Goal: Task Accomplishment & Management: Complete application form

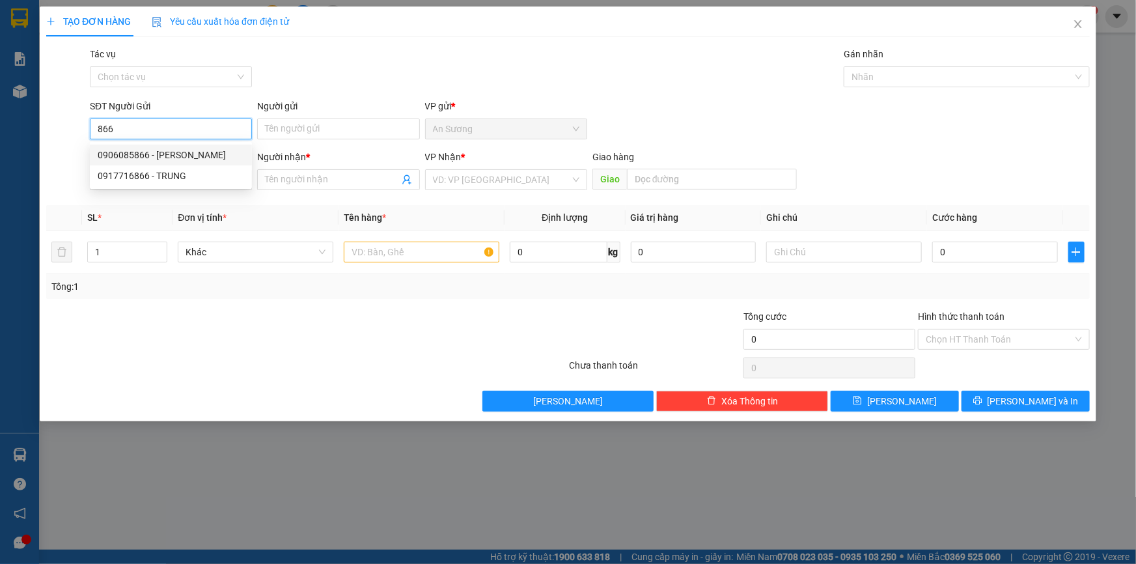
drag, startPoint x: 176, startPoint y: 152, endPoint x: 184, endPoint y: 152, distance: 7.8
click at [176, 152] on div "0906085866 - [PERSON_NAME]" at bounding box center [171, 155] width 146 height 14
type input "0906085866"
type input "[PERSON_NAME]"
type input "0967708839"
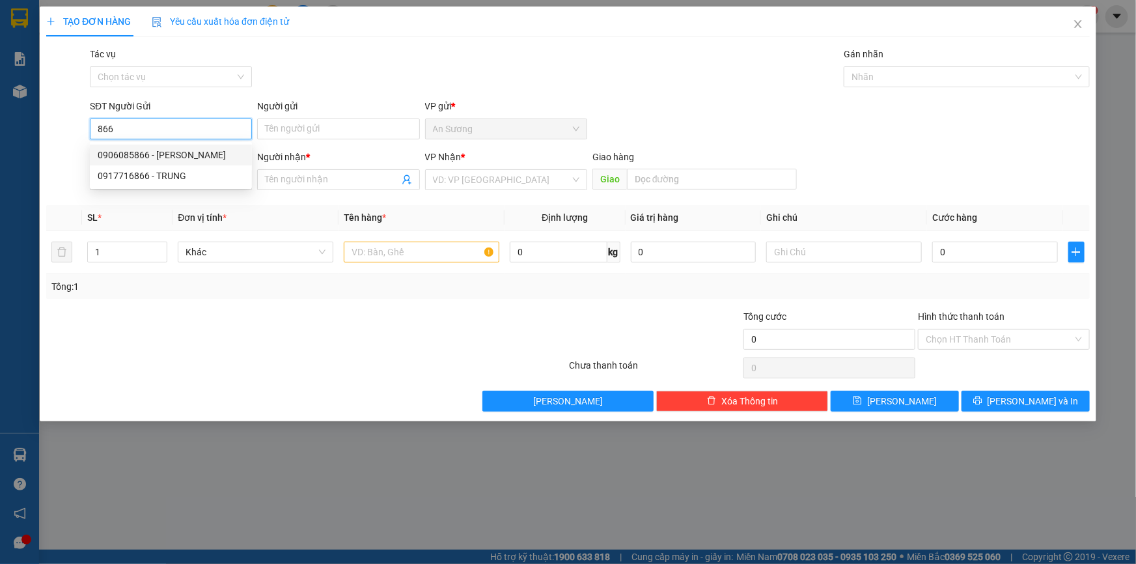
type input "THUỲ"
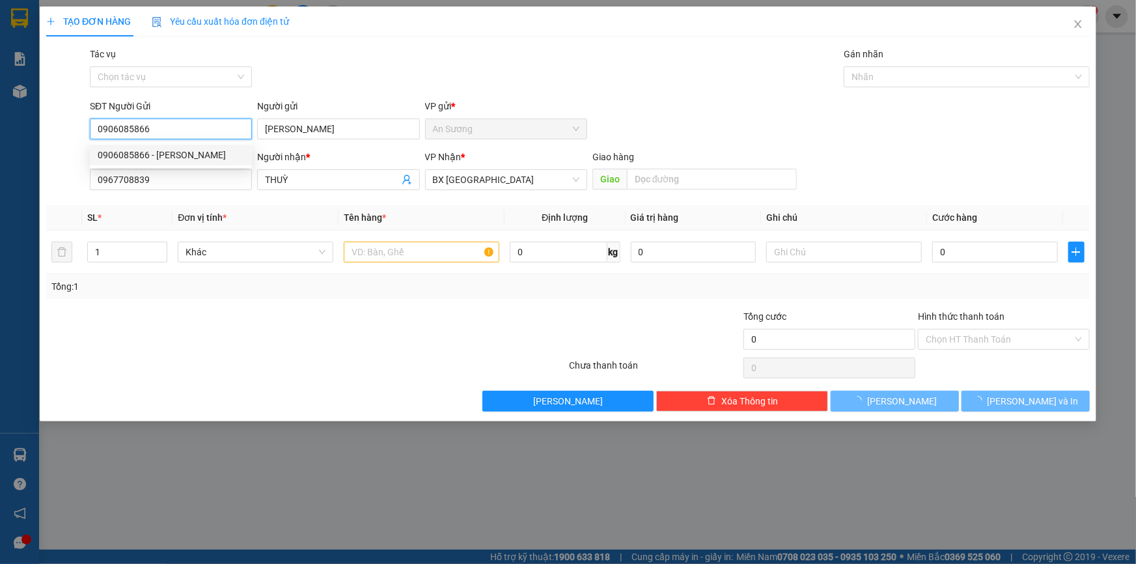
type input "30.000"
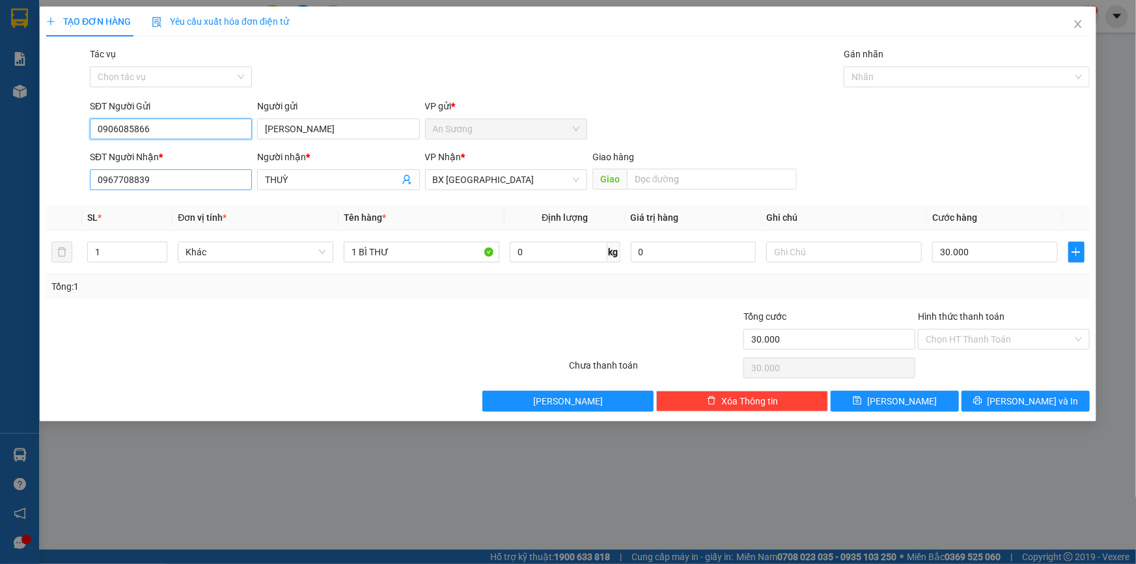
type input "0906085866"
drag, startPoint x: 189, startPoint y: 184, endPoint x: 0, endPoint y: 178, distance: 188.9
click at [0, 178] on div "TẠO ĐƠN HÀNG Yêu cầu xuất hóa đơn điện tử Transit Pickup Surcharge Ids Transit …" at bounding box center [568, 282] width 1136 height 564
drag, startPoint x: 163, startPoint y: 130, endPoint x: 7, endPoint y: 118, distance: 156.6
click at [7, 118] on div "TẠO ĐƠN HÀNG Yêu cầu xuất hóa đơn điện tử Transit Pickup Surcharge Ids Transit …" at bounding box center [568, 282] width 1136 height 564
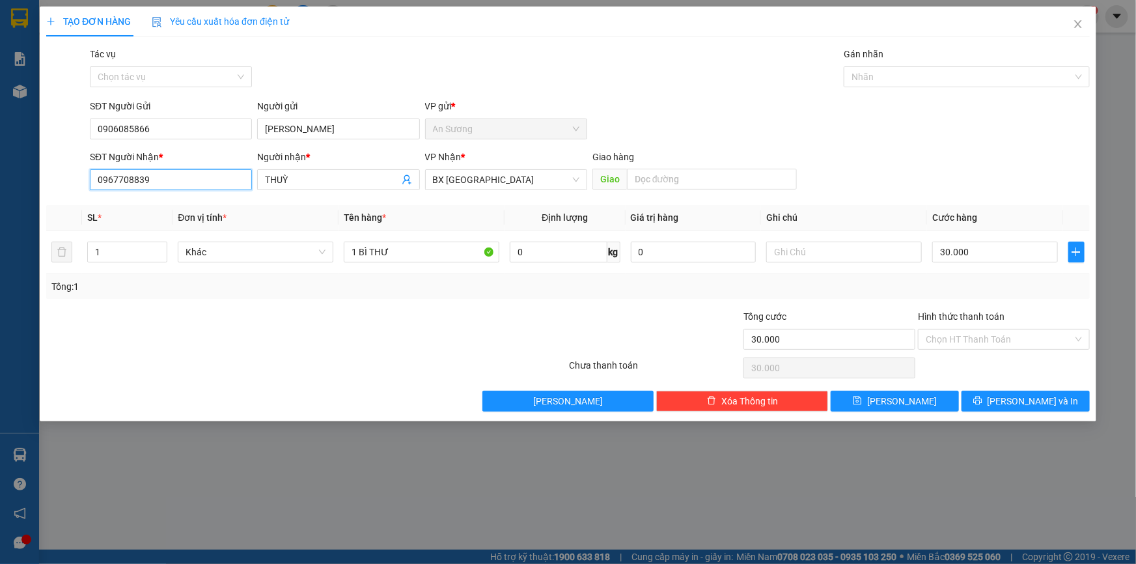
drag, startPoint x: 149, startPoint y: 182, endPoint x: 11, endPoint y: 185, distance: 138.1
click at [12, 185] on div "TẠO ĐƠN HÀNG Yêu cầu xuất hóa đơn điện tử Transit Pickup Surcharge Ids Transit …" at bounding box center [568, 282] width 1136 height 564
click at [159, 211] on div "0372926214 - TUẤN" at bounding box center [171, 206] width 146 height 14
type input "0372926214"
type input "TUẤN"
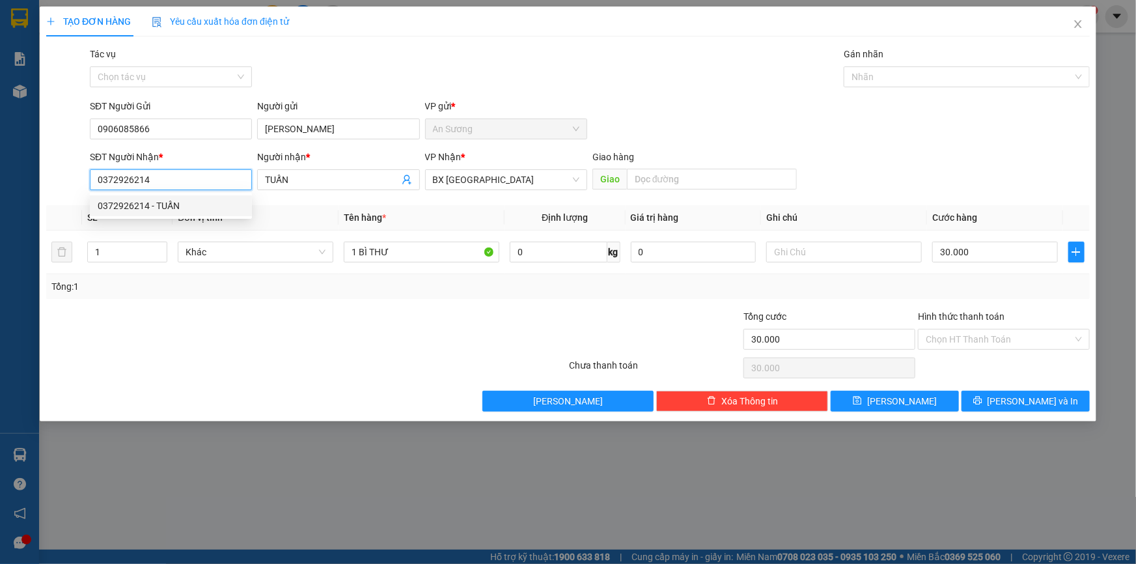
type input "80.000"
type input "0372926214"
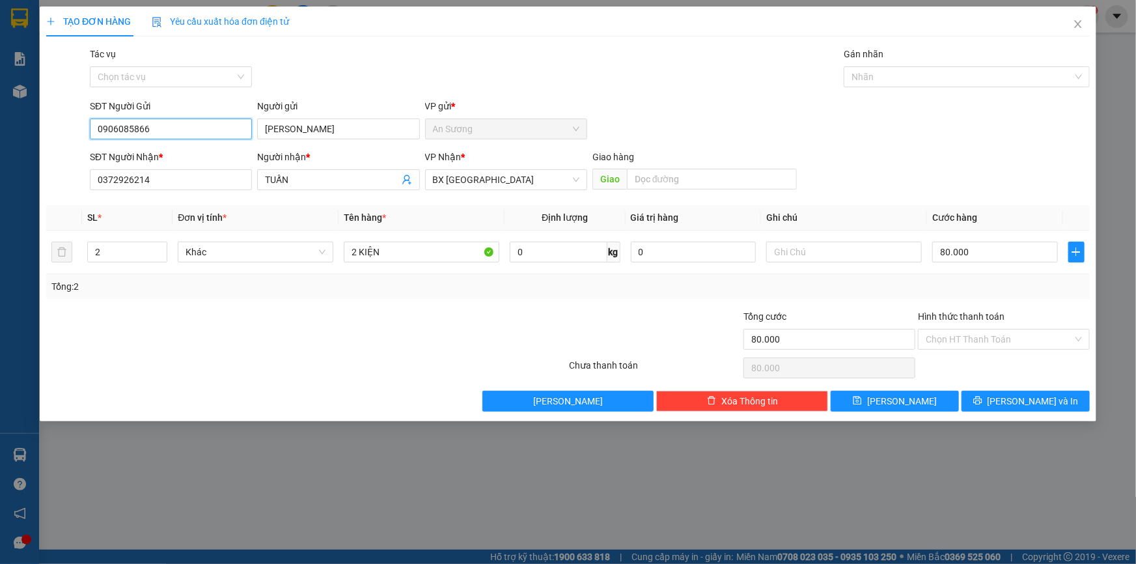
drag, startPoint x: 201, startPoint y: 130, endPoint x: 63, endPoint y: 119, distance: 138.4
click at [64, 119] on div "SĐT Người Gửi 0906085866 0906085866 Người gửi ANH TUẤN VP gửi * [PERSON_NAME]" at bounding box center [568, 122] width 1046 height 46
click at [152, 156] on div "0917716866 - TRUNG" at bounding box center [171, 155] width 146 height 14
type input "0917716866"
type input "TRUNG"
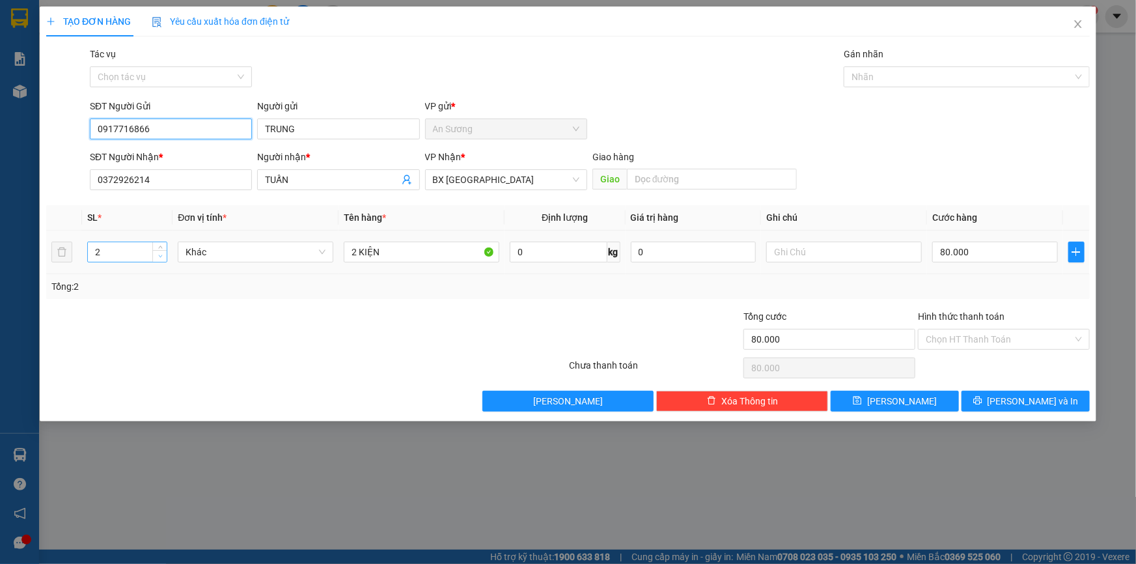
type input "0917716866"
type input "1"
click at [159, 260] on span "Decrease Value" at bounding box center [159, 256] width 14 height 12
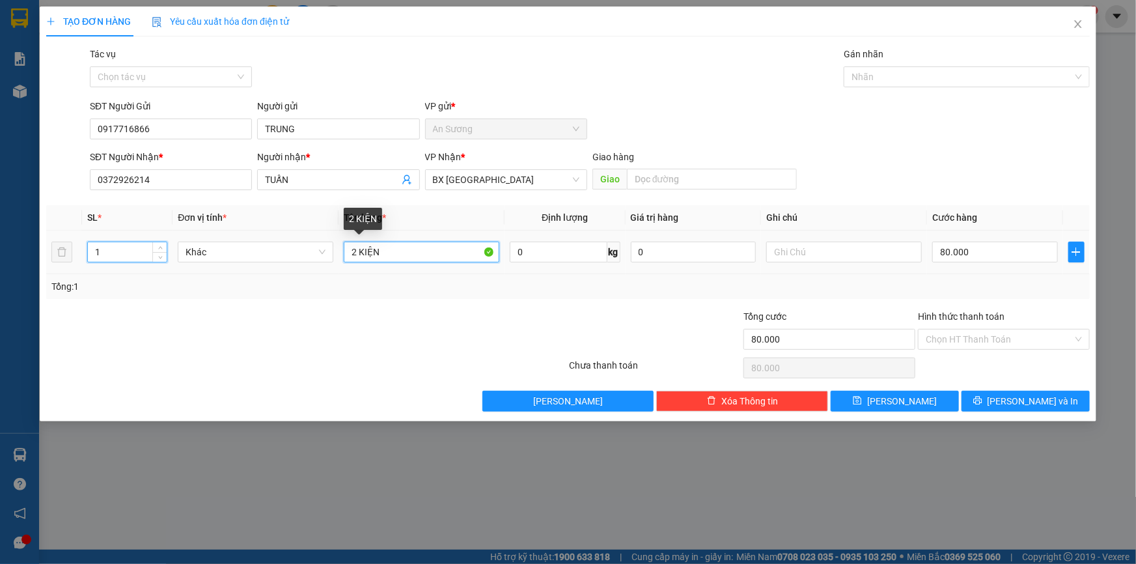
drag, startPoint x: 411, startPoint y: 251, endPoint x: 238, endPoint y: 240, distance: 172.9
click at [241, 242] on tr "1 Khác 2 KIỆN 0 kg 0 80.000" at bounding box center [568, 252] width 1044 height 44
type input "1 THUNG"
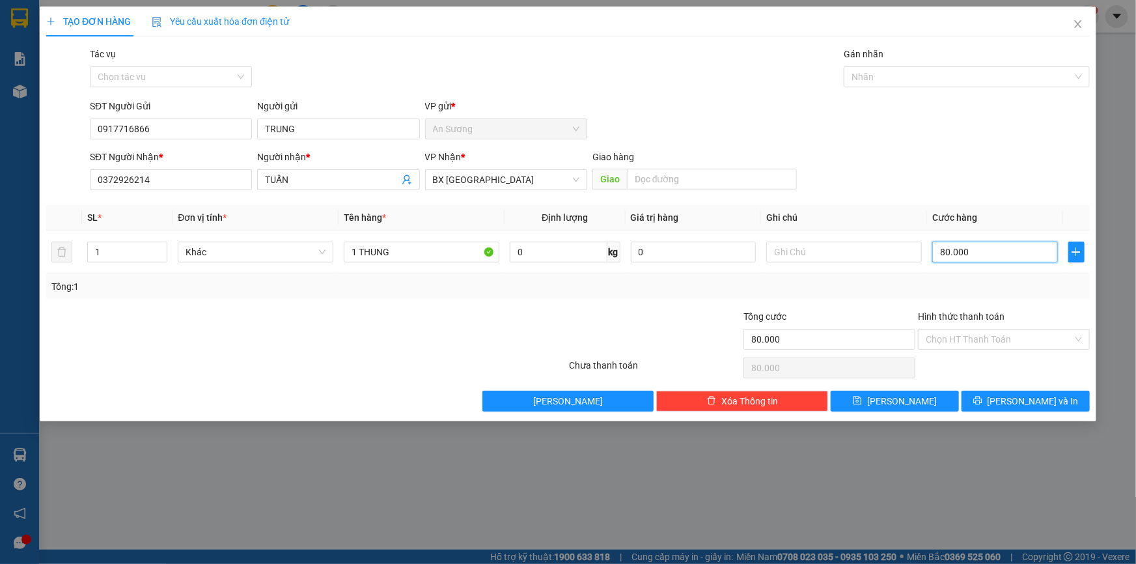
type input "4"
type input "40"
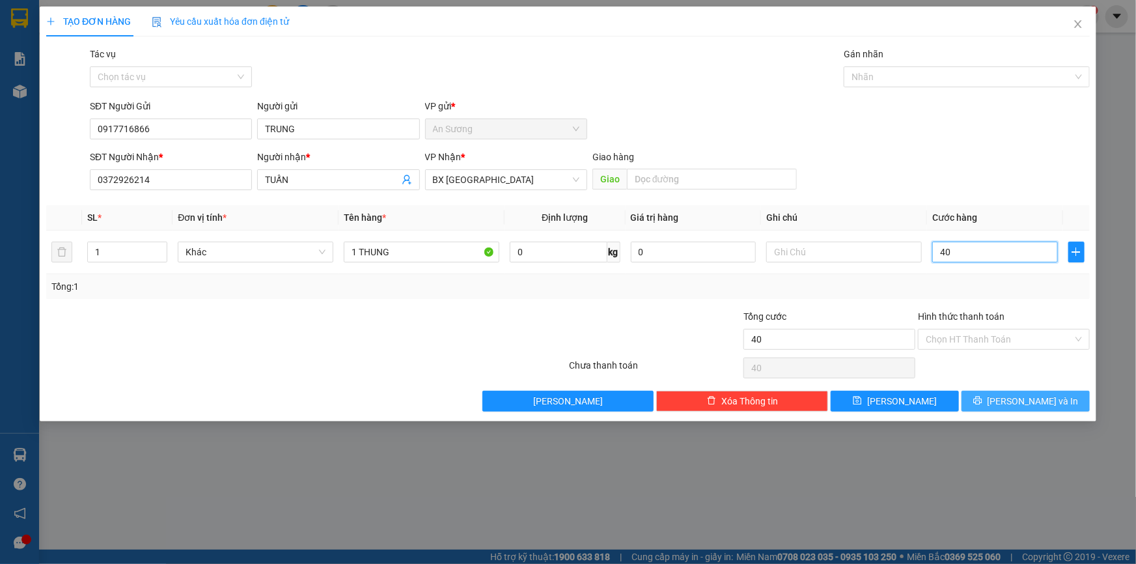
type input "40"
type input "40.000"
click at [970, 397] on button "[PERSON_NAME] và In" at bounding box center [1026, 401] width 128 height 21
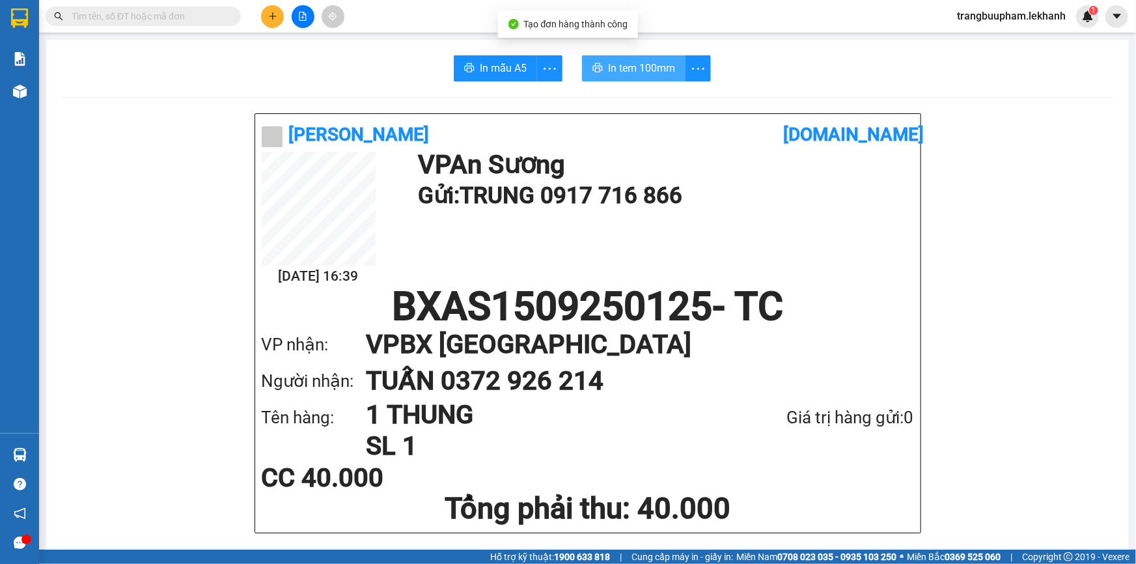
click at [636, 59] on button "In tem 100mm" at bounding box center [634, 68] width 104 height 26
click at [273, 13] on icon "plus" at bounding box center [272, 15] width 1 height 7
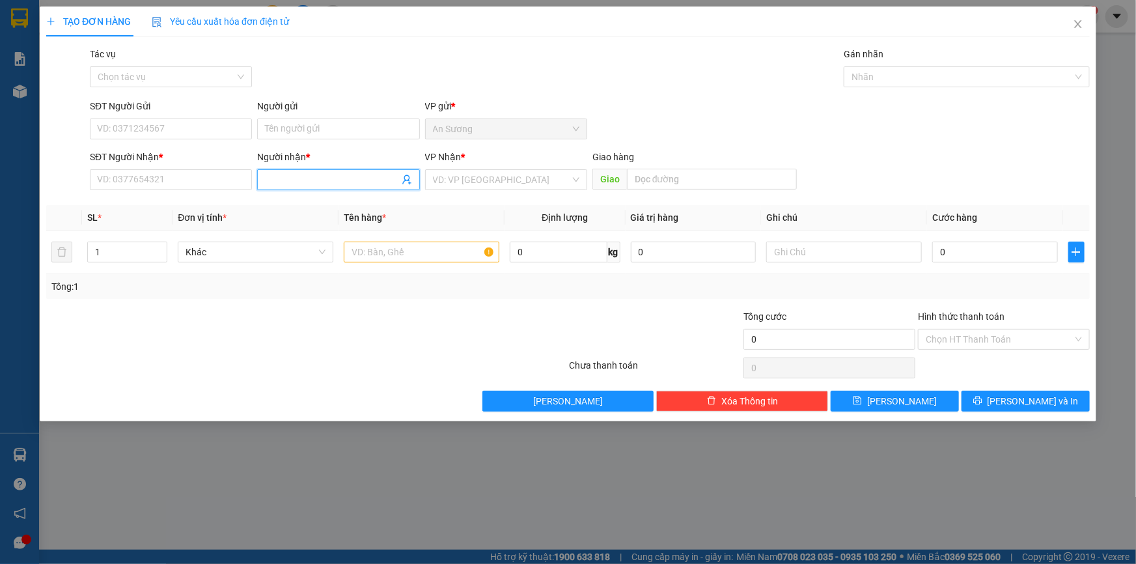
drag, startPoint x: 299, startPoint y: 173, endPoint x: 367, endPoint y: 182, distance: 68.2
click at [301, 173] on input "Người nhận *" at bounding box center [331, 180] width 133 height 14
click at [483, 181] on input "search" at bounding box center [501, 180] width 137 height 20
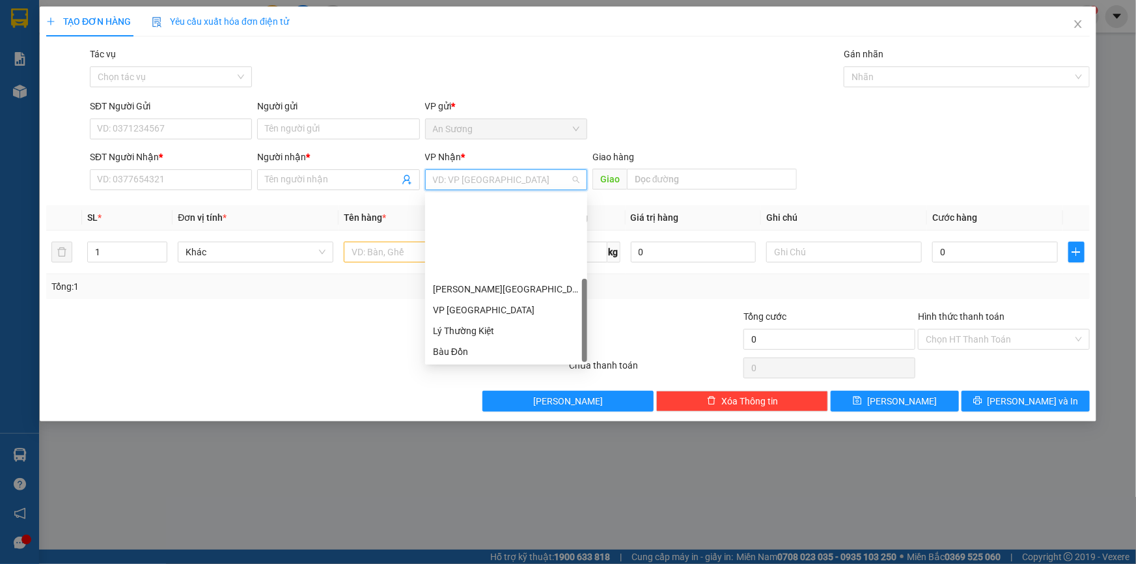
scroll to position [104, 0]
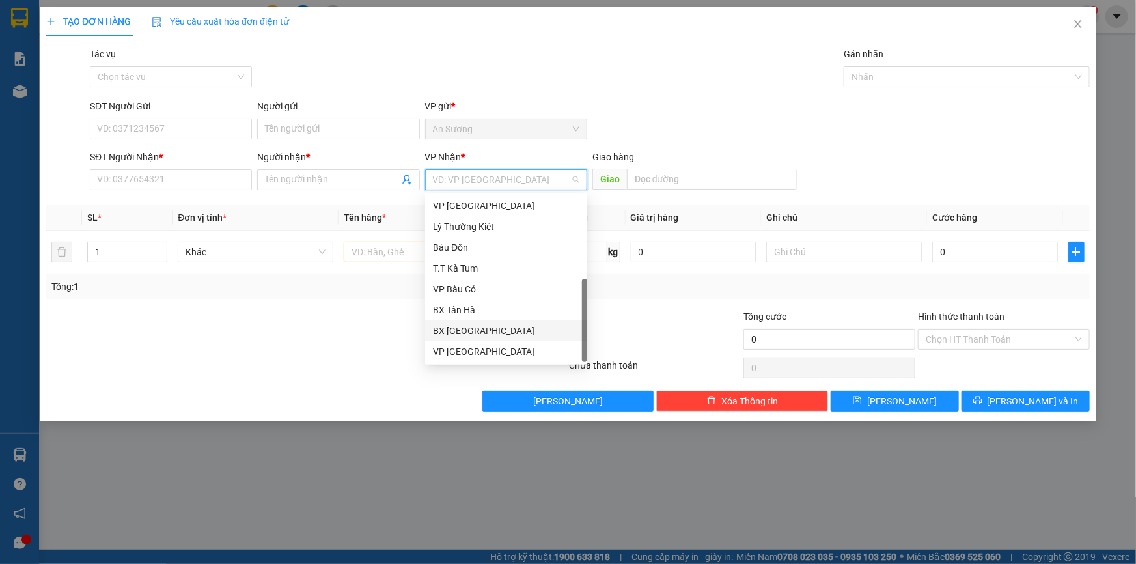
click at [482, 332] on div "BX [GEOGRAPHIC_DATA]" at bounding box center [506, 331] width 146 height 14
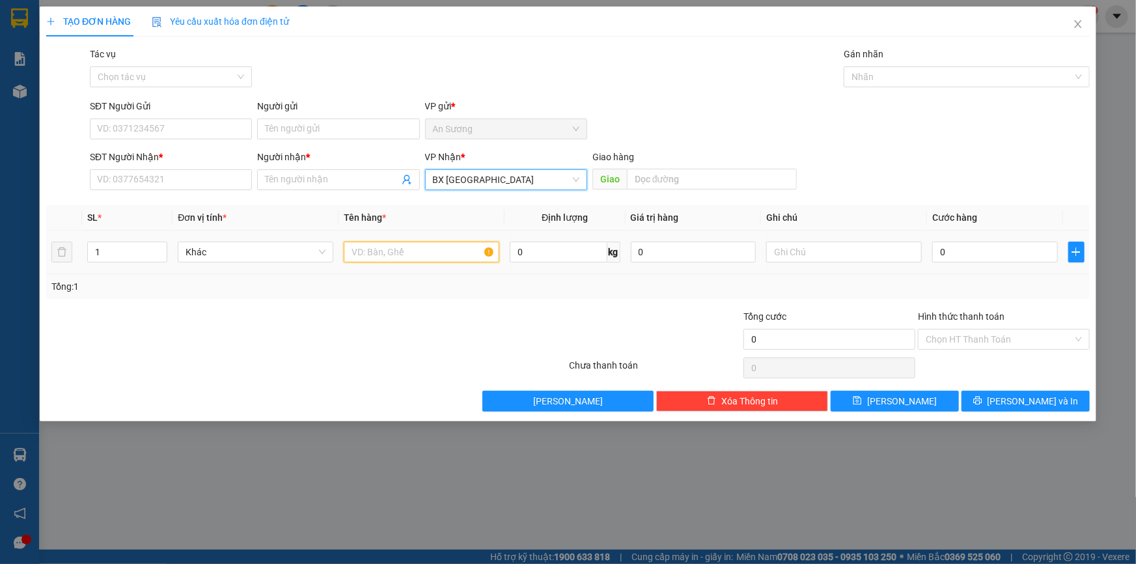
click at [402, 247] on input "text" at bounding box center [422, 252] width 156 height 21
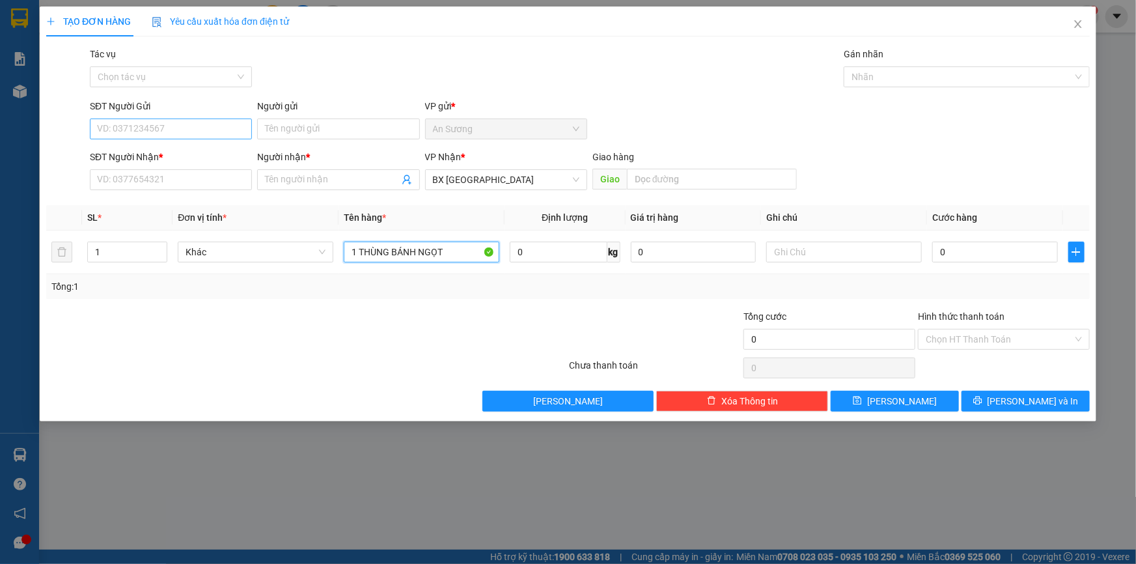
type input "1 THÙNG BÁNH NGỌT"
click at [163, 126] on input "SĐT Người Gửi" at bounding box center [171, 128] width 162 height 21
drag, startPoint x: 137, startPoint y: 182, endPoint x: 155, endPoint y: 166, distance: 24.0
click at [138, 181] on input "SĐT Người Nhận *" at bounding box center [171, 179] width 162 height 21
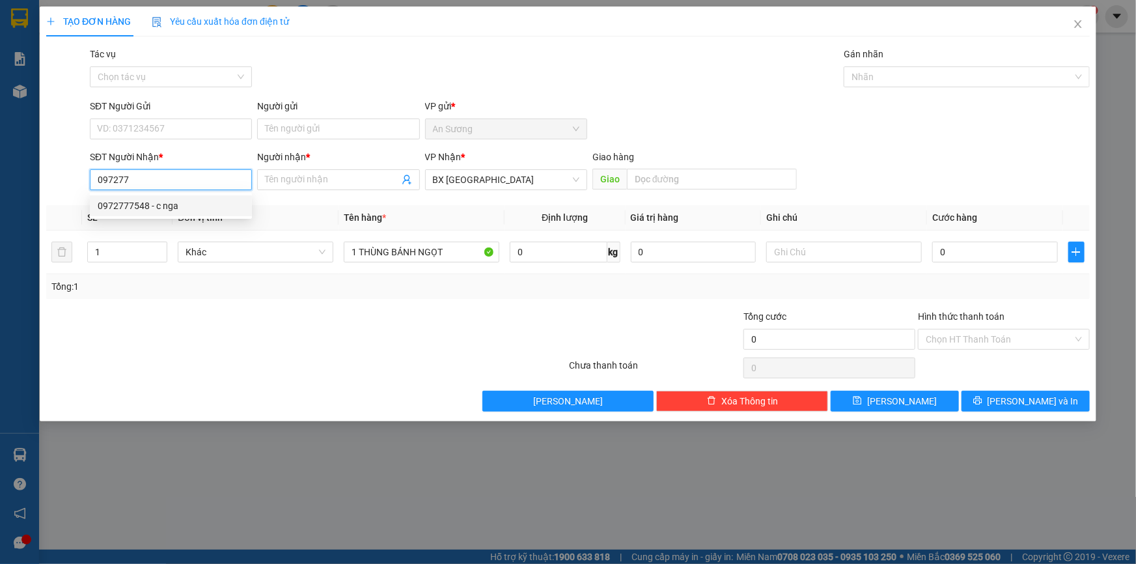
click at [168, 208] on div "0972777548 - c nga" at bounding box center [171, 206] width 146 height 14
type input "0972777548"
type input "c nga"
type input "40.000"
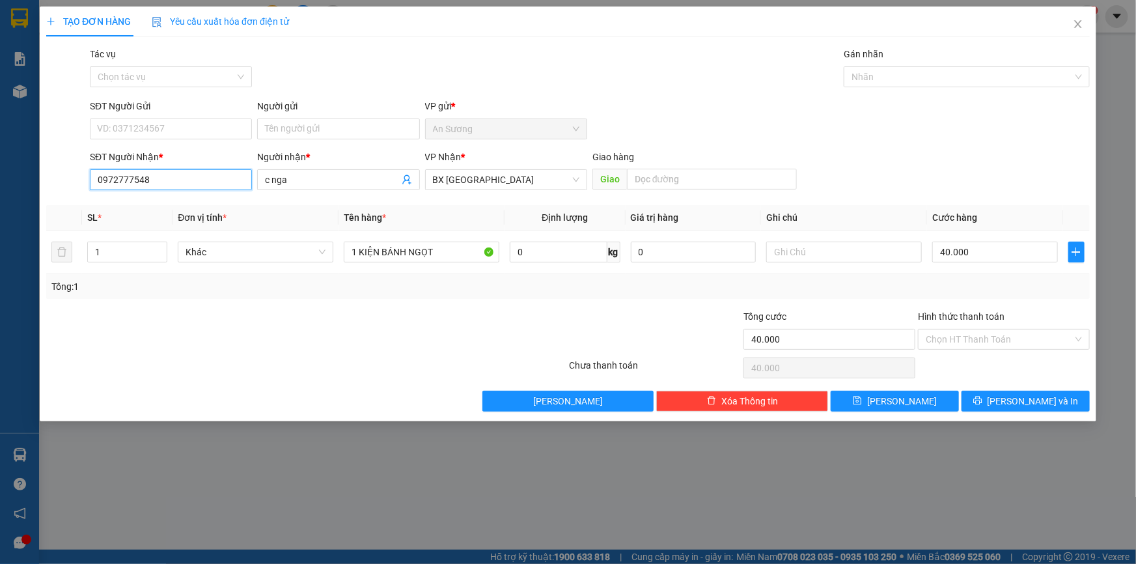
type input "0972777548"
click at [210, 117] on div "SĐT Người Gửi" at bounding box center [171, 109] width 162 height 20
click at [212, 138] on input "SĐT Người Gửi" at bounding box center [171, 128] width 162 height 21
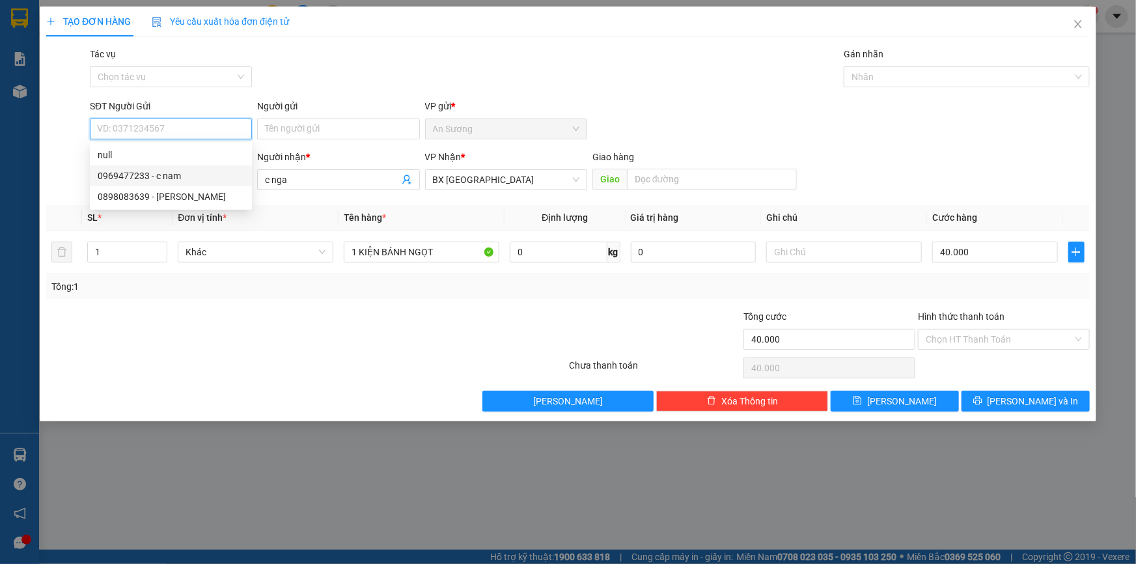
click at [199, 176] on div "0969477233 - c nam" at bounding box center [171, 176] width 146 height 14
type input "0969477233"
type input "c nam"
type input "50.000"
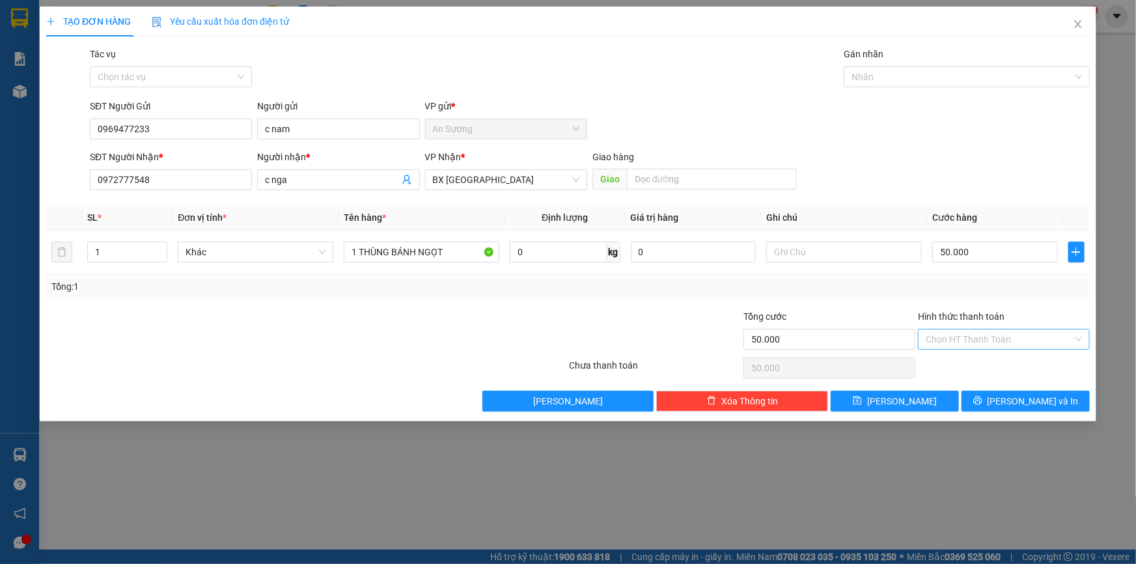
click at [975, 340] on input "Hình thức thanh toán" at bounding box center [999, 339] width 147 height 20
click at [969, 361] on div "Tại văn phòng" at bounding box center [1004, 364] width 156 height 14
type input "0"
click at [982, 399] on icon "printer" at bounding box center [977, 400] width 9 height 9
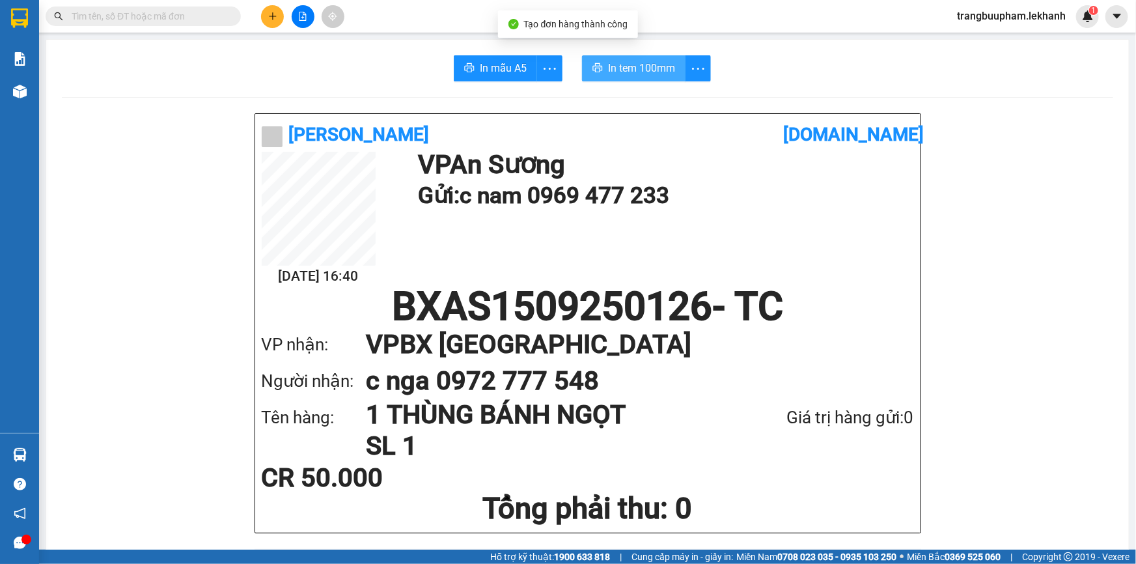
click at [628, 78] on button "In tem 100mm" at bounding box center [634, 68] width 104 height 26
click at [628, 68] on span "In tem 100mm" at bounding box center [641, 68] width 67 height 16
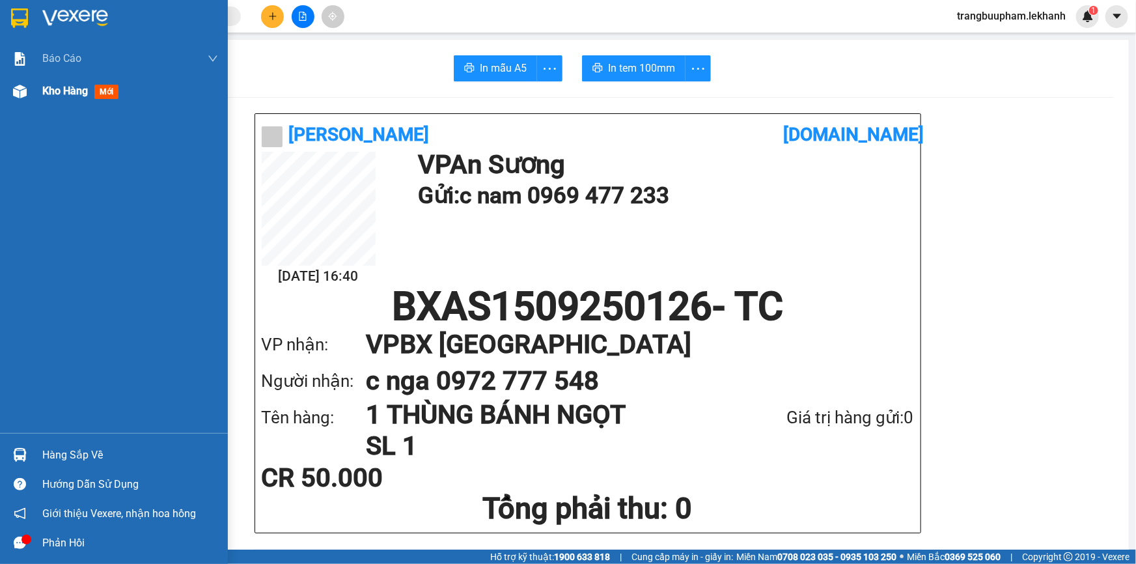
click at [71, 94] on span "Kho hàng" at bounding box center [65, 91] width 46 height 12
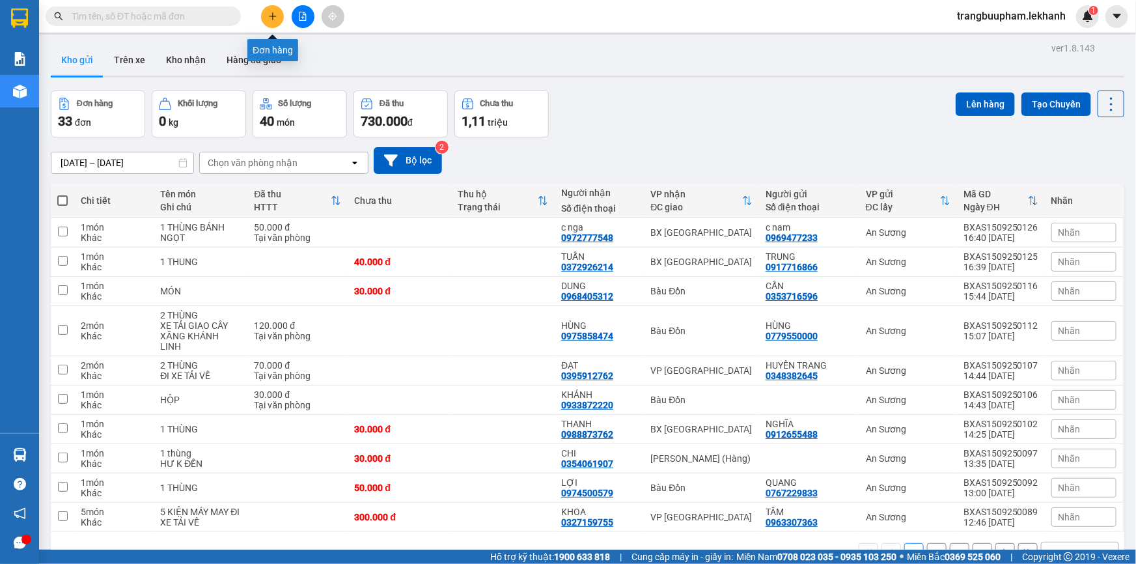
click at [268, 19] on icon "plus" at bounding box center [272, 16] width 9 height 9
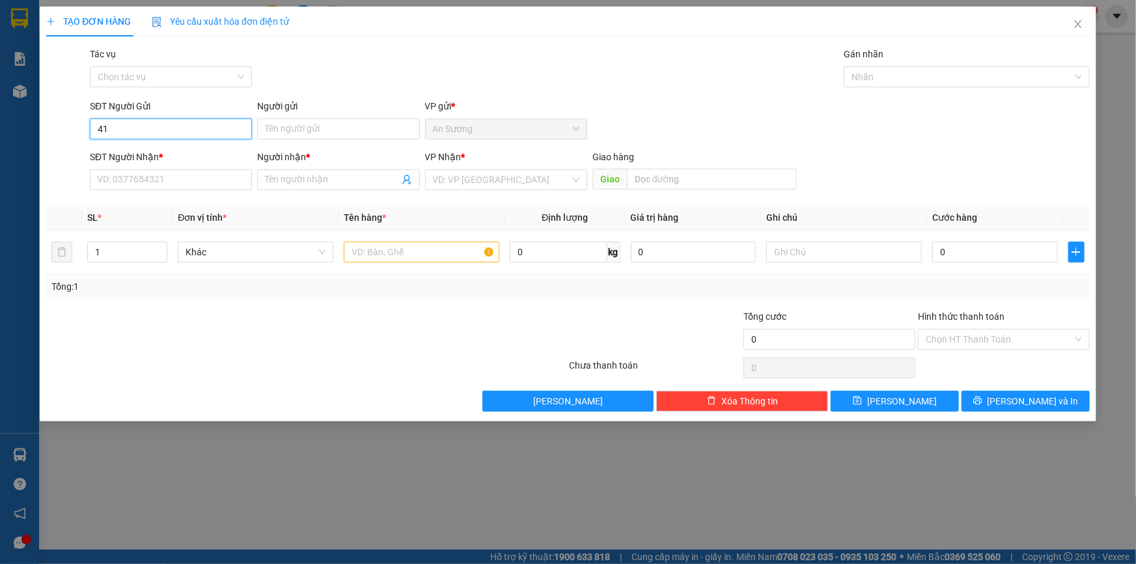
click at [97, 129] on input "41" at bounding box center [171, 128] width 162 height 21
click at [169, 155] on div "0929256441 - [PERSON_NAME]" at bounding box center [171, 155] width 146 height 14
type input "0929256441"
type input "NAM HÀ"
type input "0901200265"
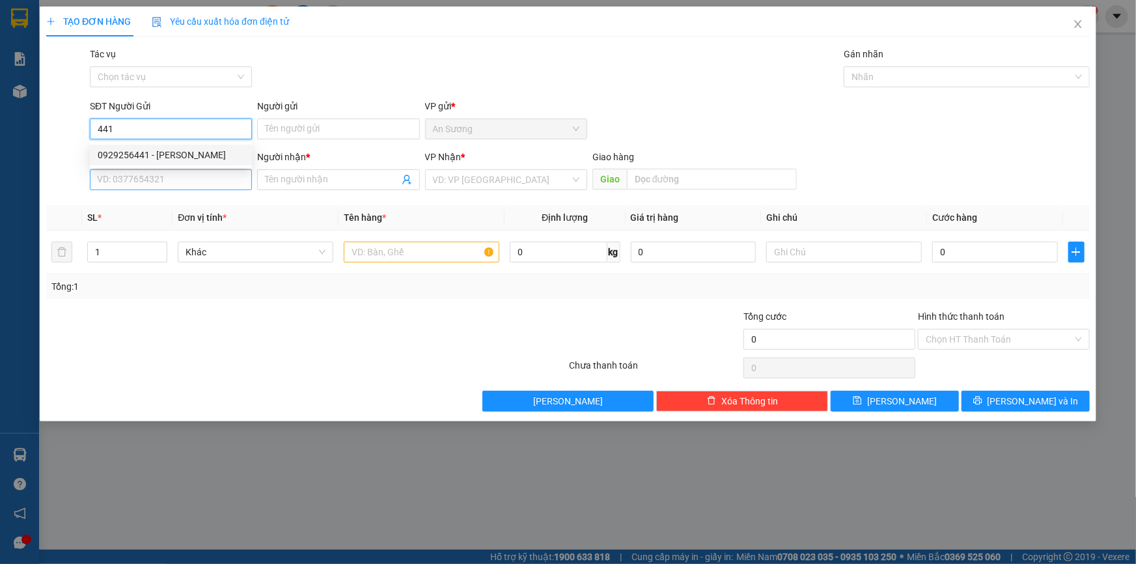
type input "ANH ĐẠT"
type input "80.000"
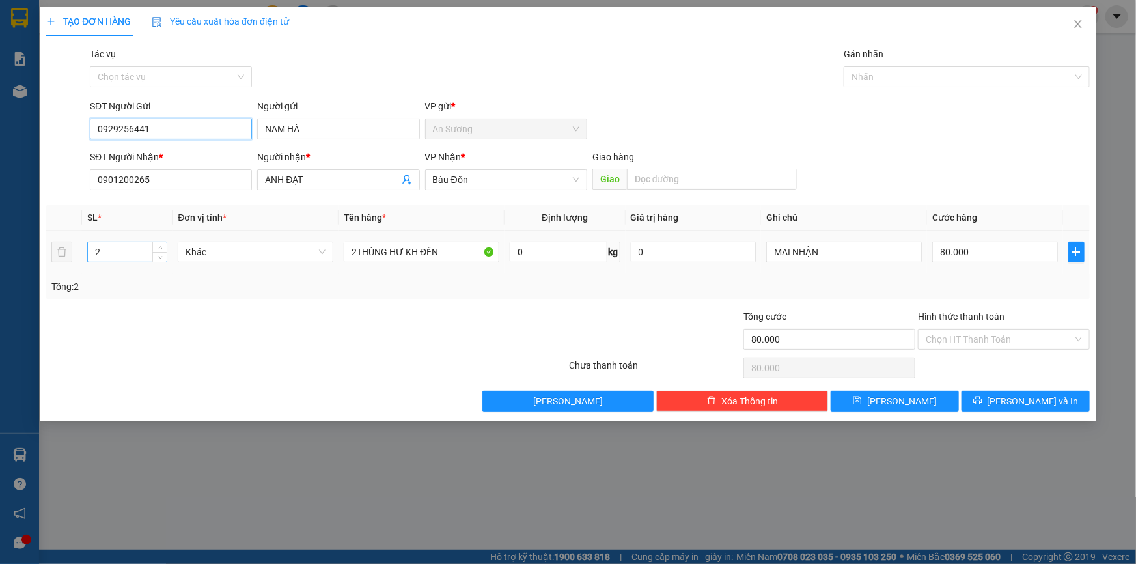
type input "0929256441"
click at [67, 260] on tr "2 Khác 2THÙNG HƯ KH ĐỀN 0 kg 0 MAI NHẬN 80.000" at bounding box center [568, 252] width 1044 height 44
type input "1"
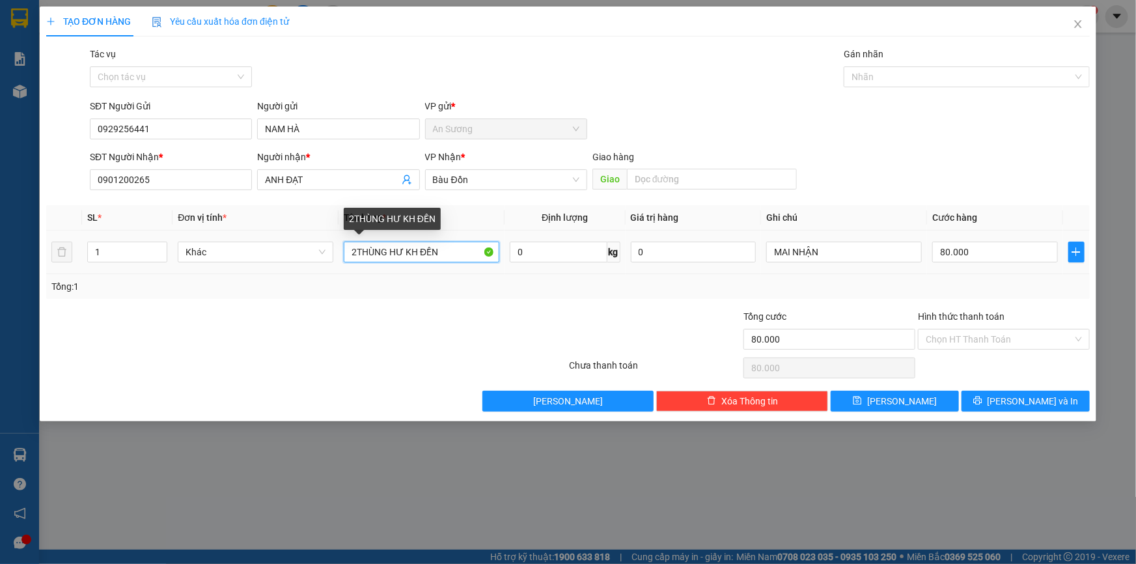
drag, startPoint x: 456, startPoint y: 254, endPoint x: 279, endPoint y: 268, distance: 177.7
click at [279, 268] on tr "1 Khác 2THÙNG HƯ KH ĐỀN 0 kg 0 MAI NHẬN 80.000" at bounding box center [568, 252] width 1044 height 44
type input "1 BỊCH"
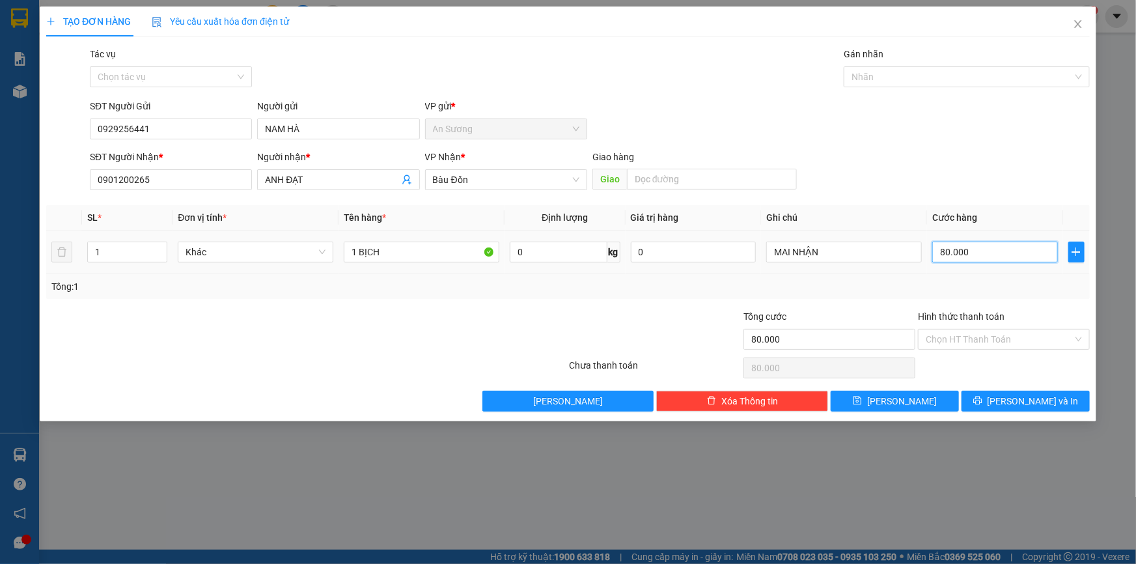
click at [990, 258] on input "80.000" at bounding box center [995, 252] width 126 height 21
type input "3"
type input "30"
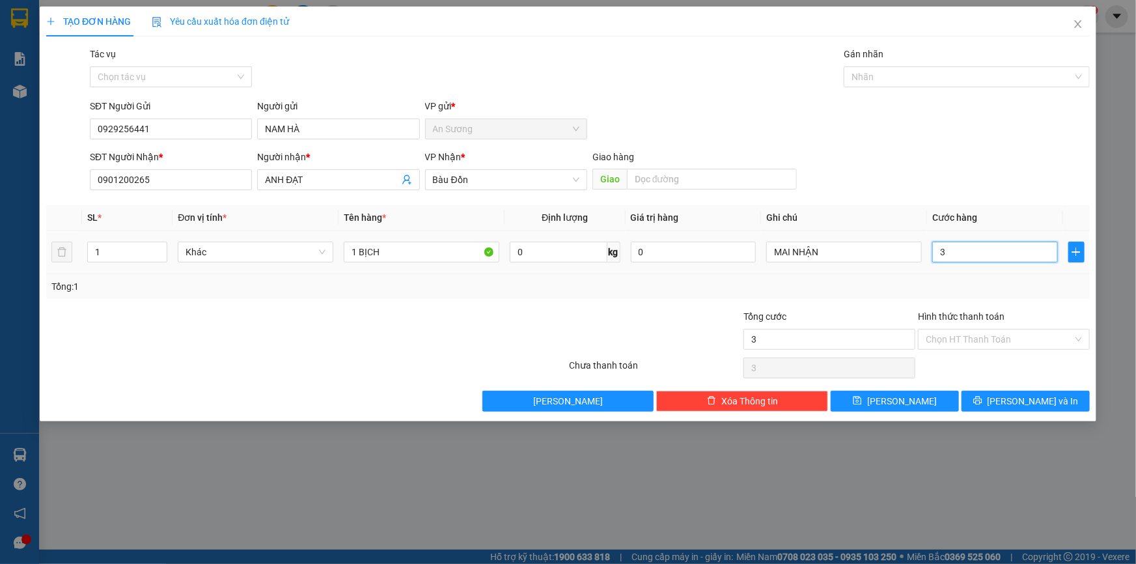
type input "30"
type input "30.000"
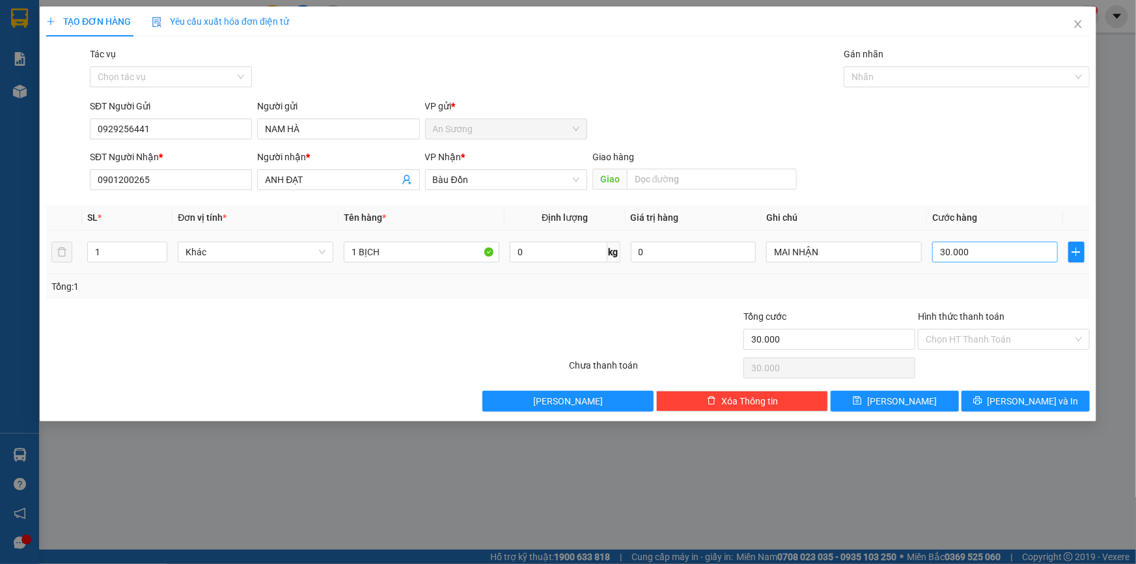
drag, startPoint x: 1008, startPoint y: 238, endPoint x: 1008, endPoint y: 246, distance: 8.5
click at [1008, 238] on td "30.000" at bounding box center [995, 252] width 136 height 44
click at [414, 250] on input "1 BỊCH" at bounding box center [422, 252] width 156 height 21
click at [997, 340] on input "Hình thức thanh toán" at bounding box center [999, 339] width 147 height 20
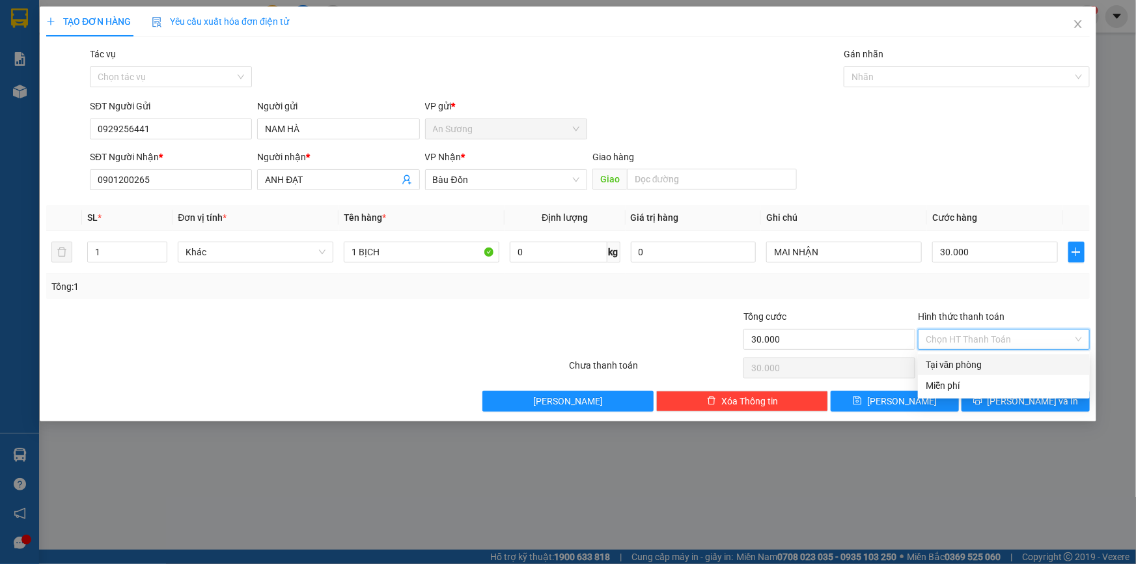
click at [991, 363] on div "Tại văn phòng" at bounding box center [1004, 364] width 156 height 14
type input "0"
click at [1027, 397] on span "[PERSON_NAME] và In" at bounding box center [1033, 401] width 91 height 14
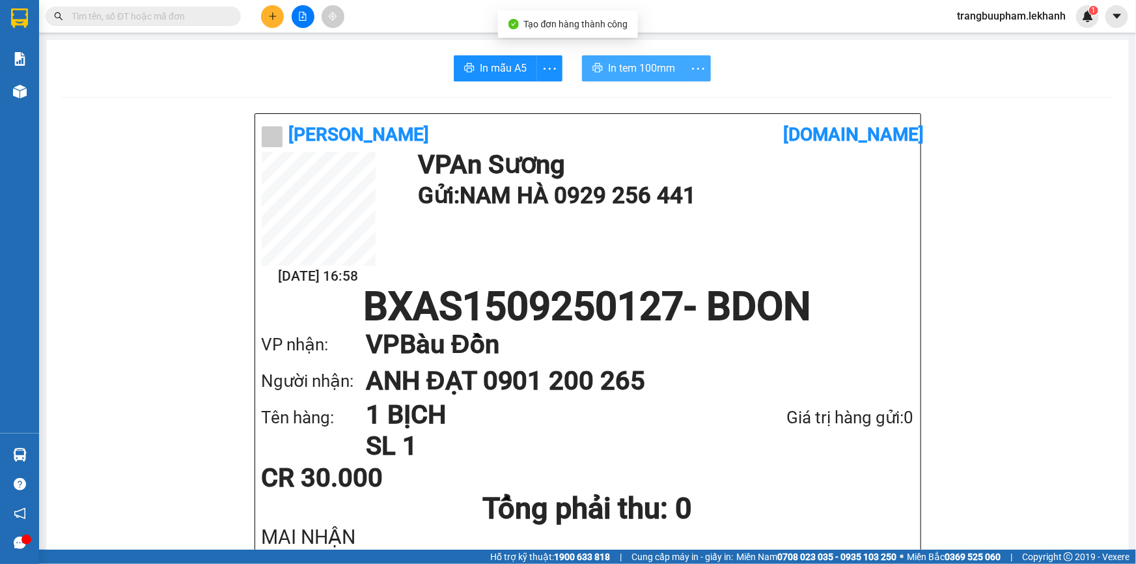
click at [648, 73] on span "In tem 100mm" at bounding box center [641, 68] width 67 height 16
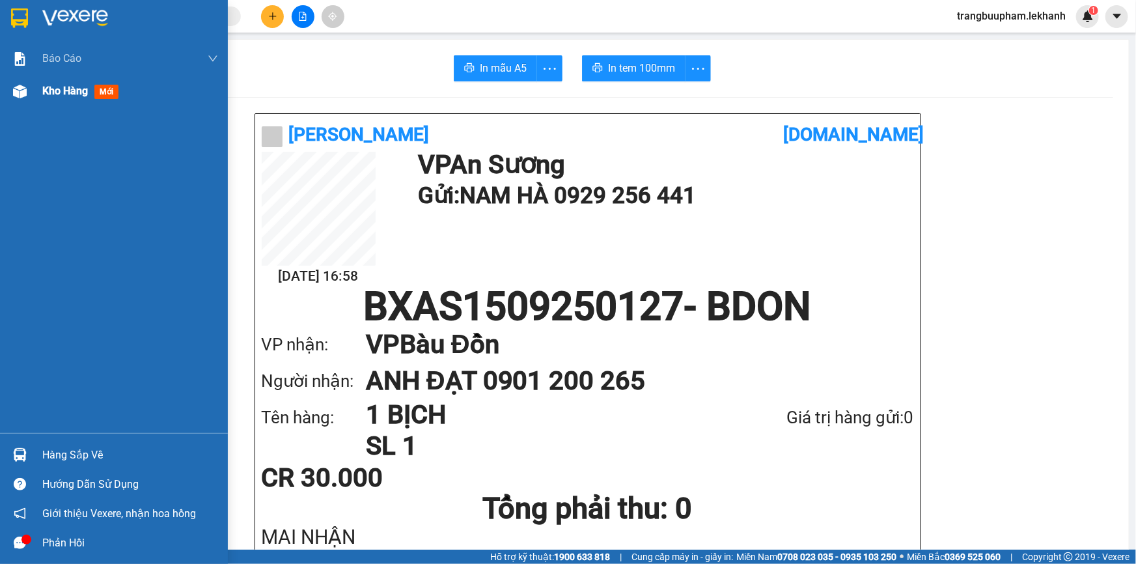
click at [68, 93] on span "Kho hàng" at bounding box center [65, 91] width 46 height 12
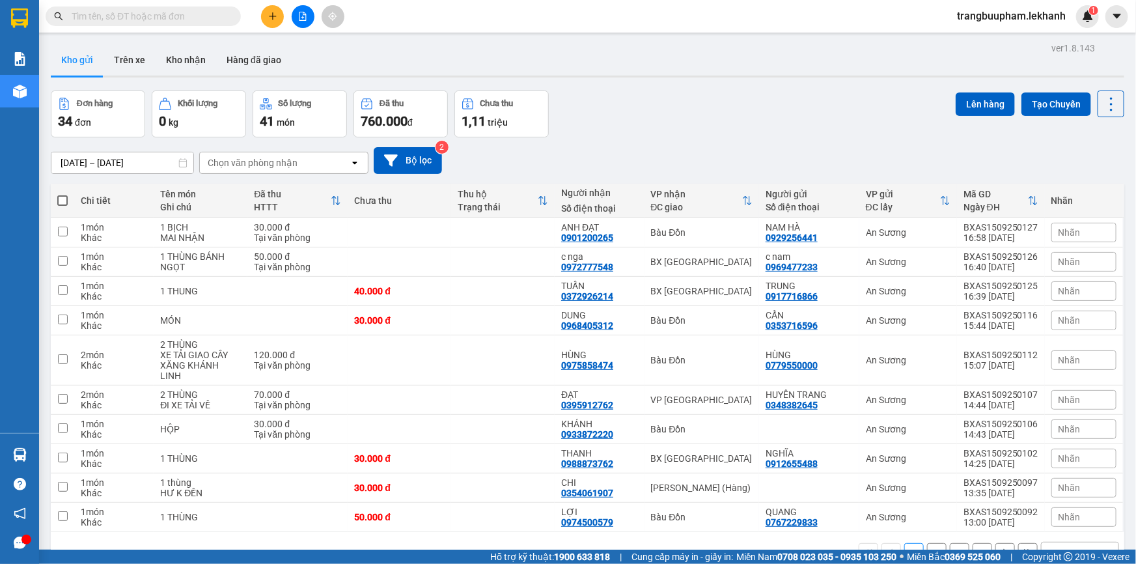
click at [271, 18] on icon "plus" at bounding box center [272, 16] width 9 height 9
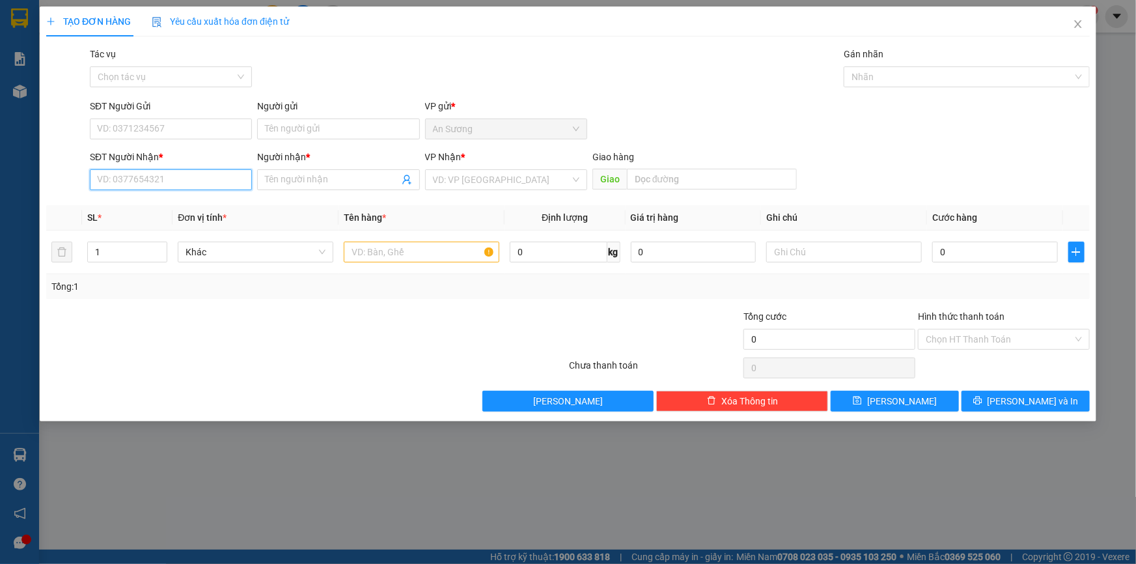
click at [137, 184] on input "SĐT Người Nhận *" at bounding box center [171, 179] width 162 height 21
click at [167, 208] on div "0913822408 - Cô Tám" at bounding box center [171, 206] width 146 height 14
type input "0913822408"
type input "Cô Tám"
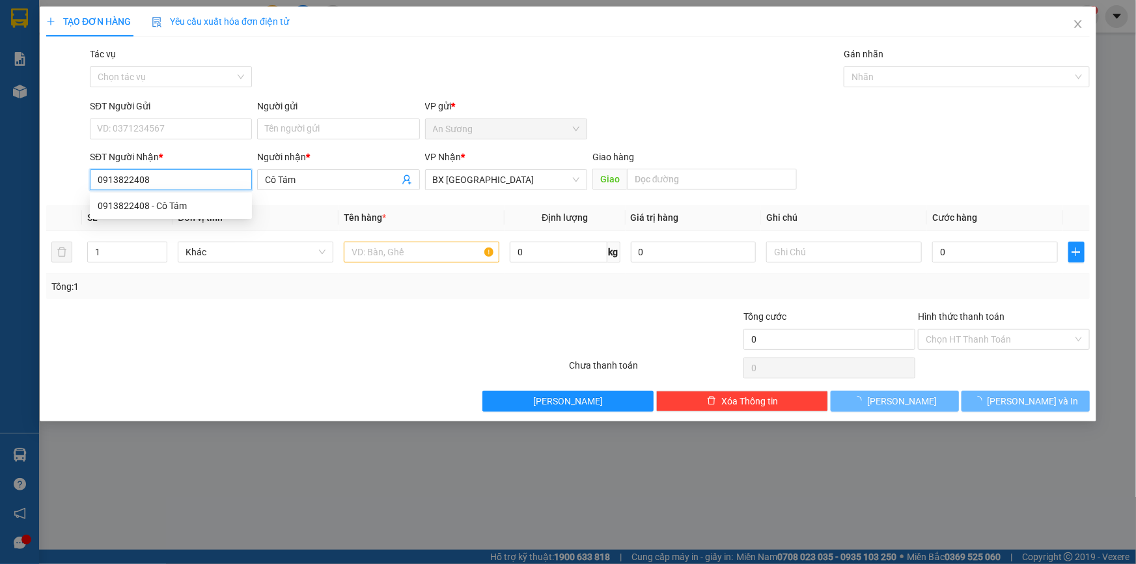
type input "30.000"
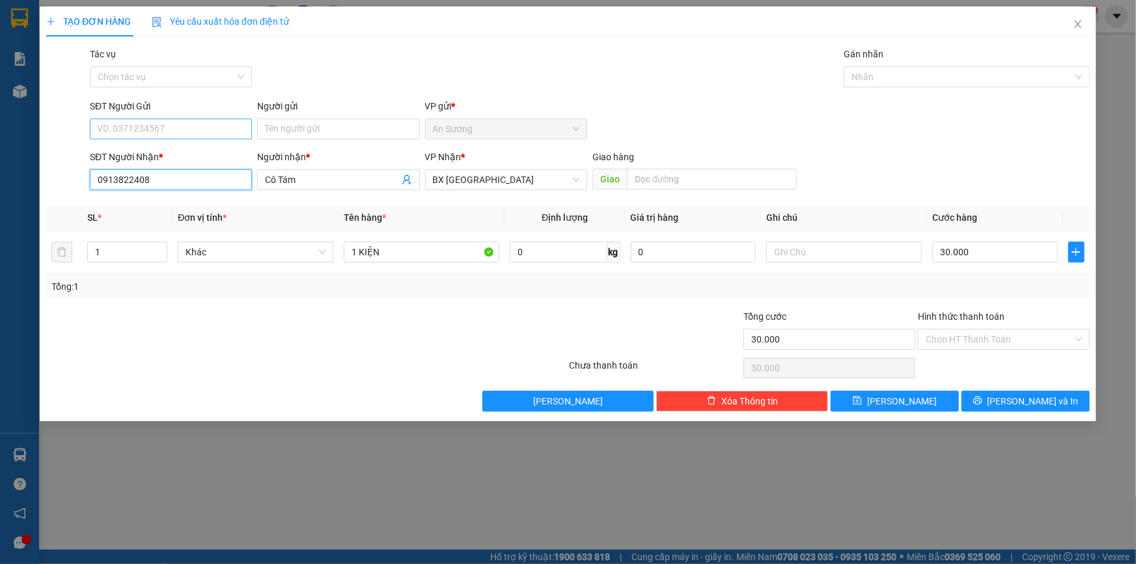
type input "0913822408"
click at [166, 132] on input "SĐT Người Gửi" at bounding box center [171, 128] width 162 height 21
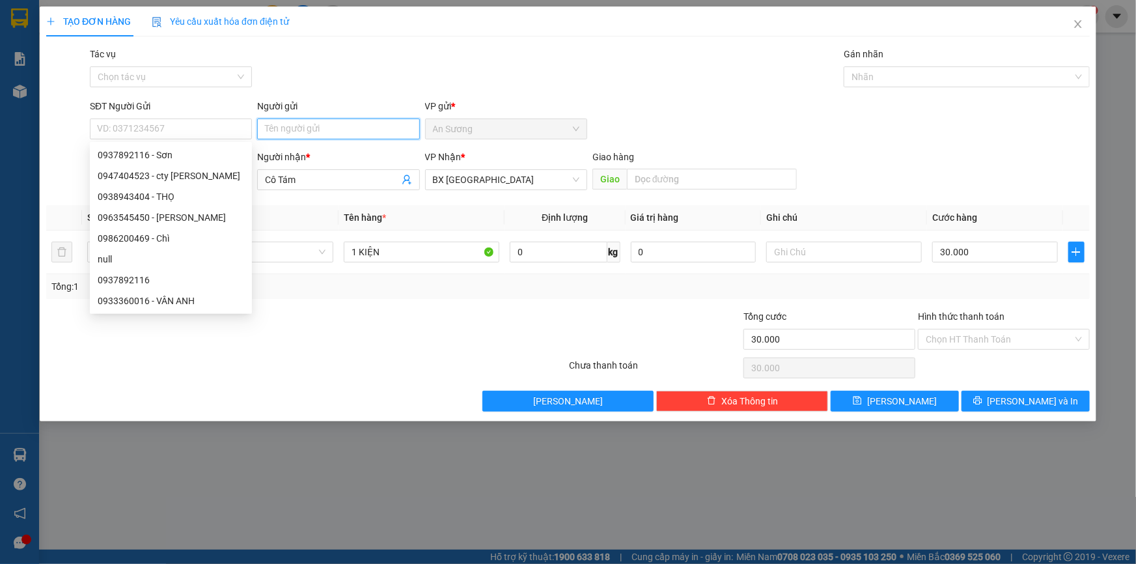
drag, startPoint x: 305, startPoint y: 129, endPoint x: 300, endPoint y: 143, distance: 14.6
click at [303, 141] on div "Người gửi Tên người gửi" at bounding box center [338, 122] width 162 height 46
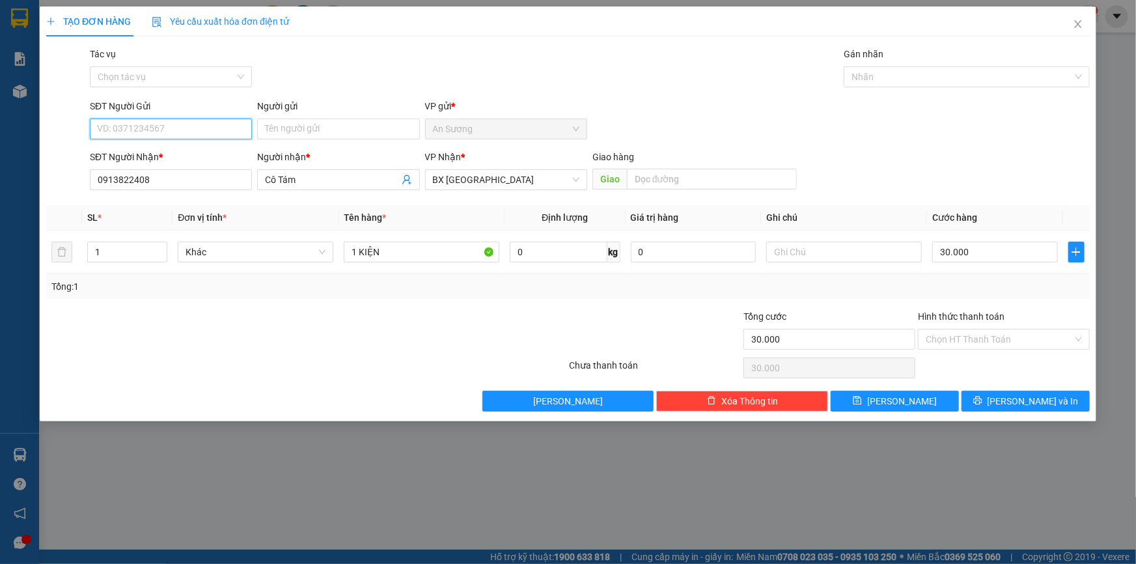
click at [202, 119] on input "SĐT Người Gửi" at bounding box center [171, 128] width 162 height 21
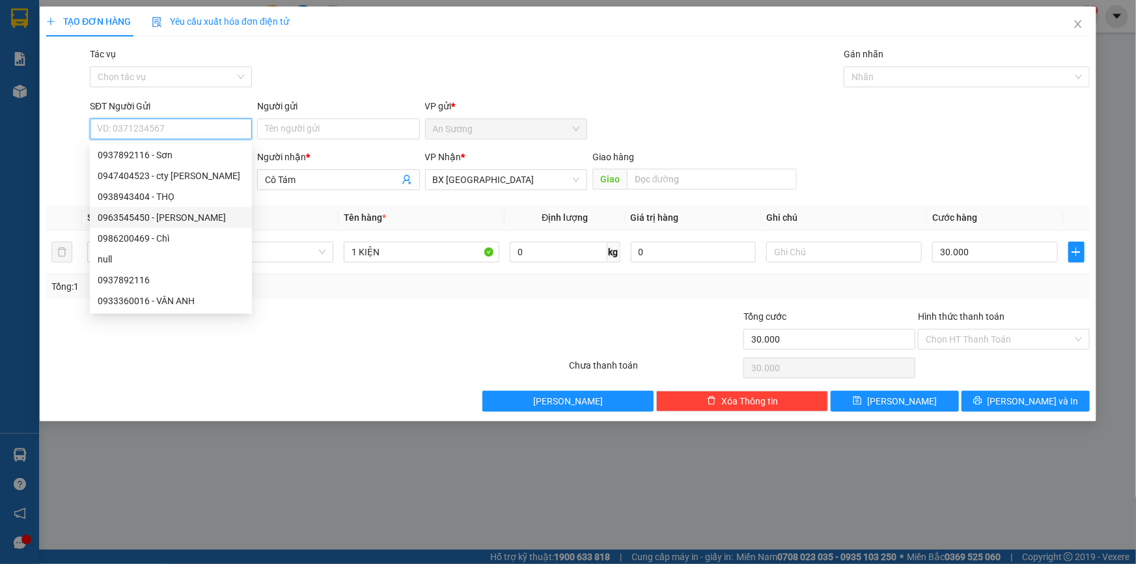
click at [202, 216] on div "0963545450 - [PERSON_NAME]" at bounding box center [171, 217] width 146 height 14
type input "0963545450"
type input "[PERSON_NAME]"
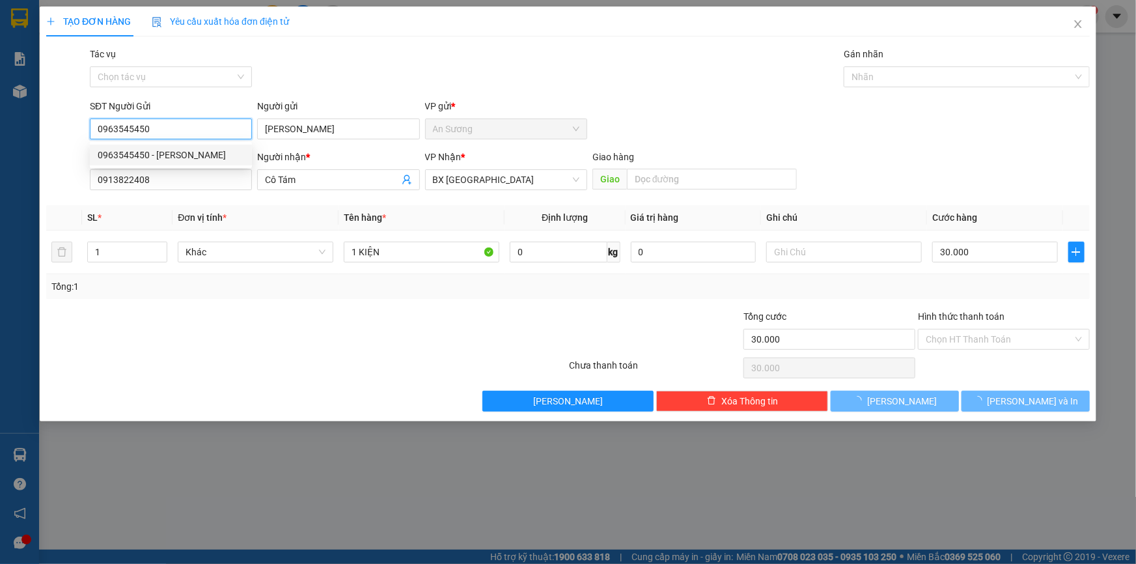
type input "100.000"
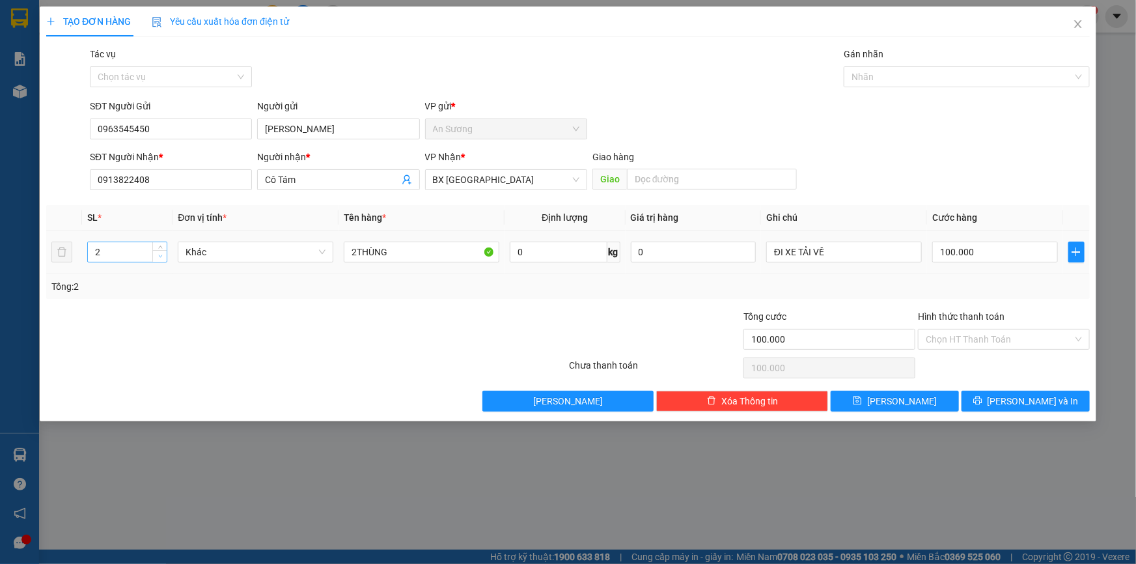
type input "1"
click at [156, 260] on span "Decrease Value" at bounding box center [159, 256] width 14 height 12
drag, startPoint x: 405, startPoint y: 255, endPoint x: 240, endPoint y: 268, distance: 165.3
click at [238, 275] on div "SL * Đơn vị tính * Tên hàng * Định lượng Giá trị hàng Ghi chú Cước hàng 1 Khác …" at bounding box center [568, 252] width 1044 height 94
type input "1 MÓN"
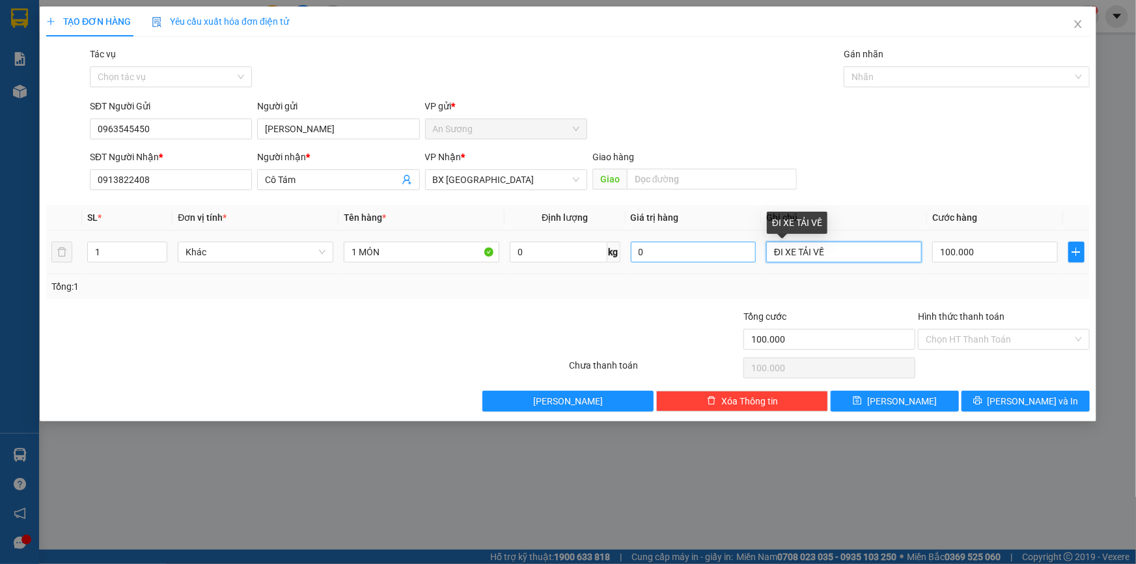
drag, startPoint x: 832, startPoint y: 253, endPoint x: 635, endPoint y: 260, distance: 197.4
click at [635, 260] on tr "1 Khác 1 MÓN 0 kg 0 ĐI XE TẢI VỀ 100.000" at bounding box center [568, 252] width 1044 height 44
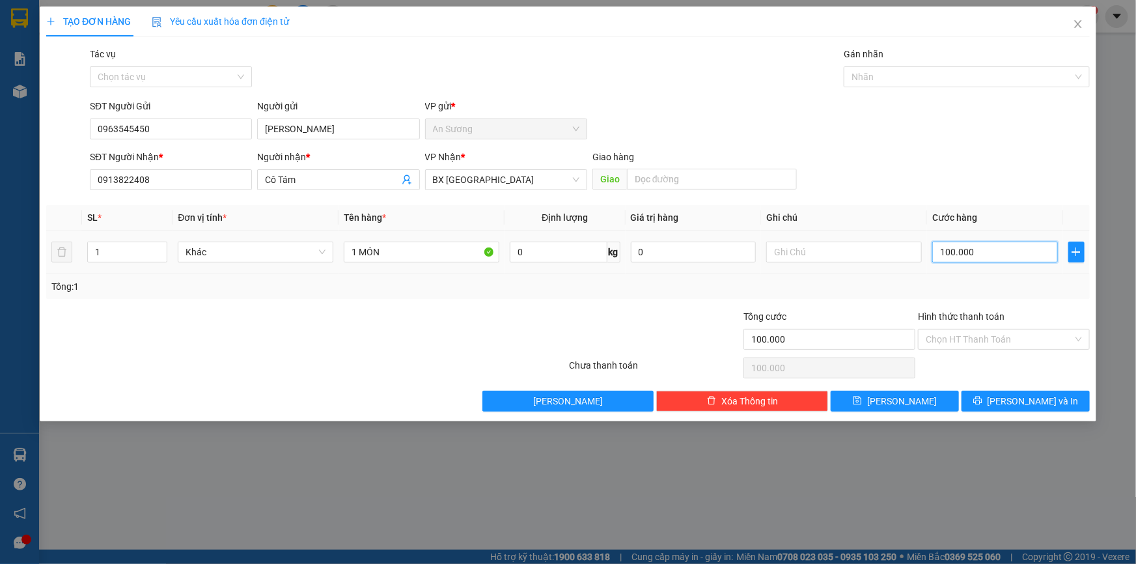
type input "3"
type input "33"
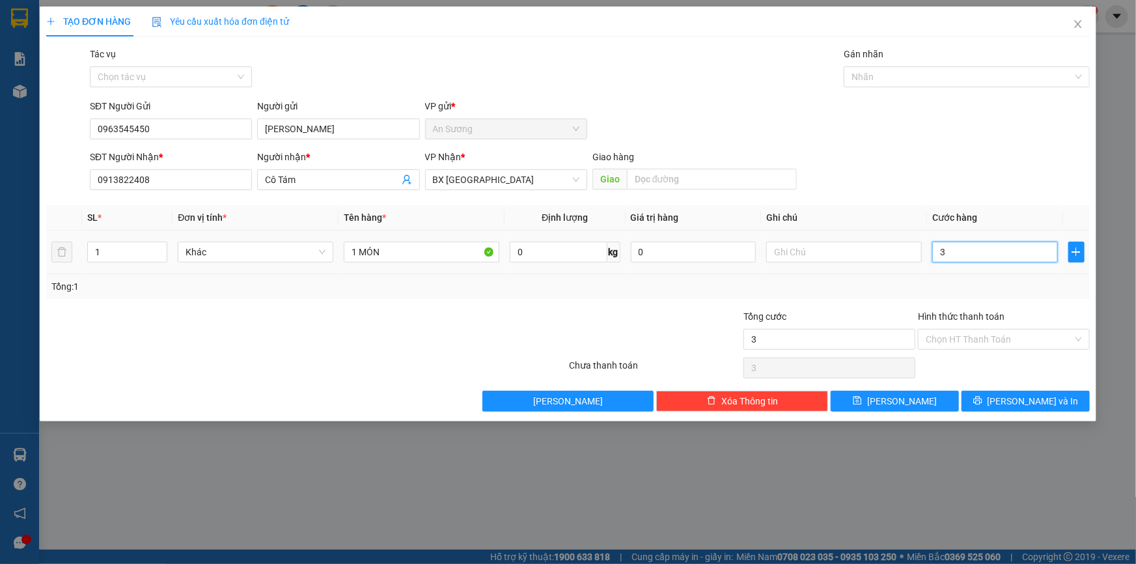
type input "33"
type input "3"
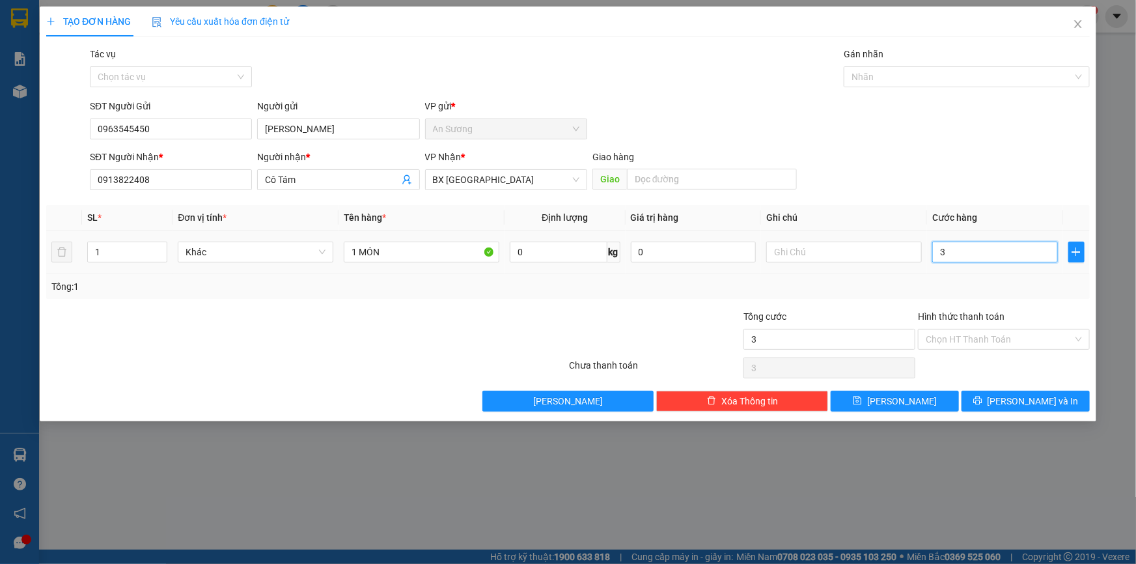
type input "30"
type input "30.000"
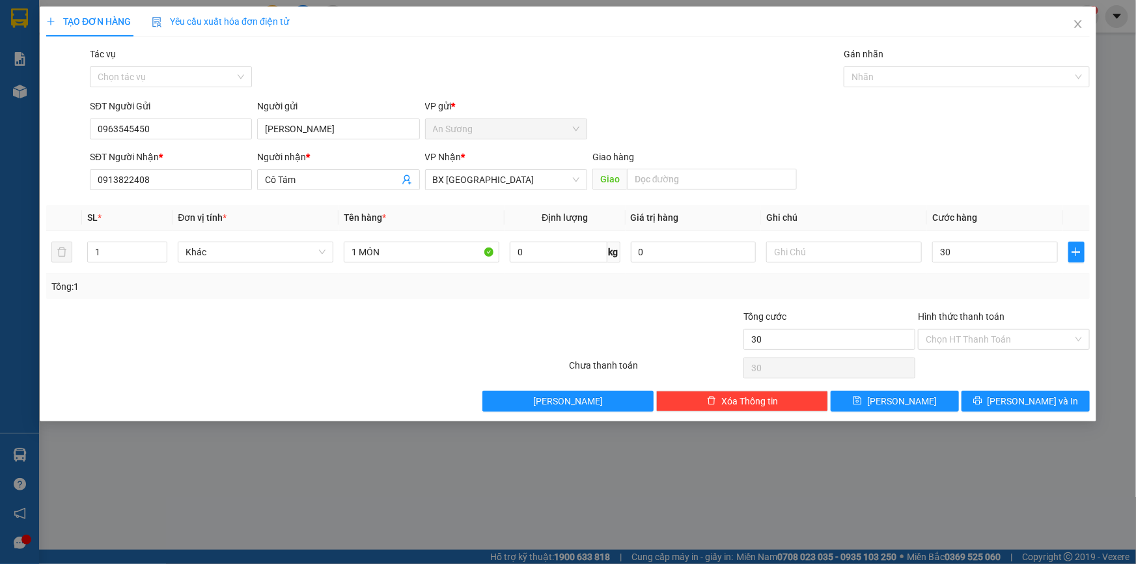
type input "30.000"
drag, startPoint x: 983, startPoint y: 354, endPoint x: 989, endPoint y: 340, distance: 14.3
click at [983, 353] on div "Transit Pickup Surcharge Ids Transit Deliver Surcharge Ids Transit Deliver Surc…" at bounding box center [568, 229] width 1044 height 365
click at [989, 340] on input "Hình thức thanh toán" at bounding box center [999, 339] width 147 height 20
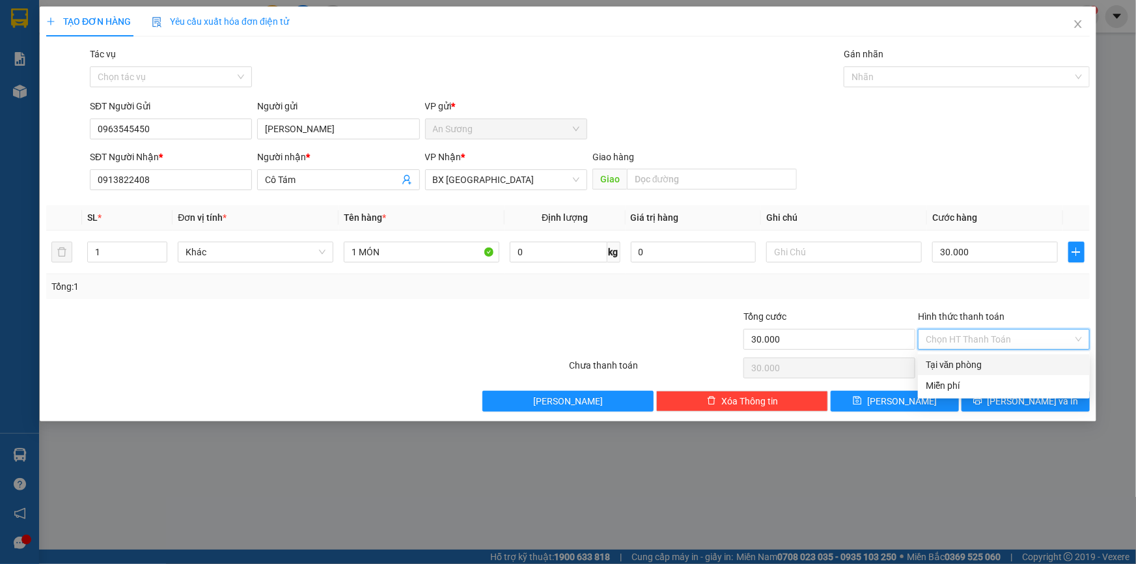
click at [983, 365] on div "Tại văn phòng" at bounding box center [1004, 364] width 156 height 14
type input "0"
click at [1016, 398] on span "[PERSON_NAME] và In" at bounding box center [1033, 401] width 91 height 14
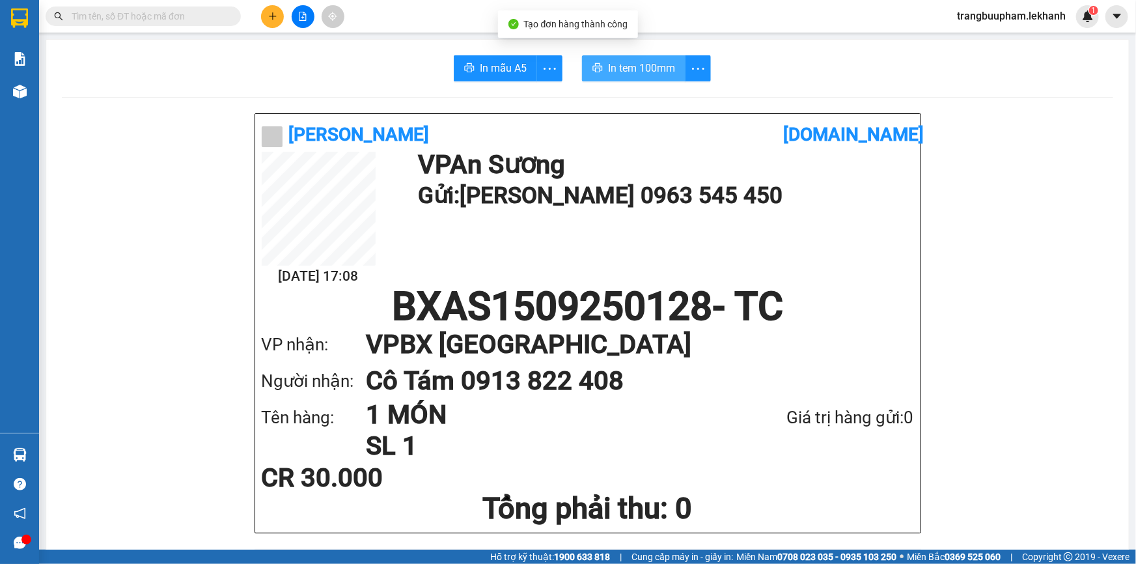
click at [593, 66] on icon "printer" at bounding box center [598, 67] width 10 height 9
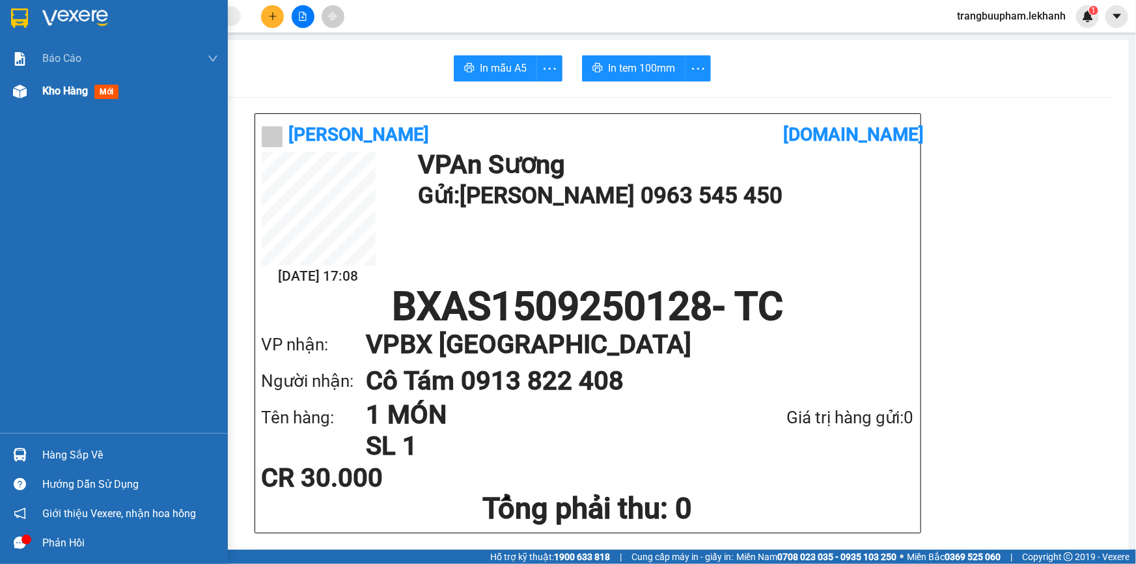
click at [80, 96] on span "Kho hàng" at bounding box center [65, 91] width 46 height 12
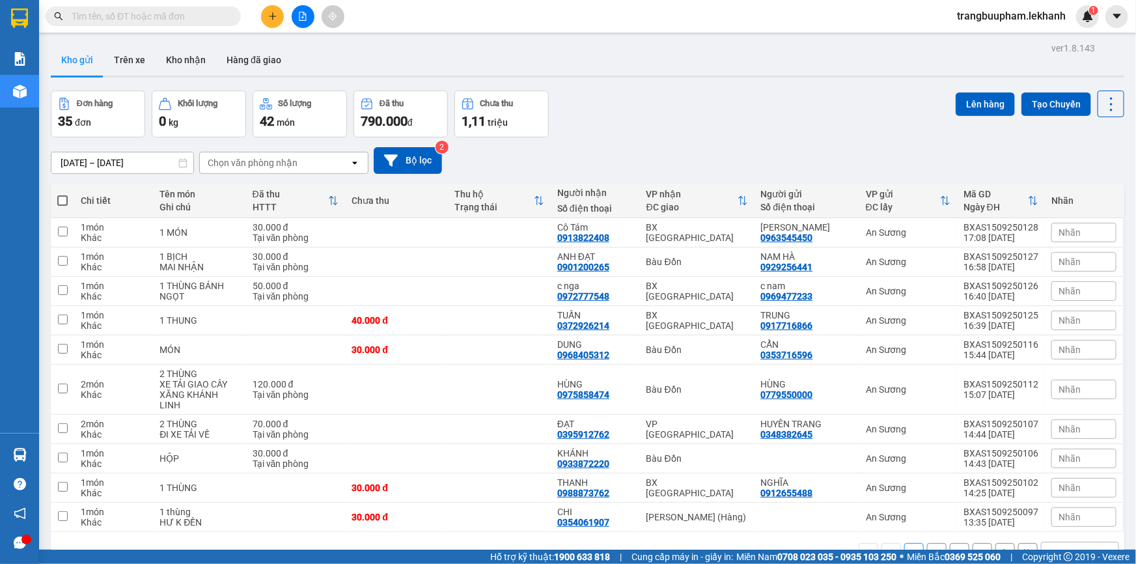
click at [280, 13] on button at bounding box center [272, 16] width 23 height 23
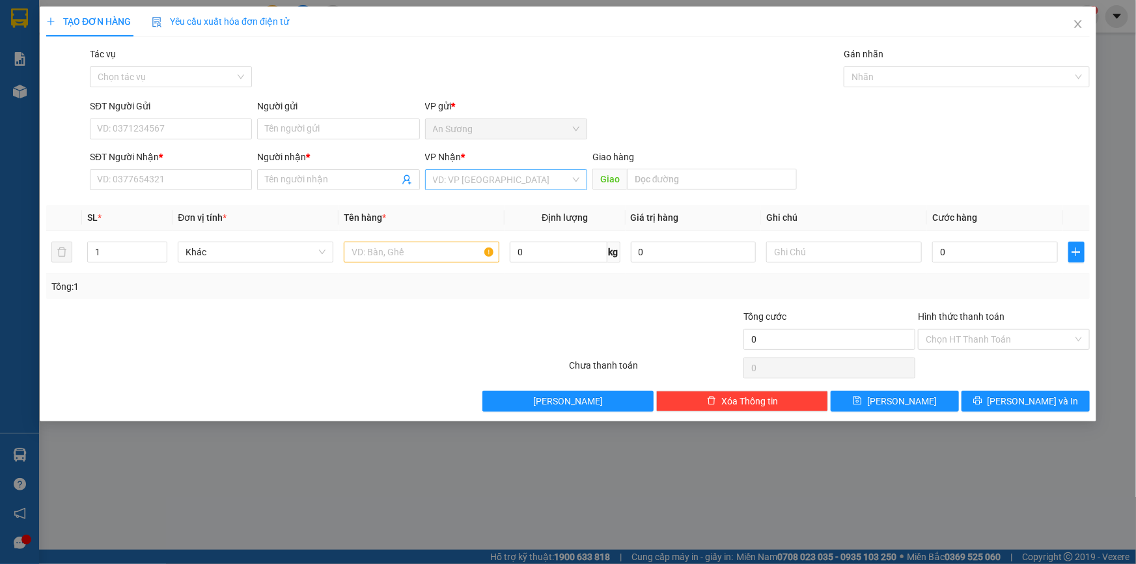
click at [469, 174] on input "search" at bounding box center [501, 180] width 137 height 20
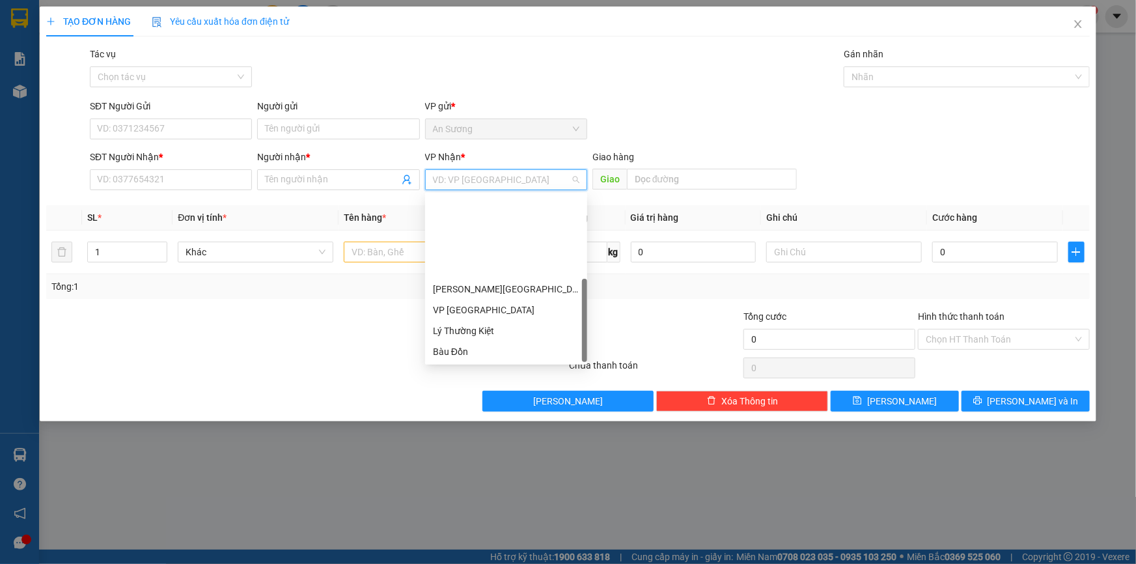
scroll to position [104, 0]
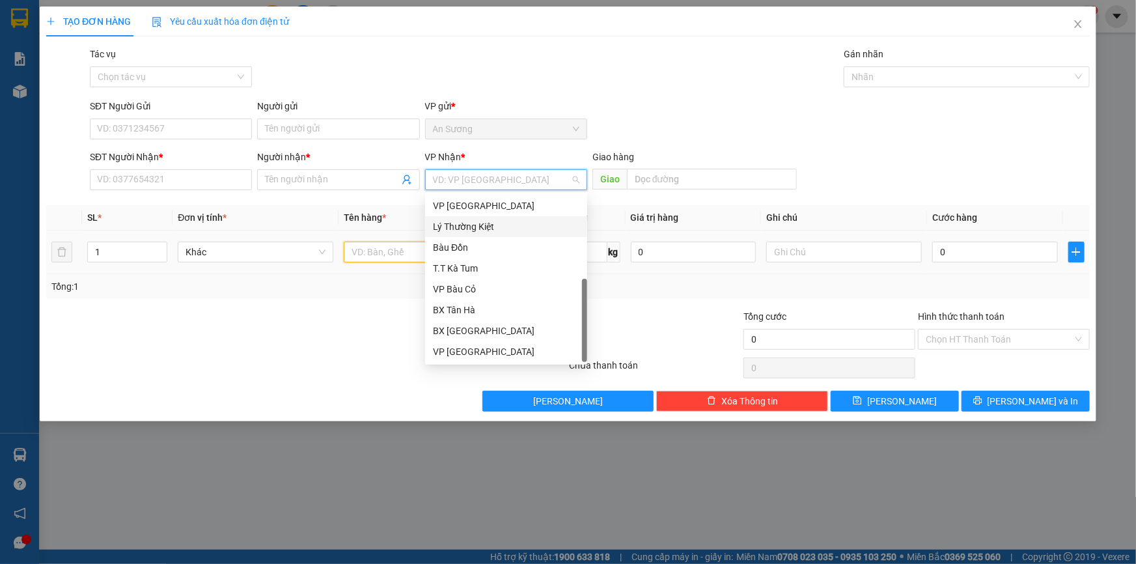
click at [397, 260] on input "text" at bounding box center [422, 252] width 156 height 21
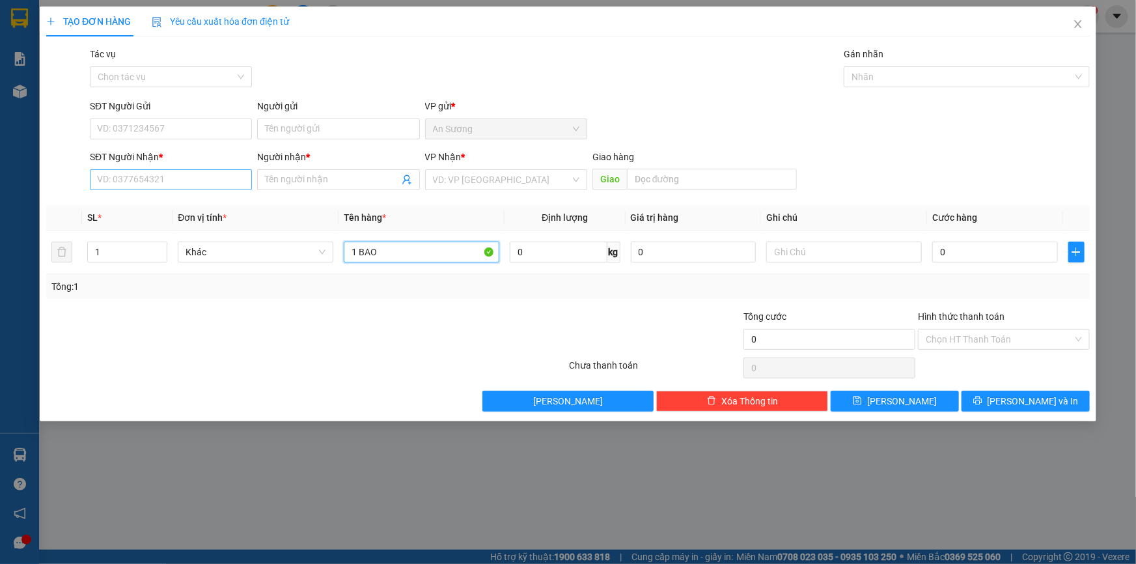
type input "1 BAO"
click at [168, 172] on input "SĐT Người Nhận *" at bounding box center [171, 179] width 162 height 21
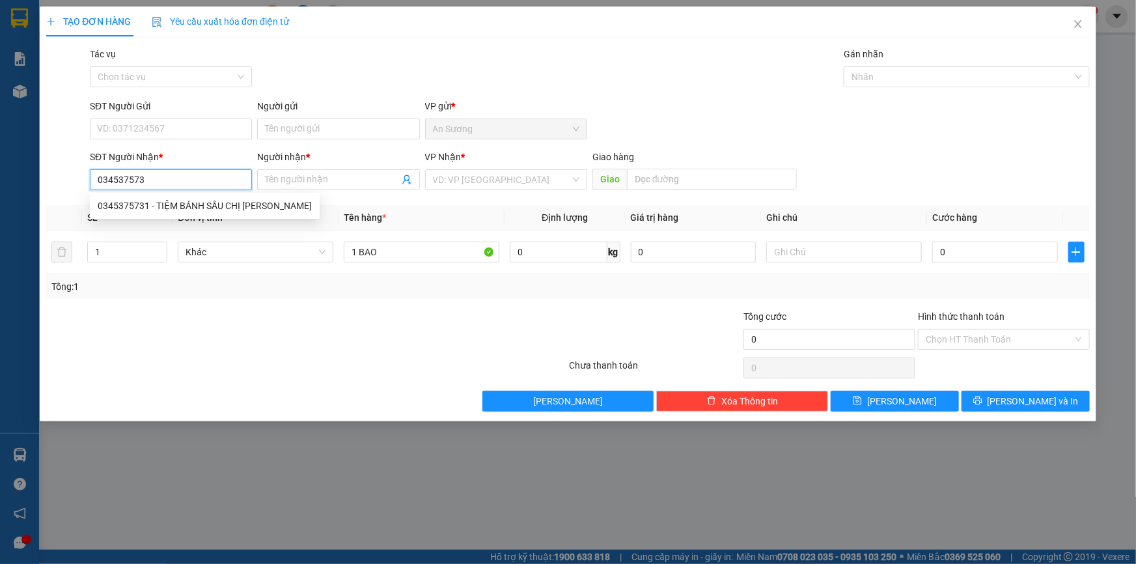
type input "0345375731"
click at [206, 208] on div "0345375731 - TIỆM BÁNH SẦU CHỊ [PERSON_NAME]" at bounding box center [205, 206] width 214 height 14
type input "TIỆM BÁNH SẦU CHỊ VY"
type input "80.000"
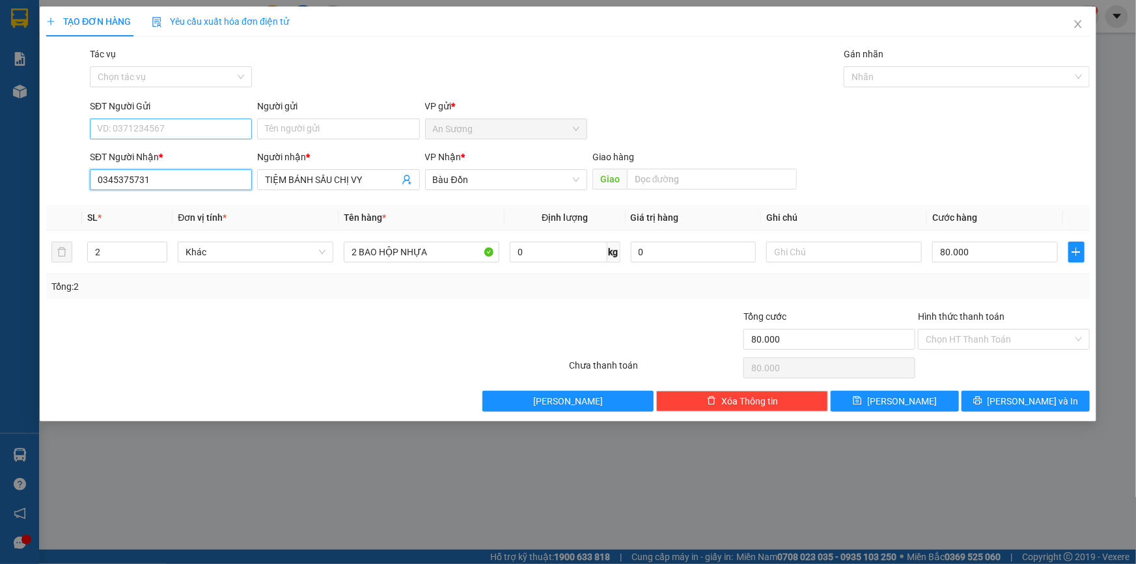
type input "0345375731"
click at [212, 118] on input "SĐT Người Gửi" at bounding box center [171, 128] width 162 height 21
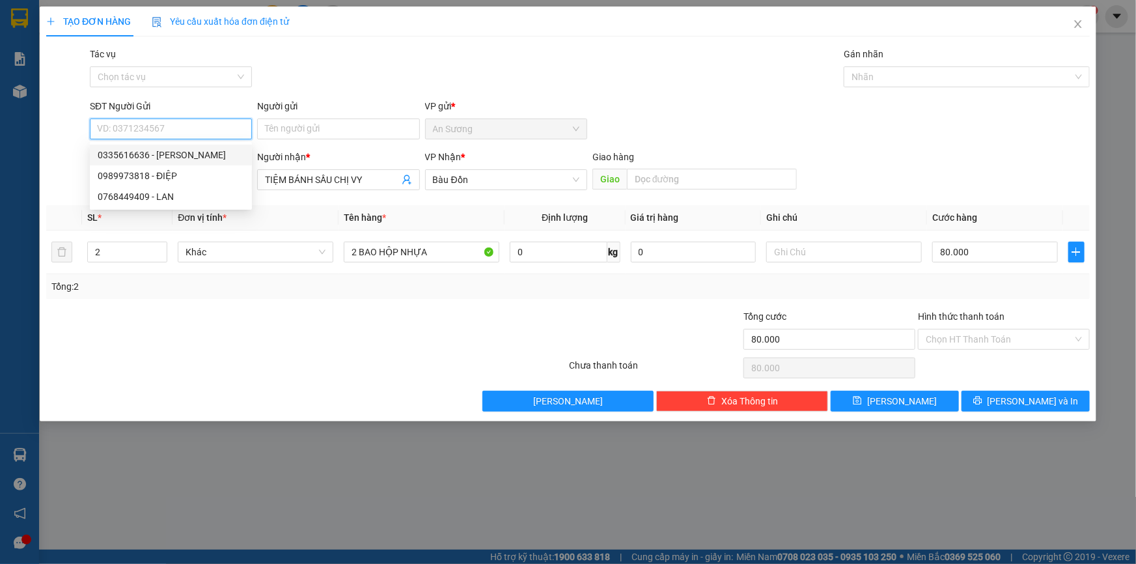
click at [197, 152] on div "0335616636 - [PERSON_NAME]" at bounding box center [171, 155] width 146 height 14
type input "0335616636"
type input "[PERSON_NAME]"
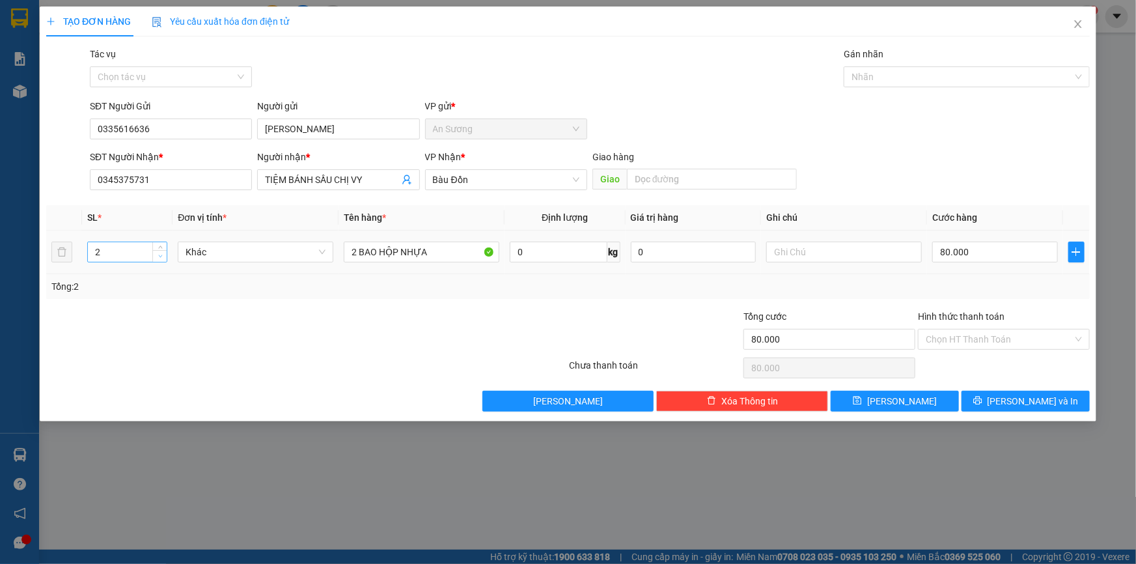
type input "1"
click at [159, 258] on span "down" at bounding box center [160, 257] width 8 height 8
drag, startPoint x: 437, startPoint y: 253, endPoint x: 181, endPoint y: 229, distance: 257.6
click at [177, 264] on tr "1 Khác 2 BAO HỘP NHỰA 0 kg 0 80.000" at bounding box center [568, 252] width 1044 height 44
type input "1 BAO"
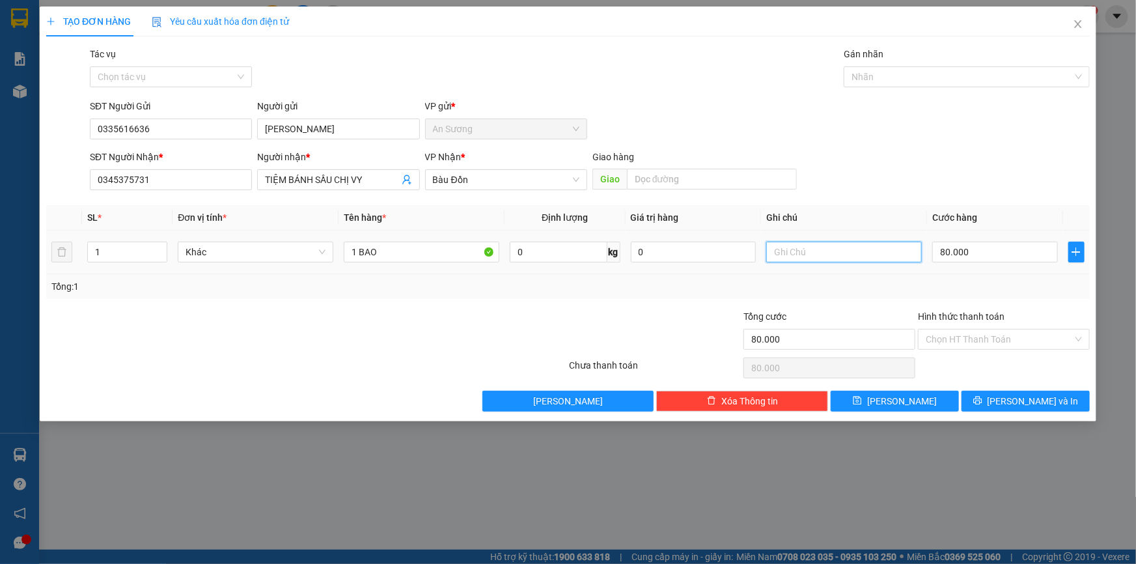
click at [820, 247] on input "text" at bounding box center [844, 252] width 156 height 21
type input "MAI NHẬN"
type input "4"
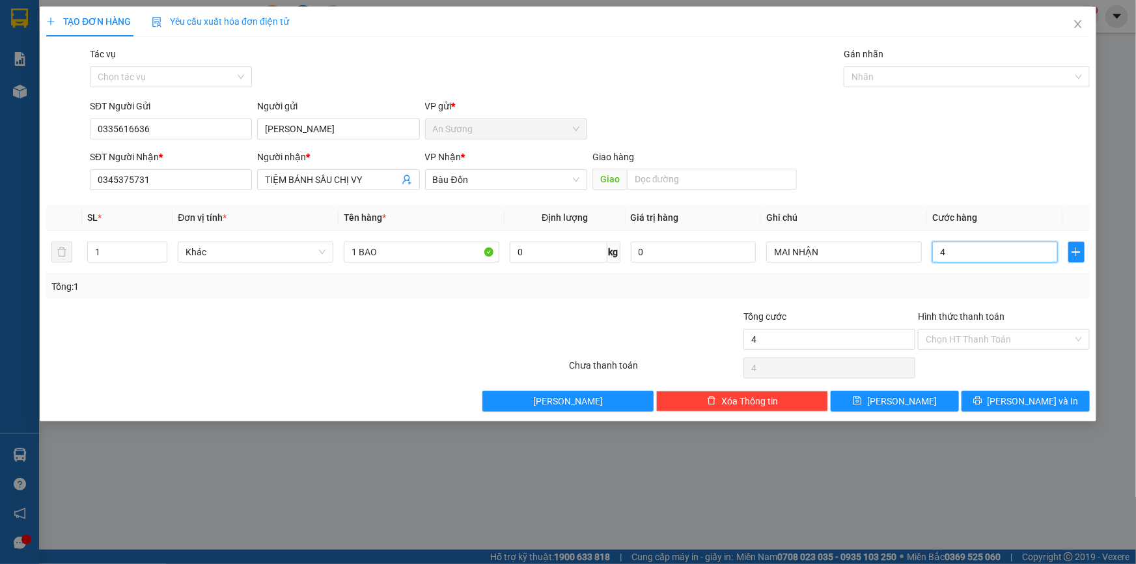
type input "40"
type input "40.000"
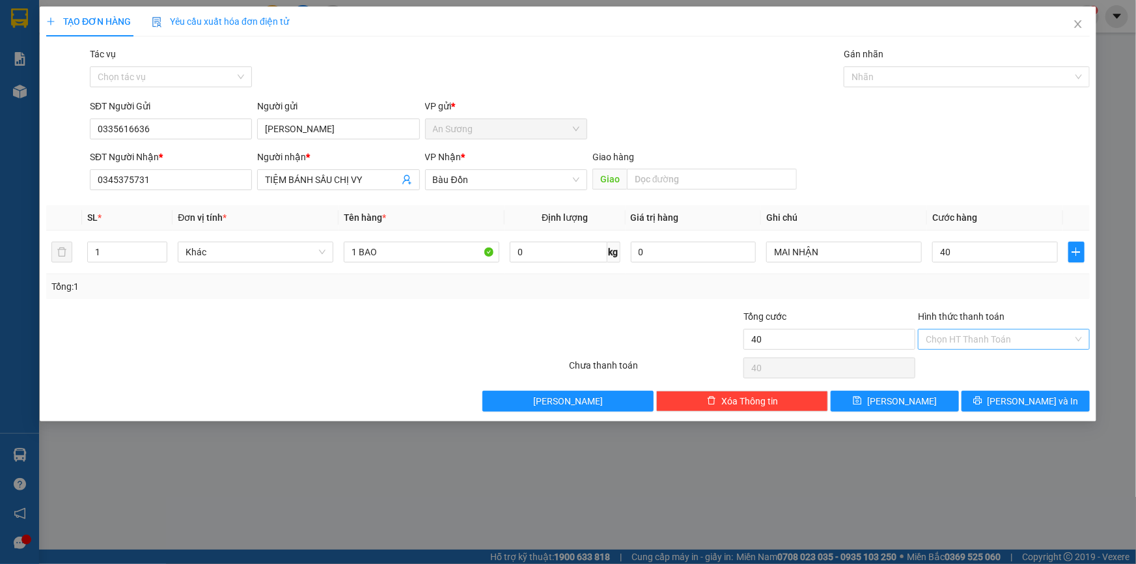
type input "40.000"
drag, startPoint x: 969, startPoint y: 344, endPoint x: 975, endPoint y: 365, distance: 21.0
click at [969, 342] on input "Hình thức thanh toán" at bounding box center [999, 339] width 147 height 20
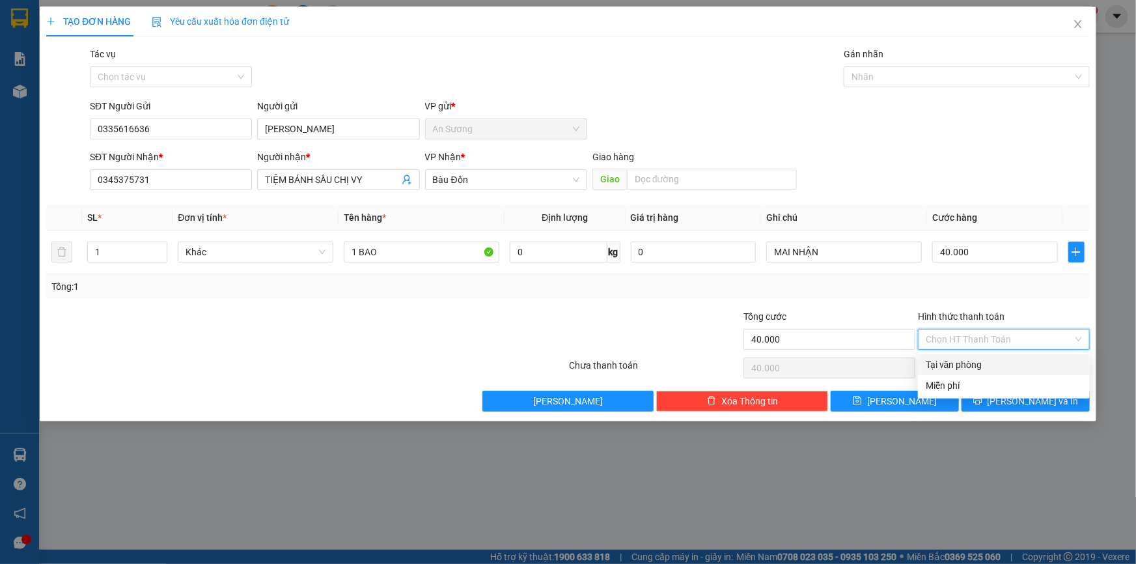
click at [976, 365] on div "Tại văn phòng" at bounding box center [1004, 364] width 156 height 14
type input "0"
click at [992, 395] on button "[PERSON_NAME] và In" at bounding box center [1026, 401] width 128 height 21
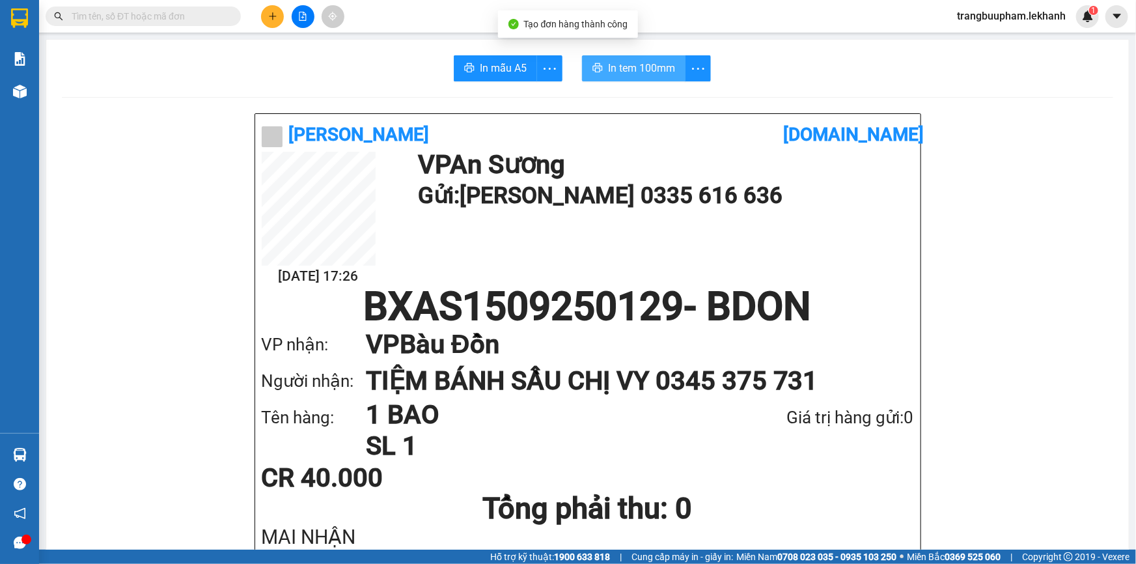
click at [637, 72] on span "In tem 100mm" at bounding box center [641, 68] width 67 height 16
click at [274, 17] on icon "plus" at bounding box center [272, 16] width 9 height 9
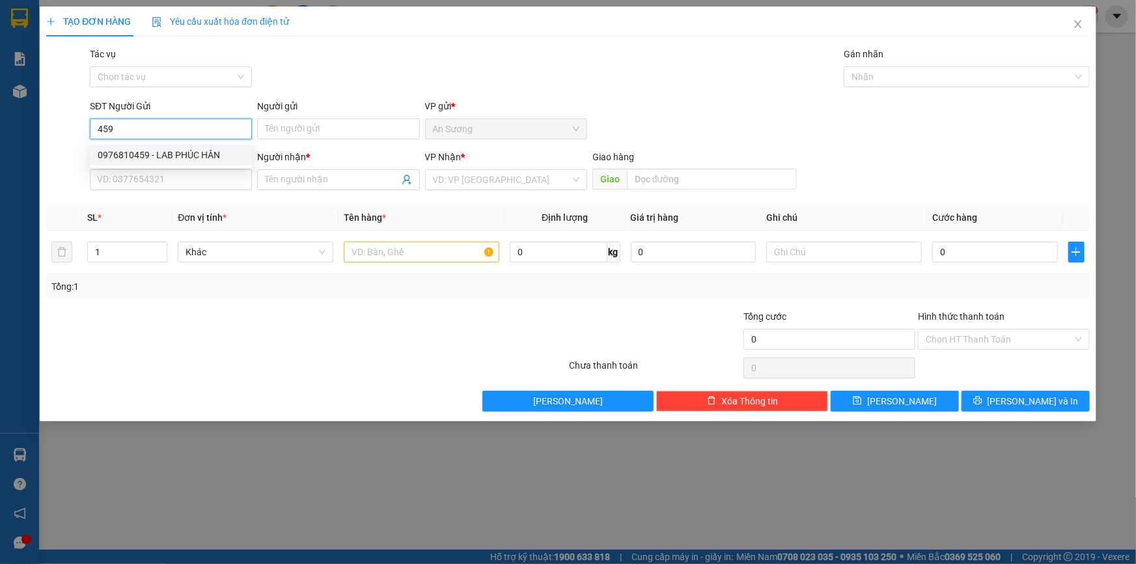
click at [182, 152] on div "0976810459 - LAB PHÚC HÂN" at bounding box center [171, 155] width 146 height 14
type input "0976810459"
type input "LAB PHÚC HÂN"
type input "0338545852"
type input "NK VIỆT MỸ"
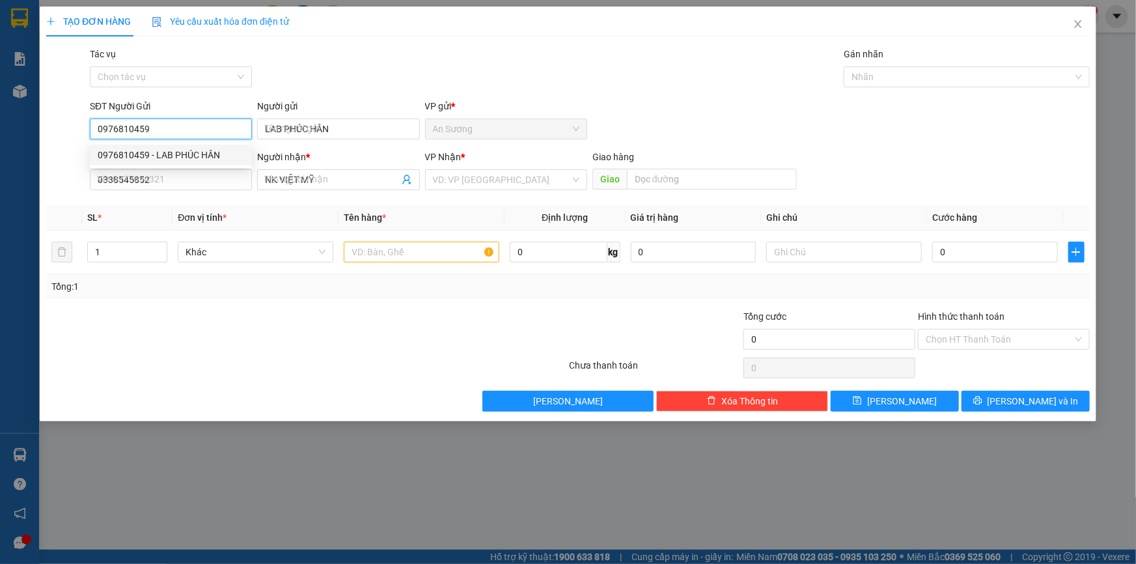
type input "30.000"
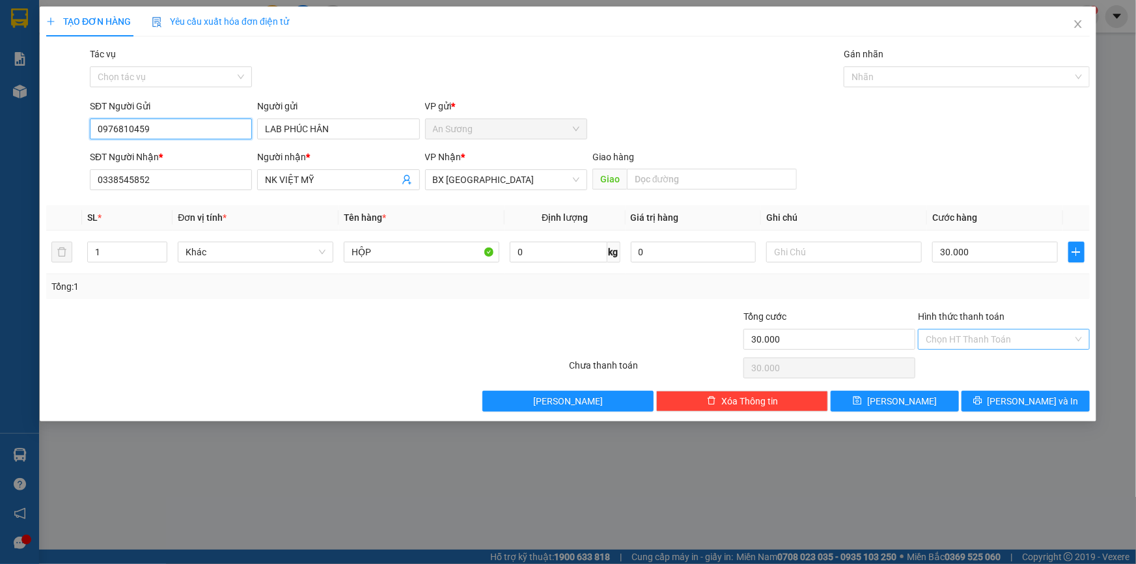
type input "0976810459"
drag, startPoint x: 980, startPoint y: 338, endPoint x: 969, endPoint y: 361, distance: 25.6
click at [980, 338] on input "Hình thức thanh toán" at bounding box center [999, 339] width 147 height 20
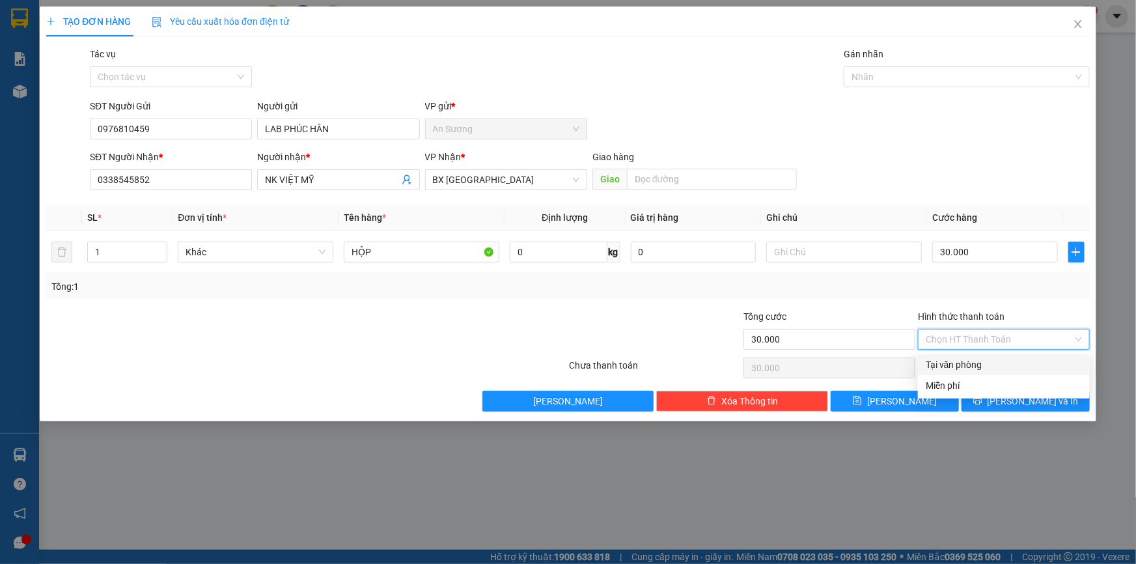
drag, startPoint x: 967, startPoint y: 365, endPoint x: 1012, endPoint y: 385, distance: 48.7
click at [968, 365] on div "Tại văn phòng" at bounding box center [1004, 364] width 156 height 14
type input "0"
click at [1017, 397] on span "[PERSON_NAME] và In" at bounding box center [1033, 401] width 91 height 14
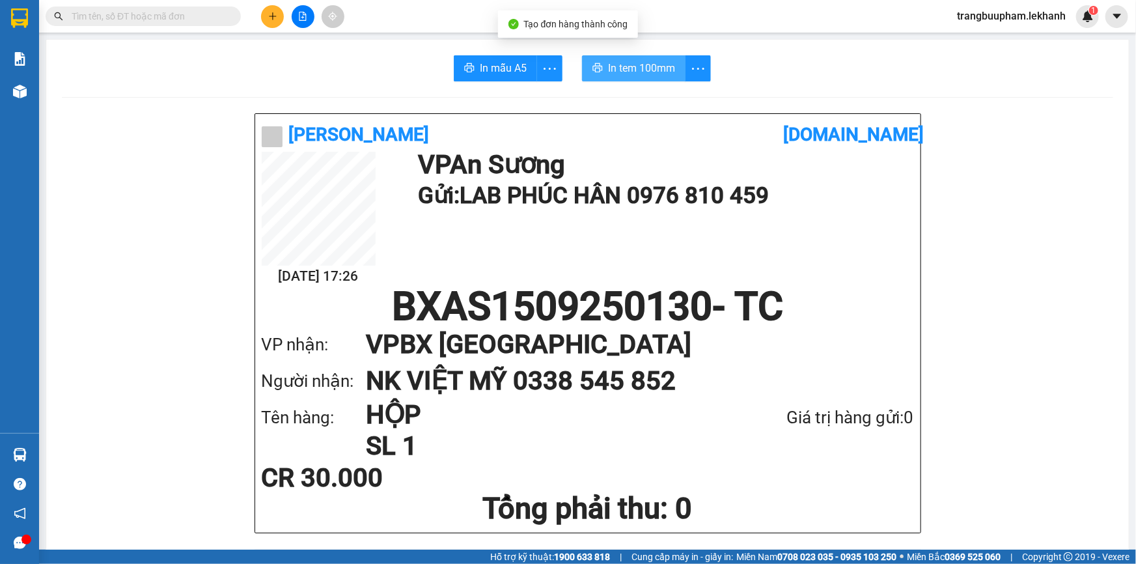
drag, startPoint x: 611, startPoint y: 68, endPoint x: 749, endPoint y: 77, distance: 138.9
click at [612, 68] on span "In tem 100mm" at bounding box center [641, 68] width 67 height 16
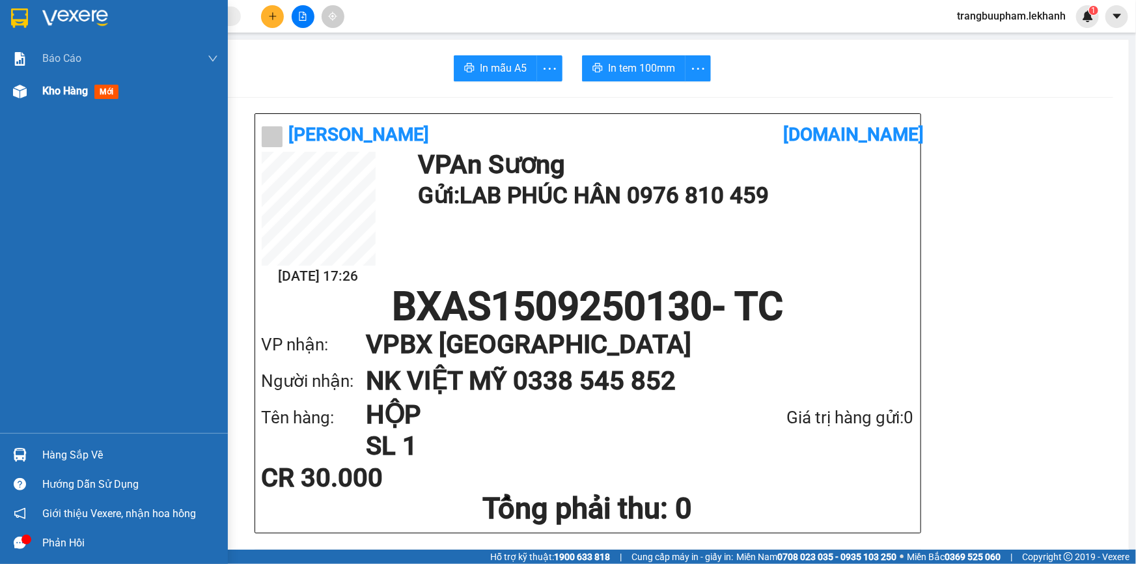
click at [70, 96] on span "Kho hàng" at bounding box center [65, 91] width 46 height 12
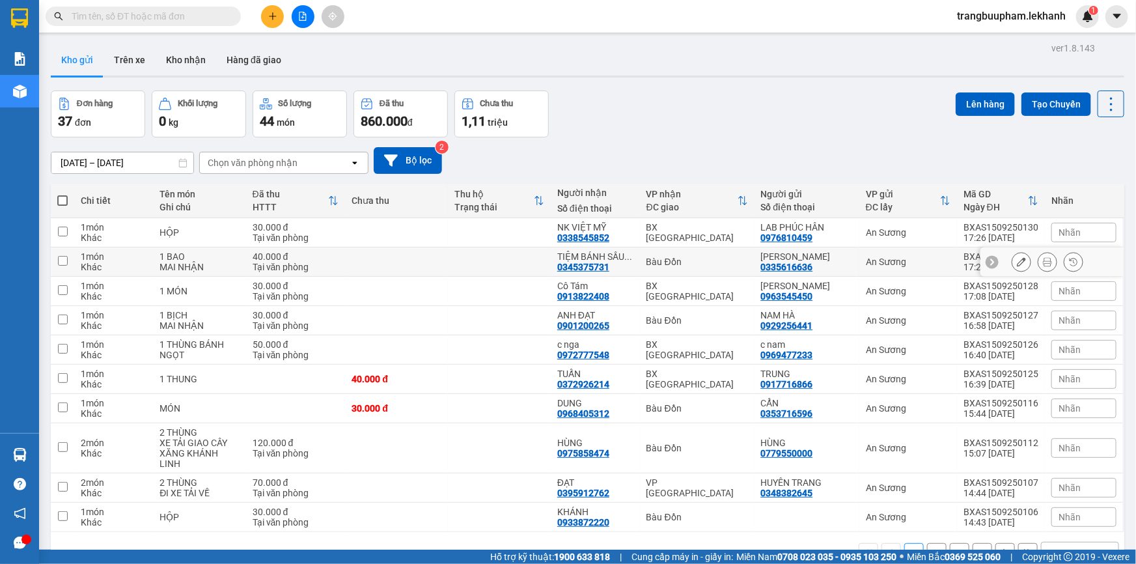
click at [355, 254] on td at bounding box center [396, 261] width 103 height 29
checkbox input "true"
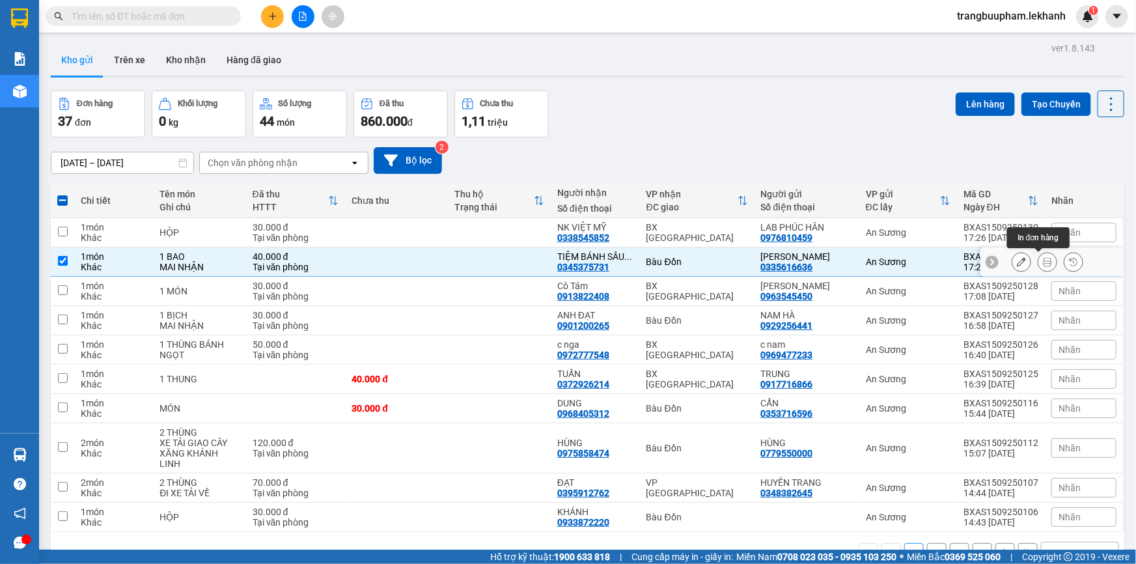
click at [1043, 258] on icon at bounding box center [1047, 261] width 9 height 9
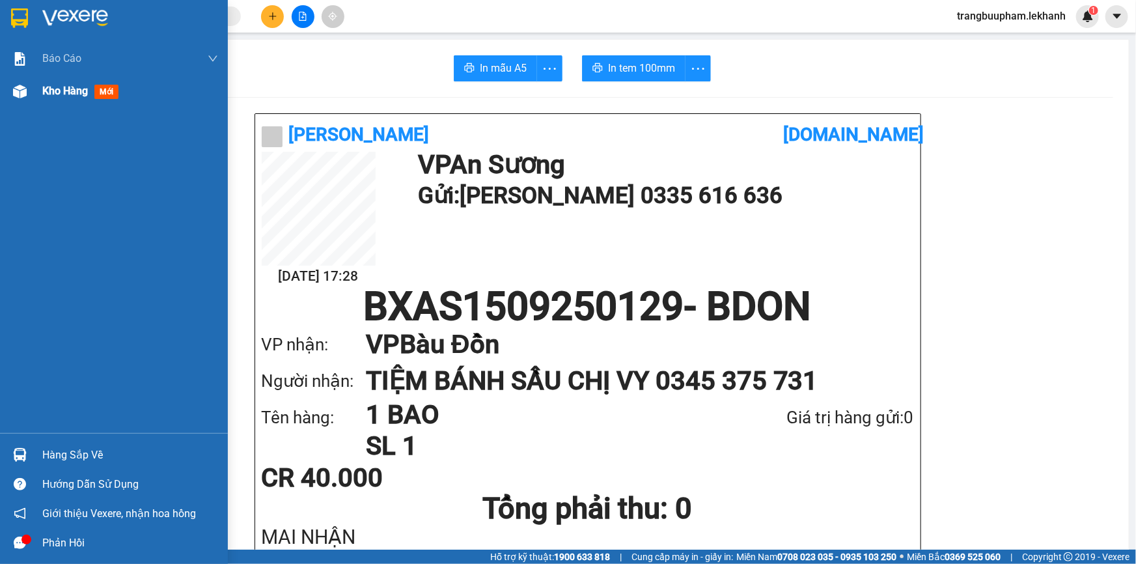
click at [77, 100] on div "Kho hàng mới" at bounding box center [130, 91] width 176 height 33
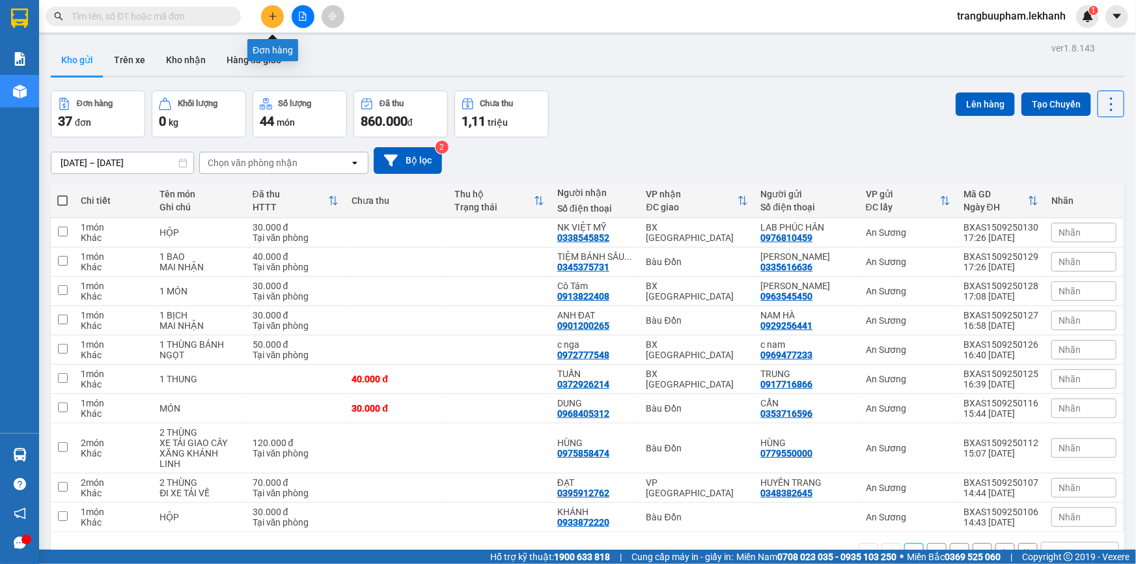
click at [262, 19] on button at bounding box center [272, 16] width 23 height 23
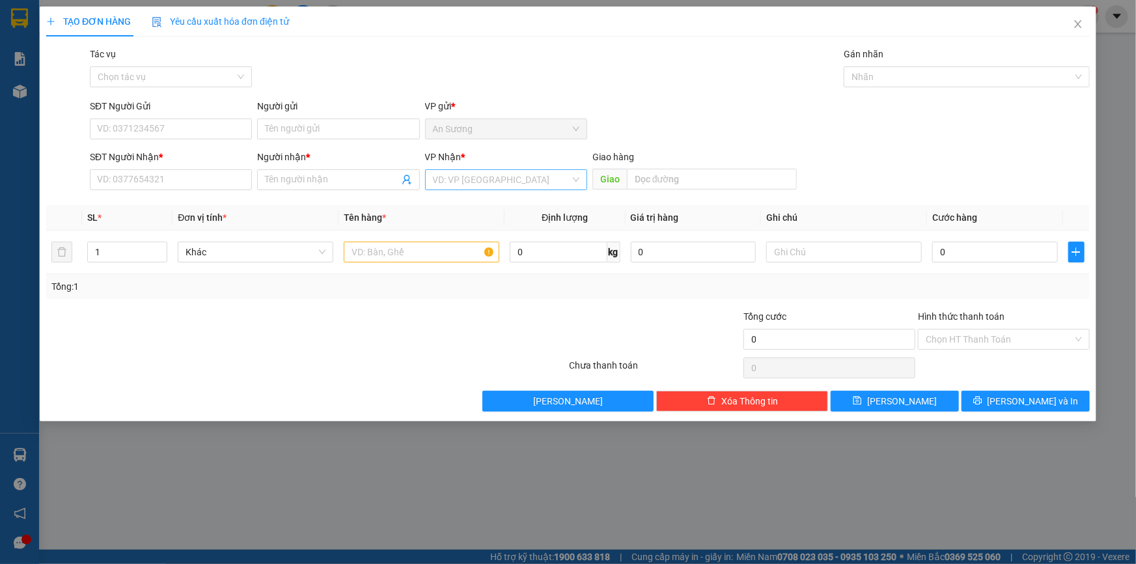
click at [492, 187] on input "search" at bounding box center [501, 180] width 137 height 20
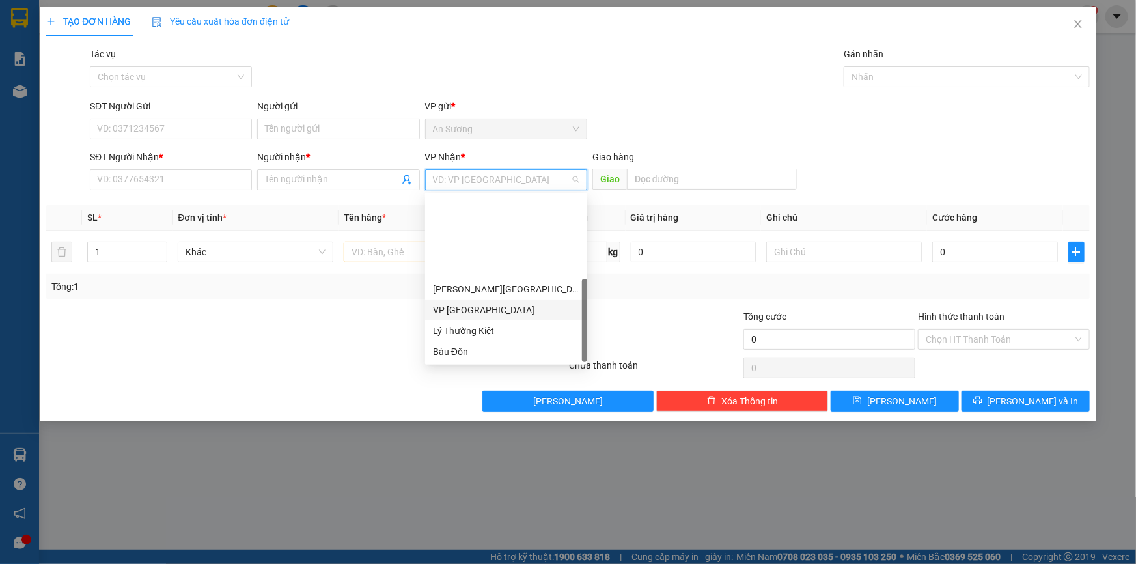
scroll to position [104, 0]
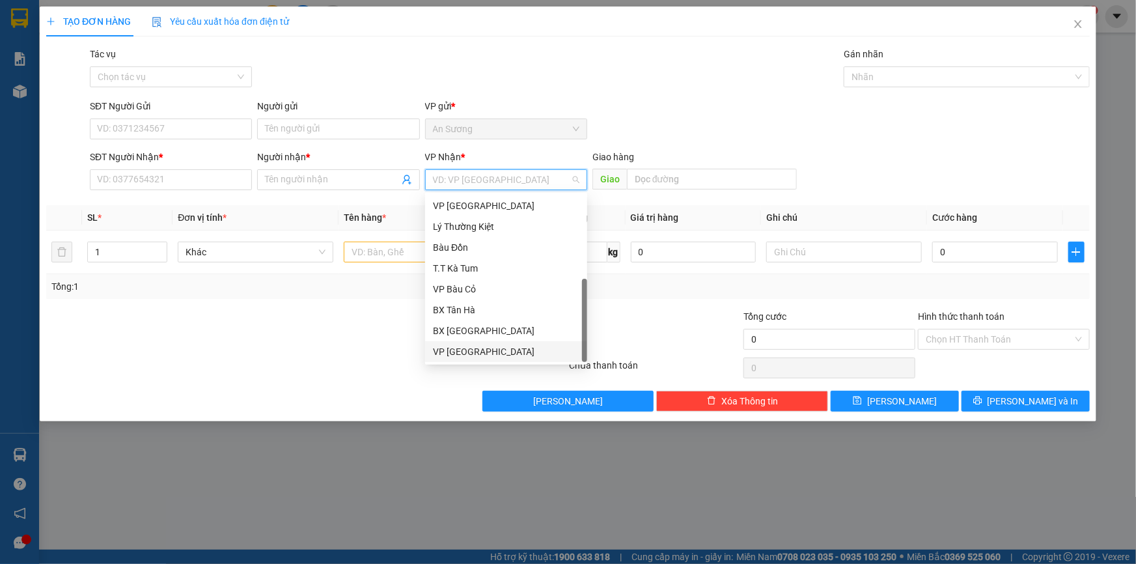
click at [508, 352] on div "VP [GEOGRAPHIC_DATA]" at bounding box center [506, 351] width 146 height 14
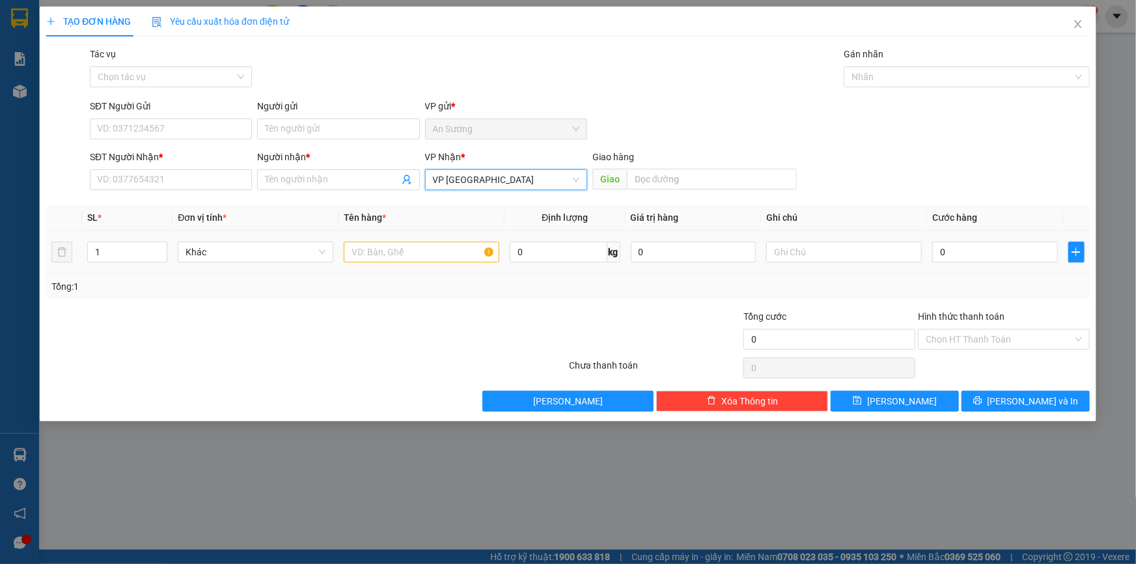
click at [411, 236] on td at bounding box center [422, 252] width 166 height 44
click at [414, 251] on input "text" at bounding box center [422, 252] width 156 height 21
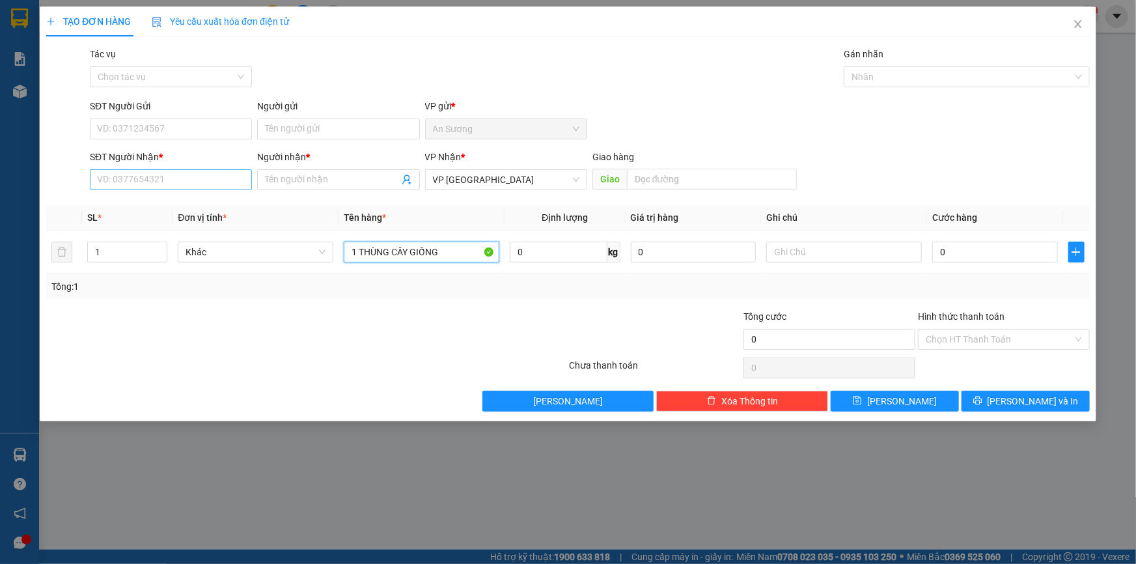
type input "1 THÙNG CÂY GIỐNG"
click at [184, 176] on input "SĐT Người Nhận *" at bounding box center [171, 179] width 162 height 21
type input "0973437152"
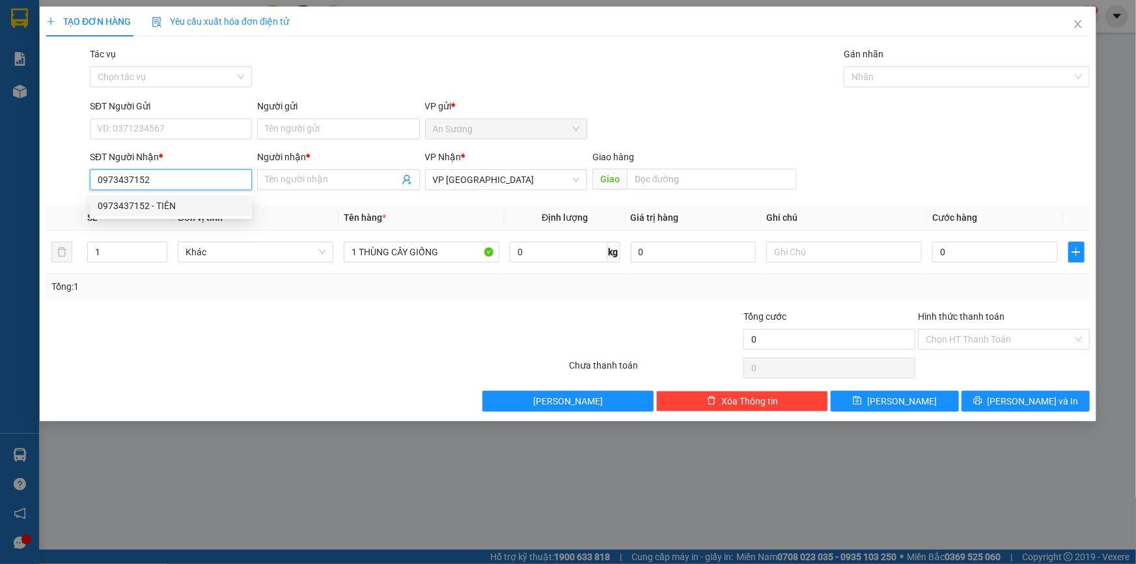
click at [193, 203] on div "0973437152 - TIÊN" at bounding box center [171, 206] width 146 height 14
type input "TIÊN"
type input "30.000"
type input "0973437152"
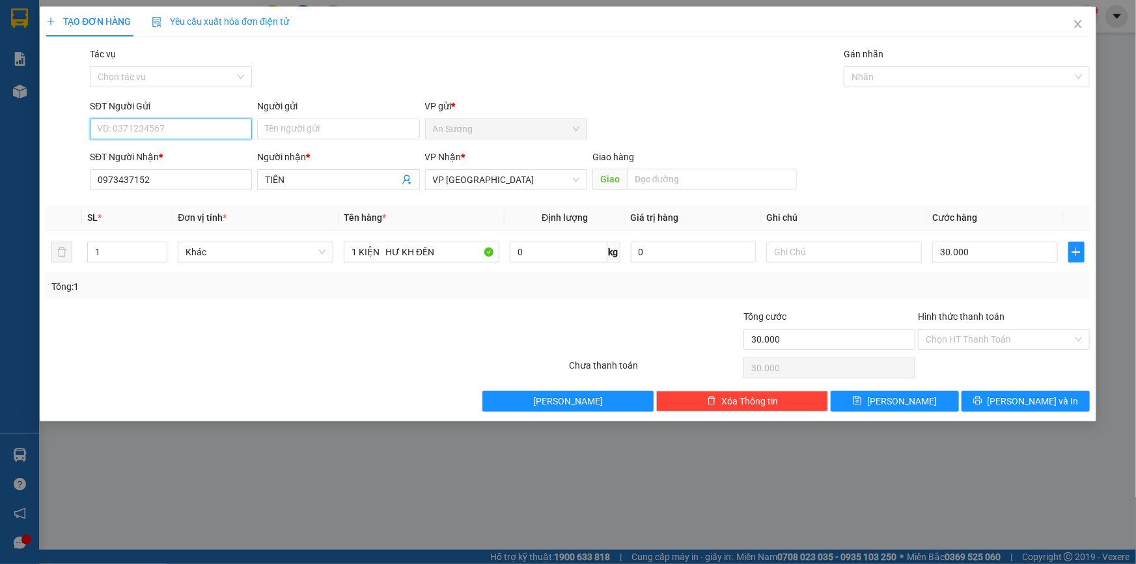
click at [193, 130] on input "SĐT Người Gửi" at bounding box center [171, 128] width 162 height 21
click at [173, 159] on div "0905940888 - LỢI" at bounding box center [171, 155] width 146 height 14
type input "0905940888"
type input "LỢI"
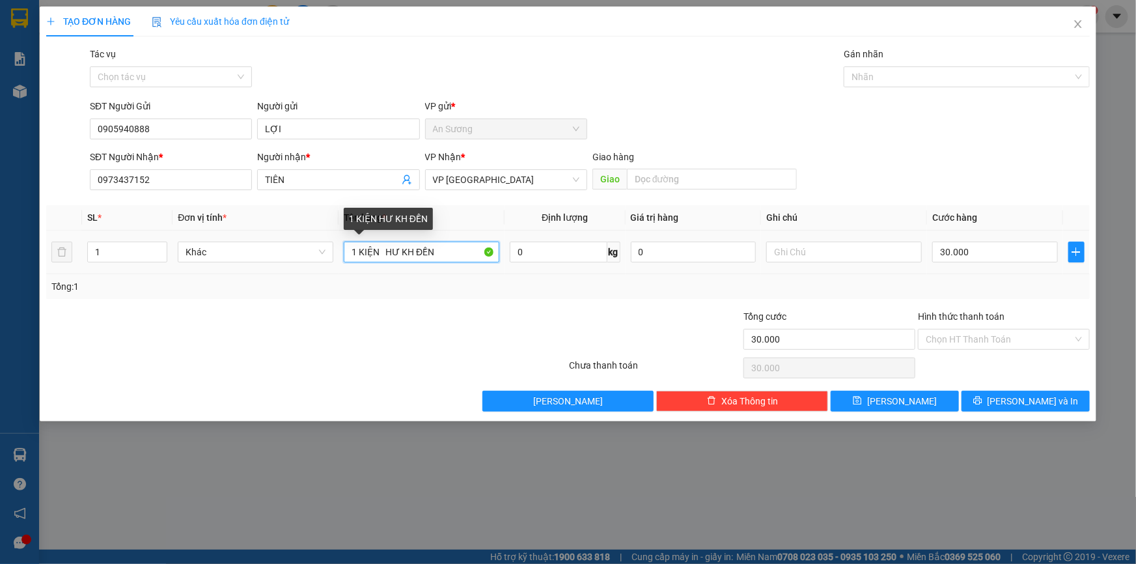
drag, startPoint x: 465, startPoint y: 254, endPoint x: 312, endPoint y: 251, distance: 152.4
click at [320, 266] on tr "1 Khác 1 KIỆN HƯ KH ĐỀN 0 kg 0 30.000" at bounding box center [568, 252] width 1044 height 44
type input "1 KIỆN CÂY HƯ KH ĐỀN"
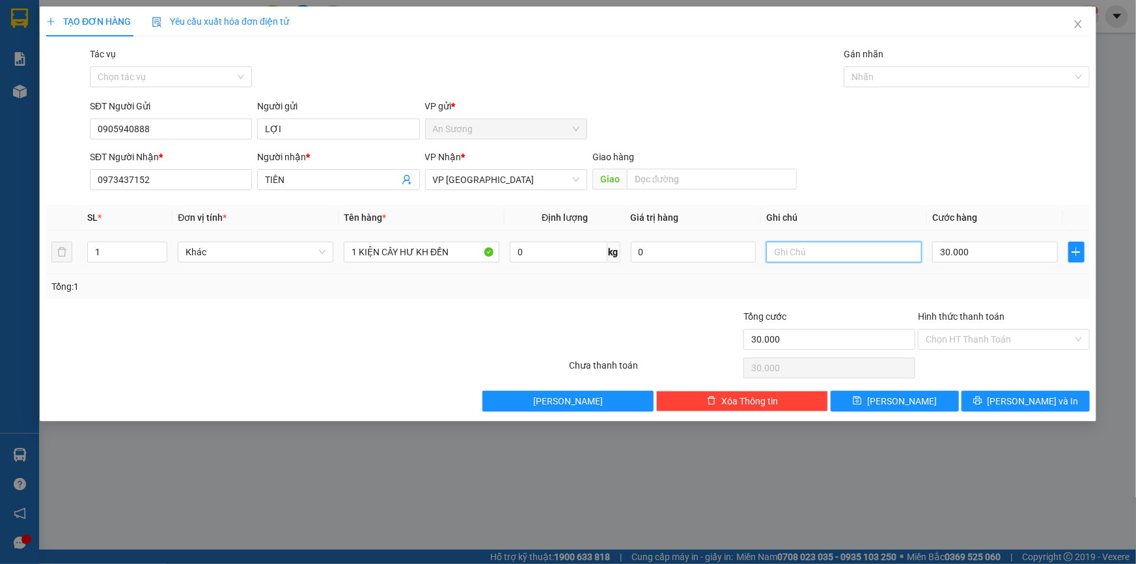
click at [796, 254] on input "text" at bounding box center [844, 252] width 156 height 21
type input "MAI NHẬN"
click at [979, 326] on div "Hình thức thanh toán" at bounding box center [1004, 319] width 172 height 20
click at [984, 344] on input "Hình thức thanh toán" at bounding box center [999, 339] width 147 height 20
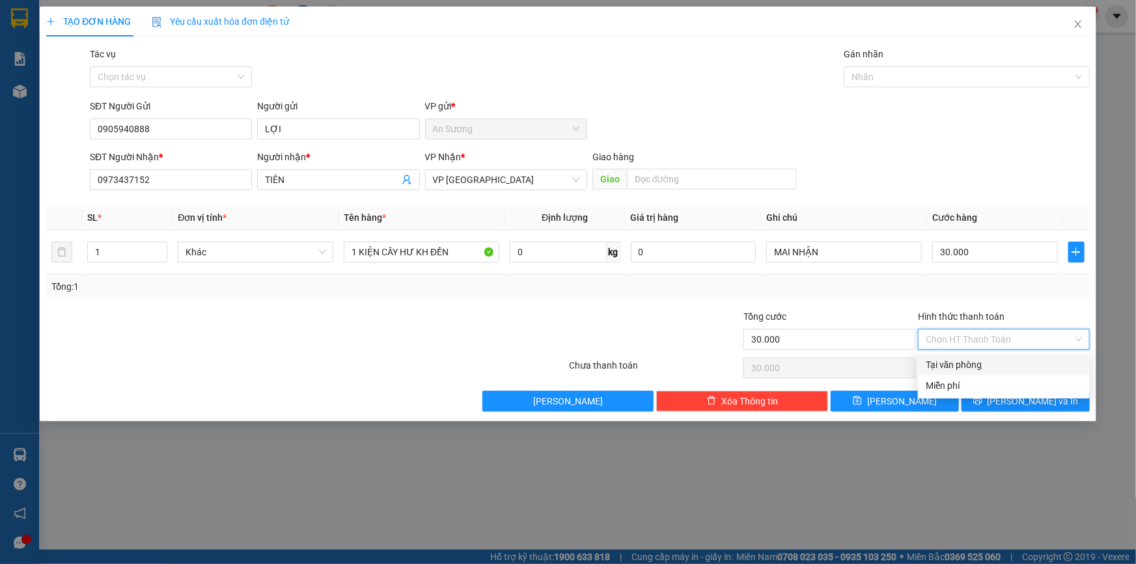
click at [986, 363] on div "Tại văn phòng" at bounding box center [1004, 364] width 156 height 14
type input "0"
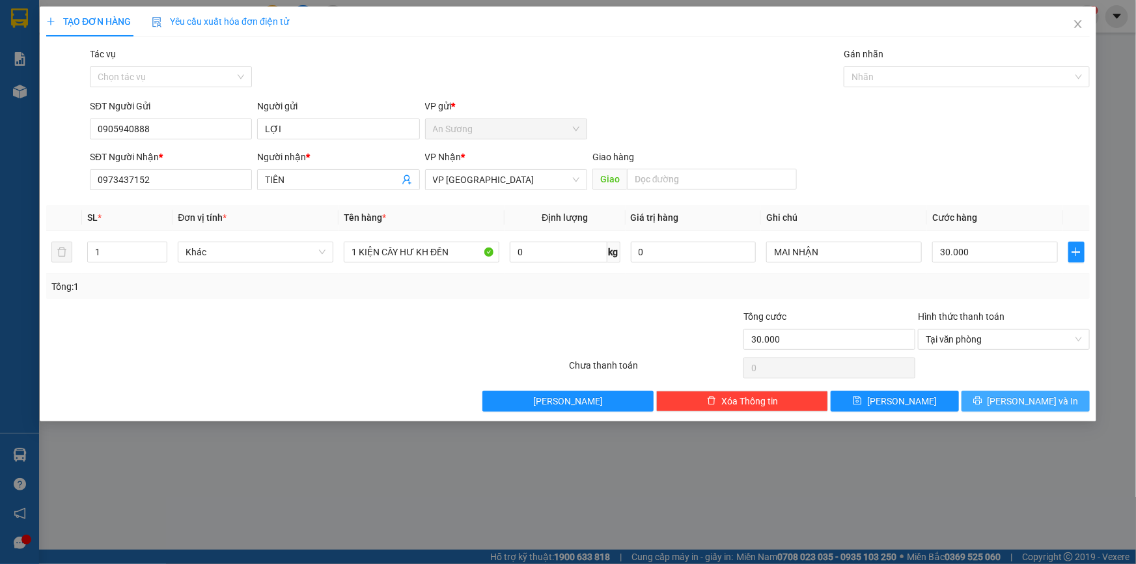
click at [1010, 402] on button "[PERSON_NAME] và In" at bounding box center [1026, 401] width 128 height 21
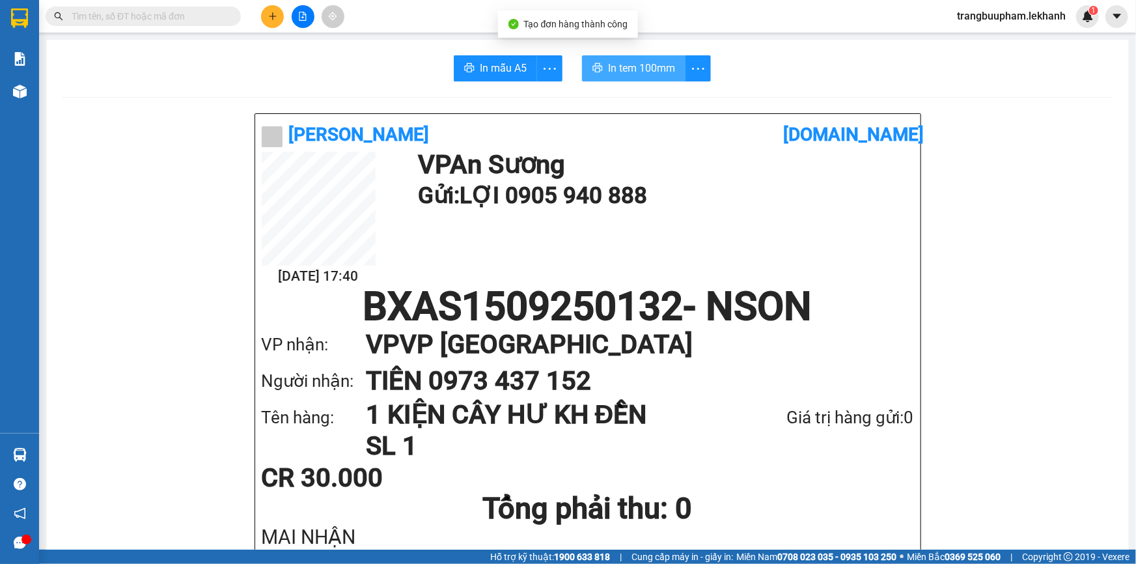
click at [652, 74] on span "In tem 100mm" at bounding box center [641, 68] width 67 height 16
click at [276, 21] on button at bounding box center [272, 16] width 23 height 23
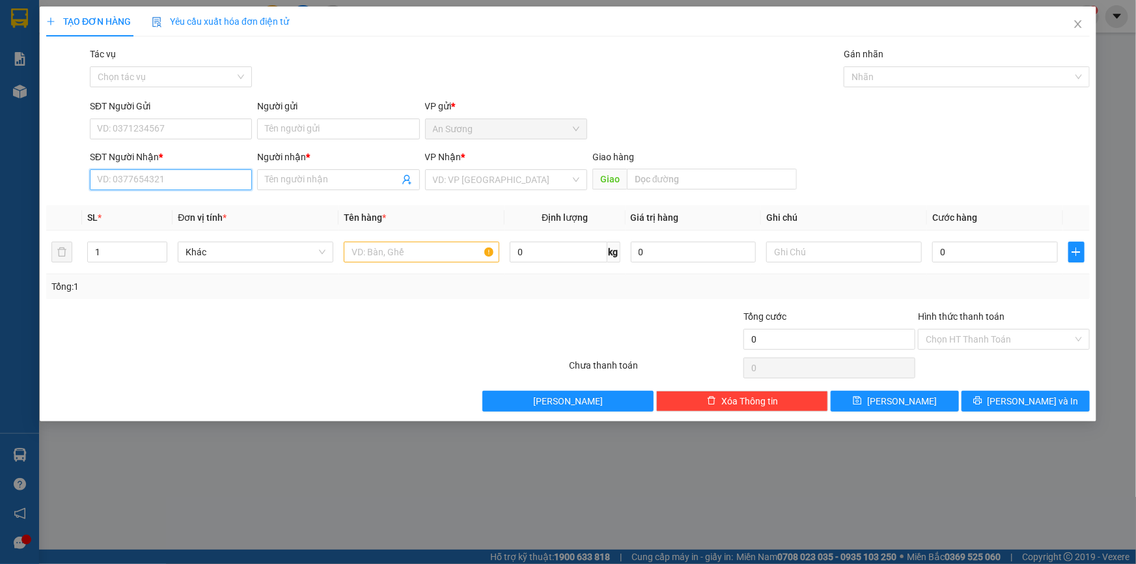
drag, startPoint x: 150, startPoint y: 181, endPoint x: 145, endPoint y: 167, distance: 14.9
click at [150, 180] on input "SĐT Người Nhận *" at bounding box center [171, 179] width 162 height 21
drag, startPoint x: 169, startPoint y: 206, endPoint x: 840, endPoint y: 208, distance: 671.2
click at [170, 205] on div "0949032580 - NGUYÊN" at bounding box center [171, 206] width 146 height 14
type input "0949032580"
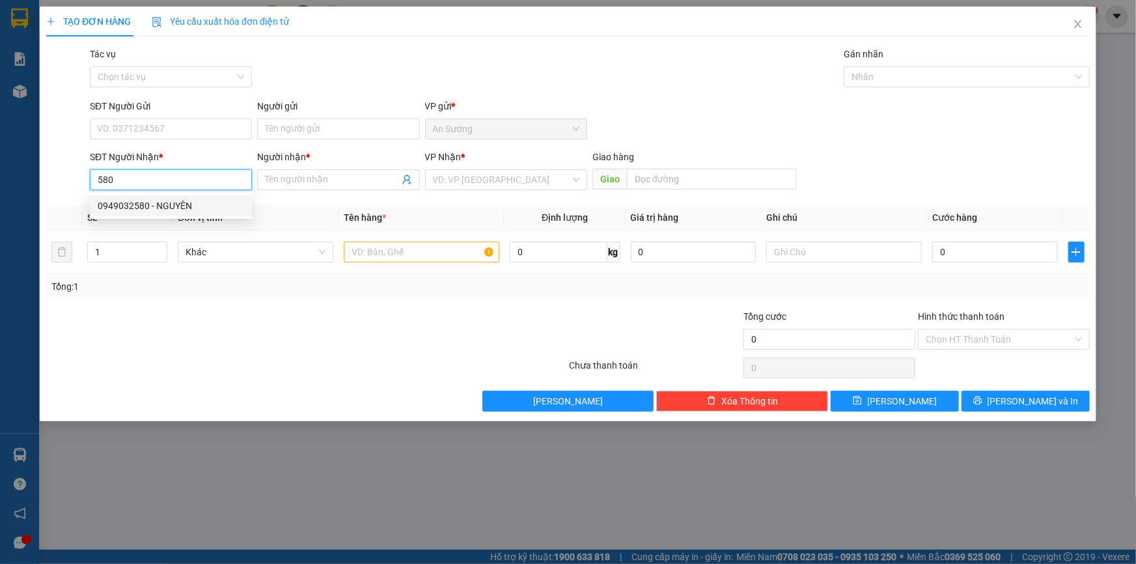
type input "NGUYÊN"
type input "40.000"
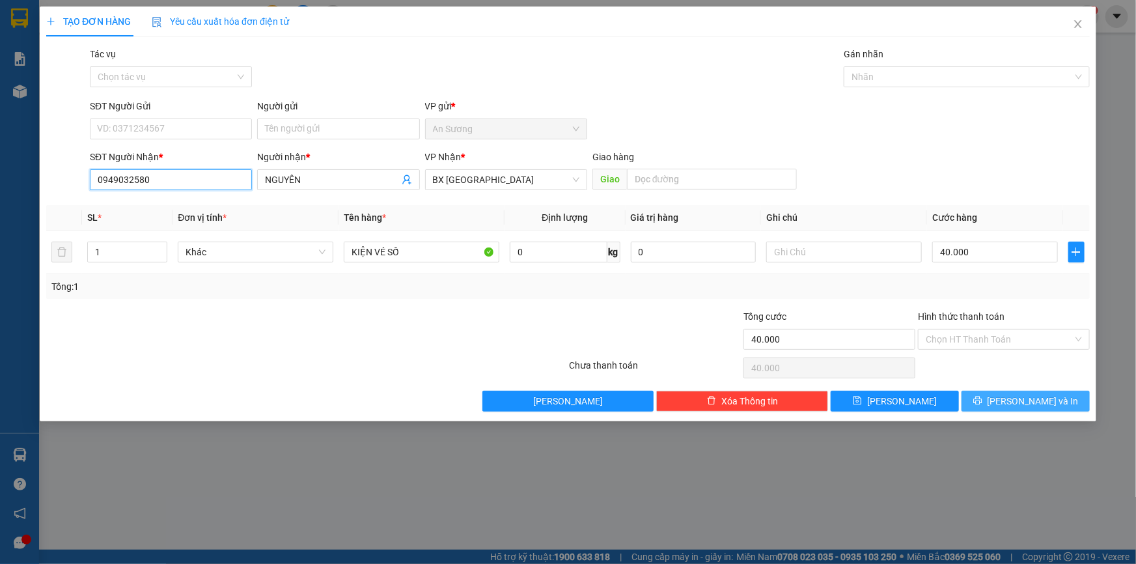
type input "0949032580"
click at [1023, 404] on span "[PERSON_NAME] và In" at bounding box center [1033, 401] width 91 height 14
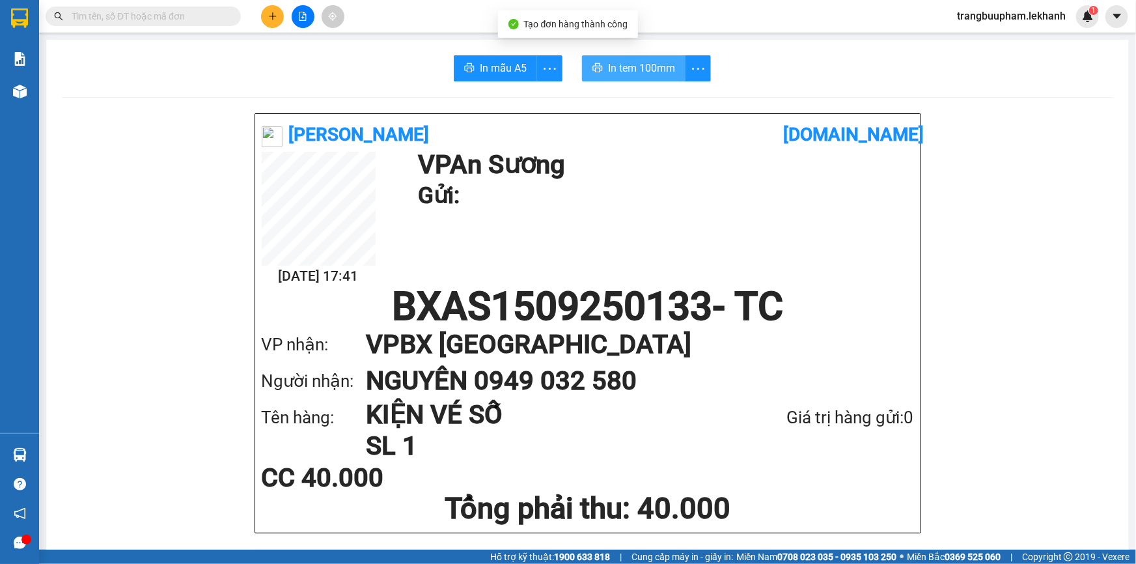
click at [642, 74] on span "In tem 100mm" at bounding box center [641, 68] width 67 height 16
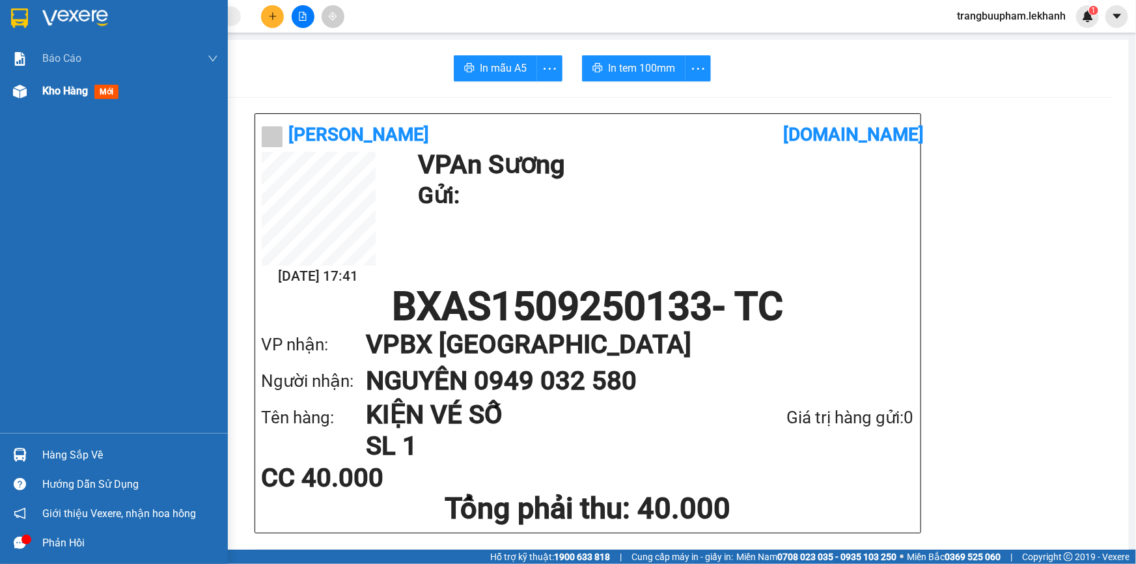
click at [51, 91] on span "Kho hàng" at bounding box center [65, 91] width 46 height 12
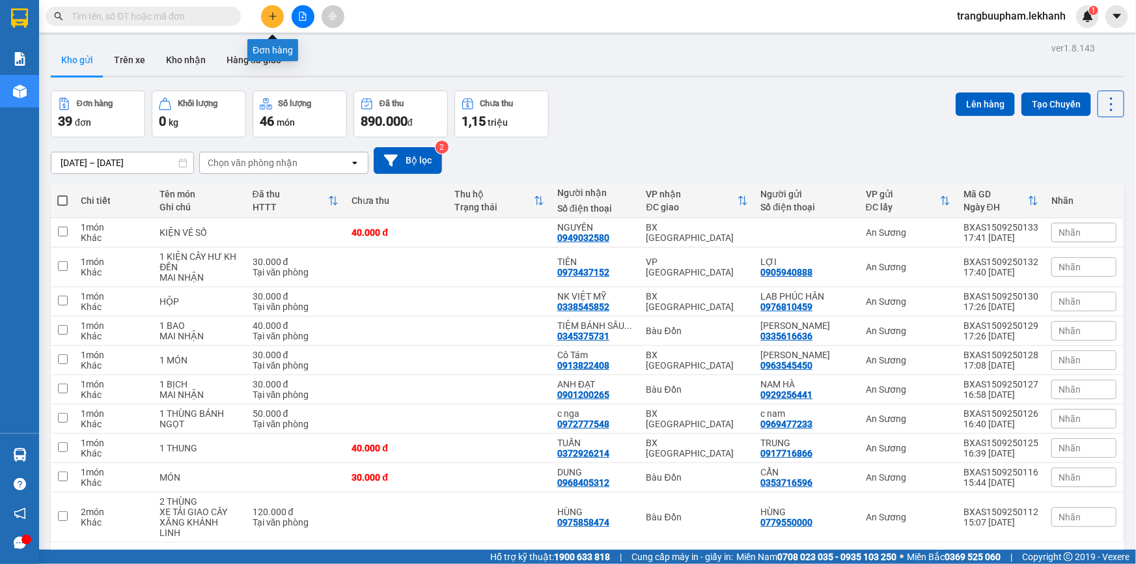
click at [277, 16] on button at bounding box center [272, 16] width 23 height 23
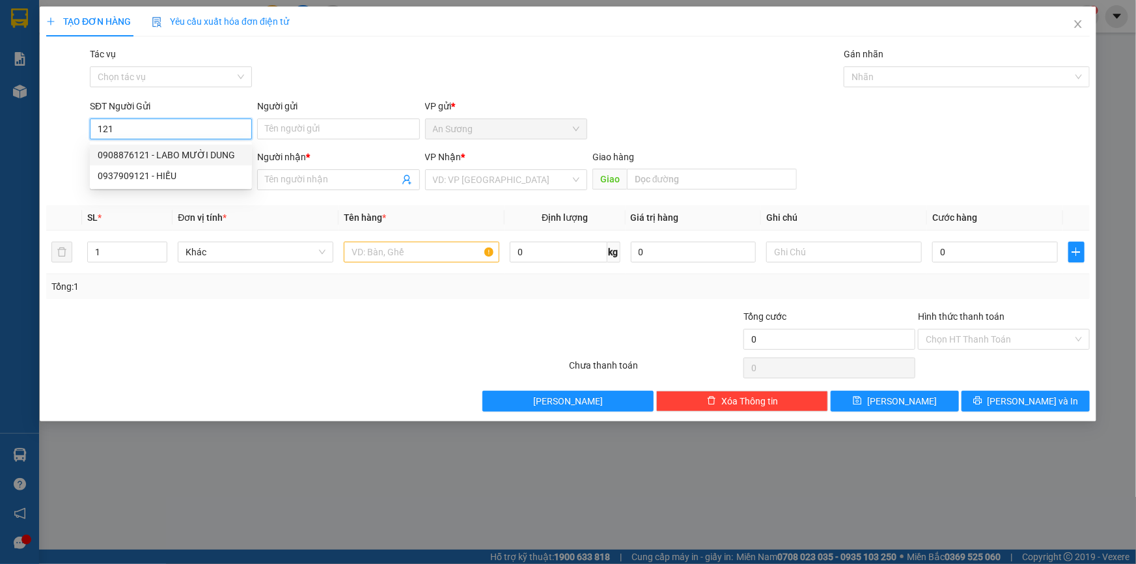
click at [189, 153] on div "0908876121 - LABO MƯỜI DUNG" at bounding box center [171, 155] width 146 height 14
type input "0908876121"
type input "LABO MƯỜI DUNG"
type input "0868222077"
type input "NK HOÀN MỸ"
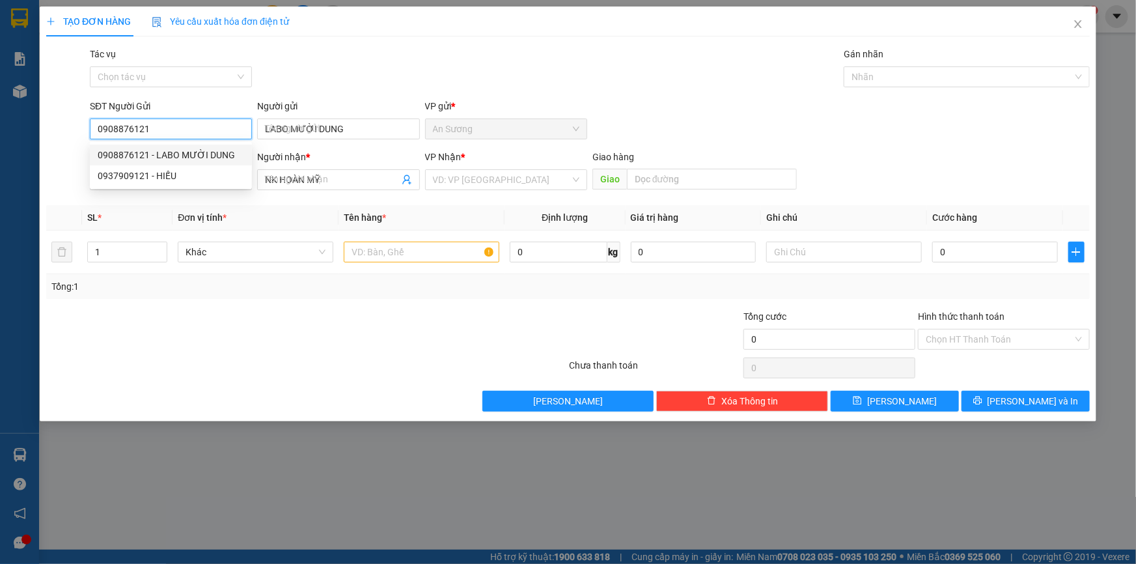
type input "30.000"
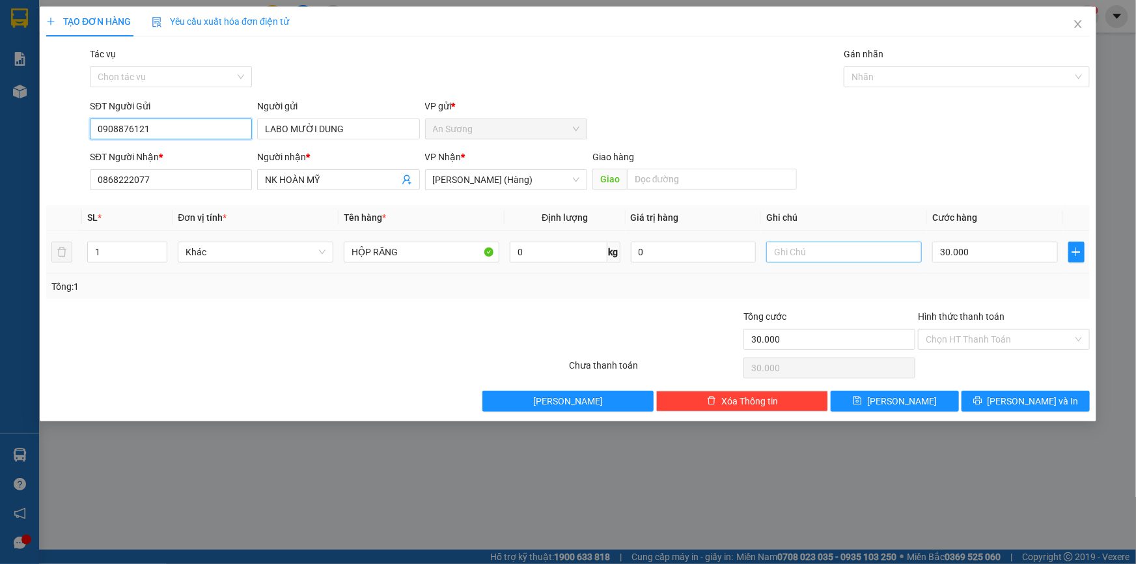
type input "0908876121"
drag, startPoint x: 861, startPoint y: 247, endPoint x: 864, endPoint y: 239, distance: 9.1
click at [859, 247] on input "text" at bounding box center [844, 252] width 156 height 21
type input "MAI NHẬN"
click at [984, 337] on input "Hình thức thanh toán" at bounding box center [999, 339] width 147 height 20
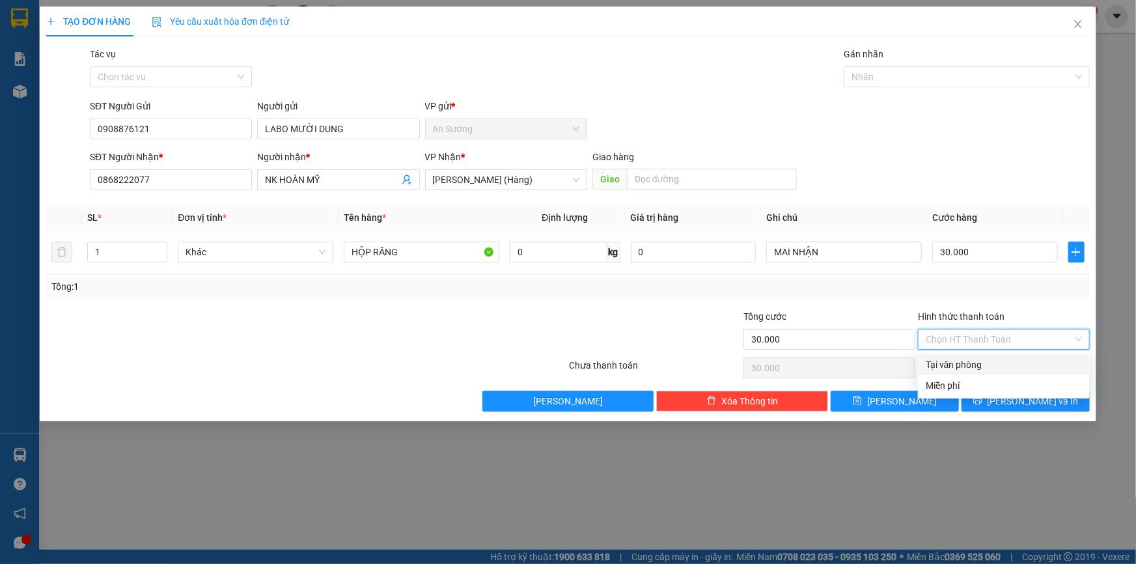
click at [988, 362] on div "Tại văn phòng" at bounding box center [1004, 364] width 156 height 14
type input "0"
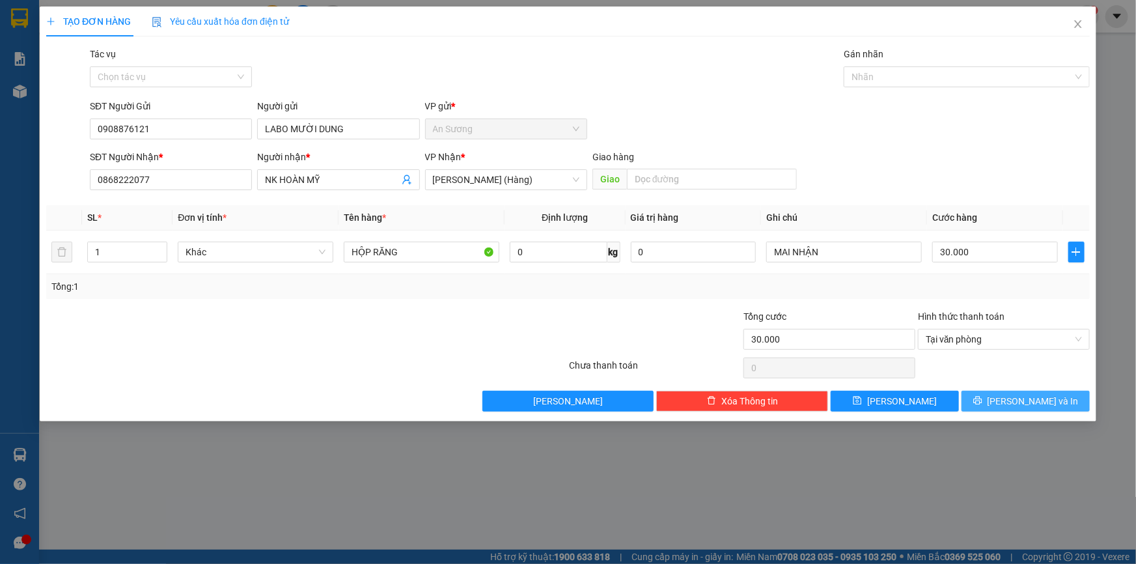
click at [1023, 396] on span "[PERSON_NAME] và In" at bounding box center [1033, 401] width 91 height 14
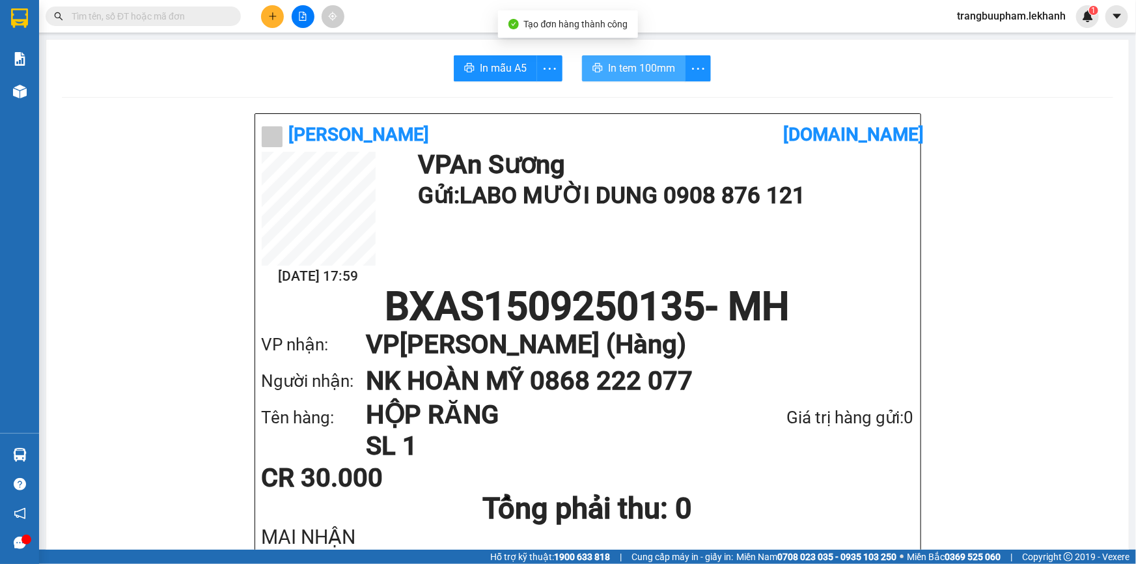
click at [611, 73] on span "In tem 100mm" at bounding box center [641, 68] width 67 height 16
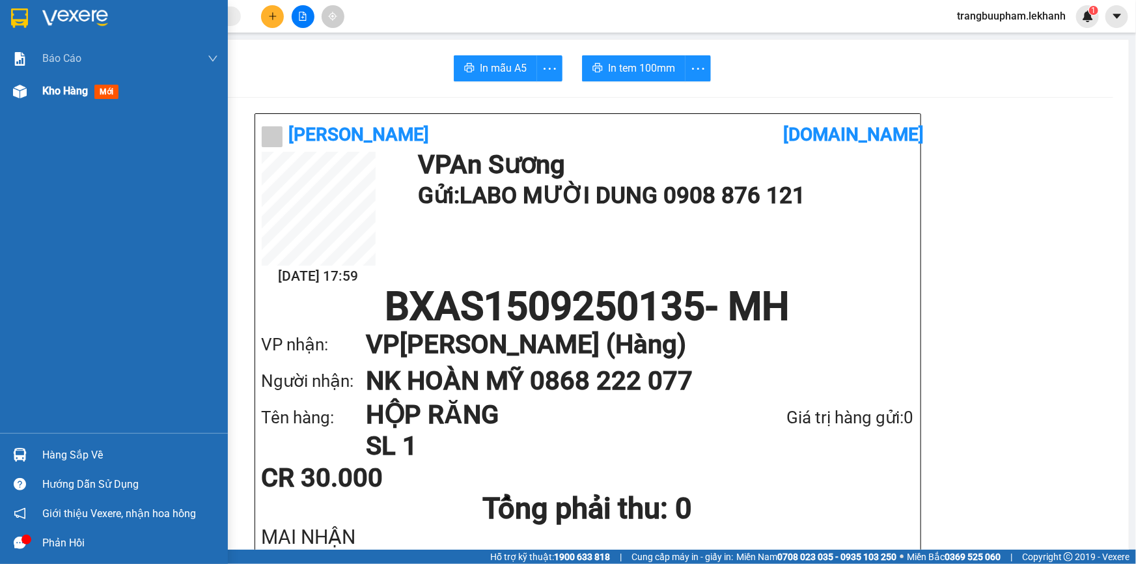
click at [17, 92] on img at bounding box center [20, 92] width 14 height 14
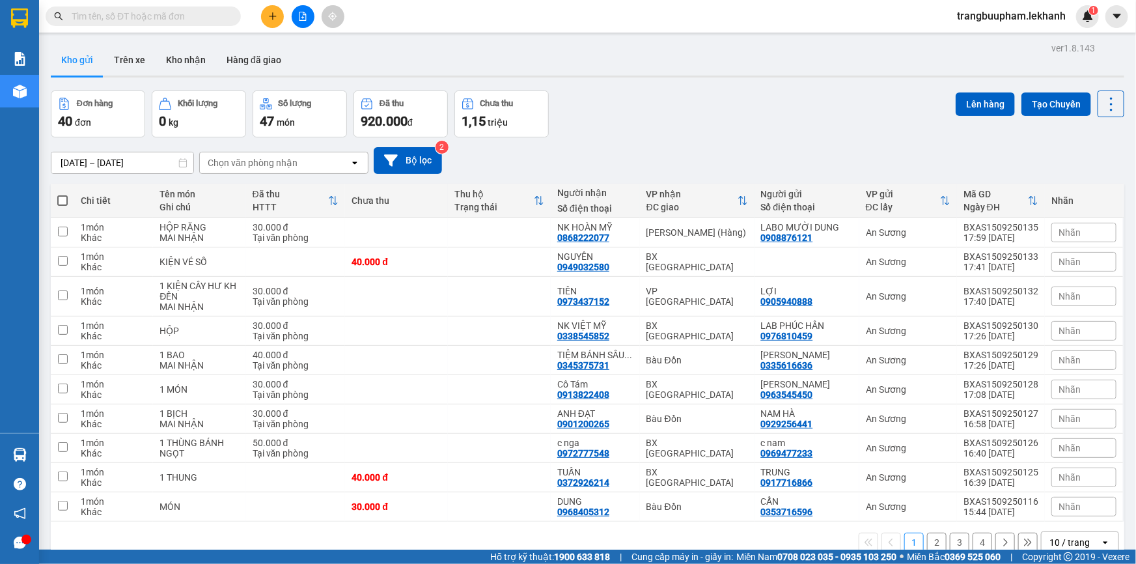
click at [269, 16] on icon "plus" at bounding box center [272, 16] width 7 height 1
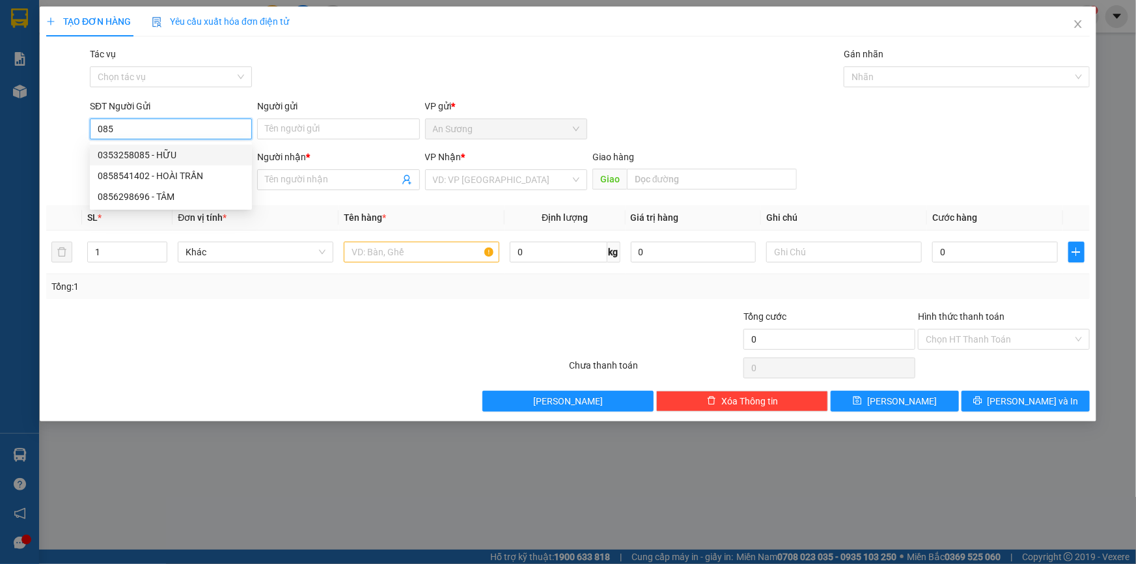
click at [218, 160] on div "0353258085 - HỮU" at bounding box center [171, 155] width 146 height 14
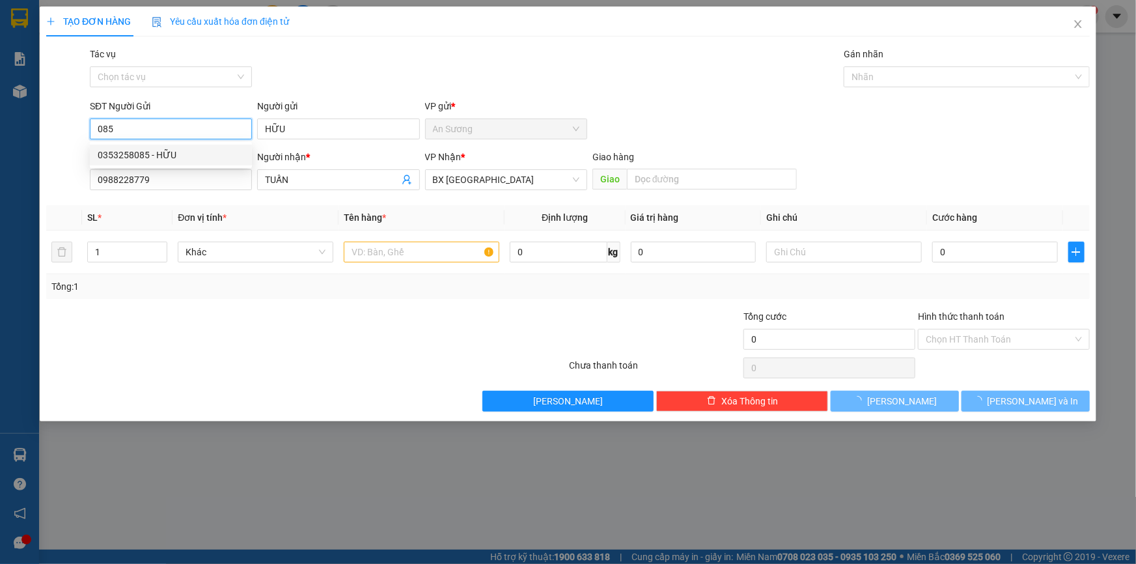
type input "0353258085"
type input "HỮU"
type input "0988228779"
type input "TUẤN"
type input "30.000"
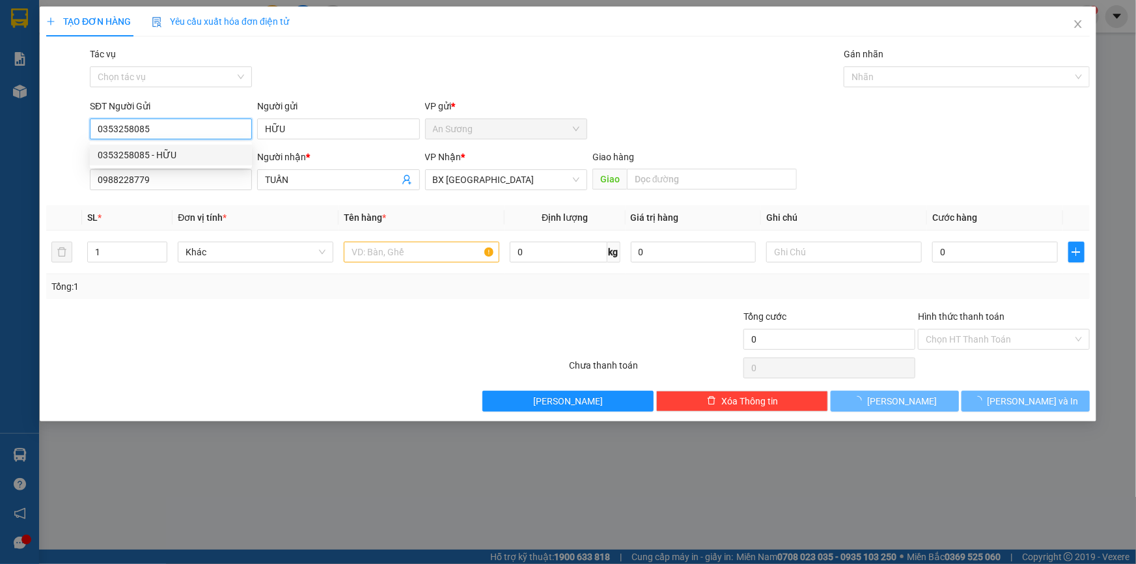
type input "30.000"
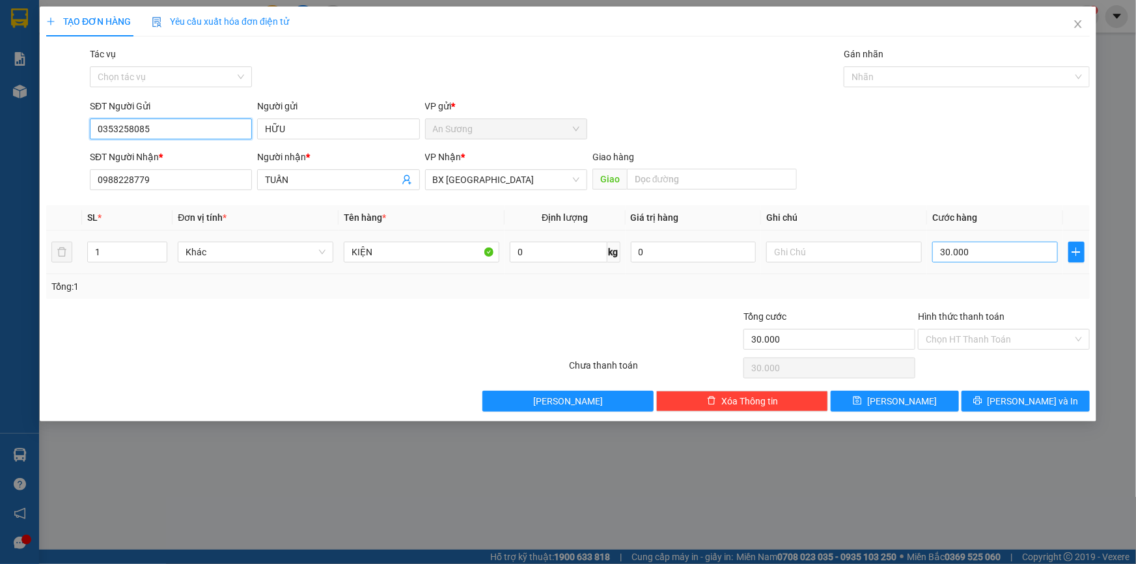
type input "0353258085"
type input "7"
type input "70"
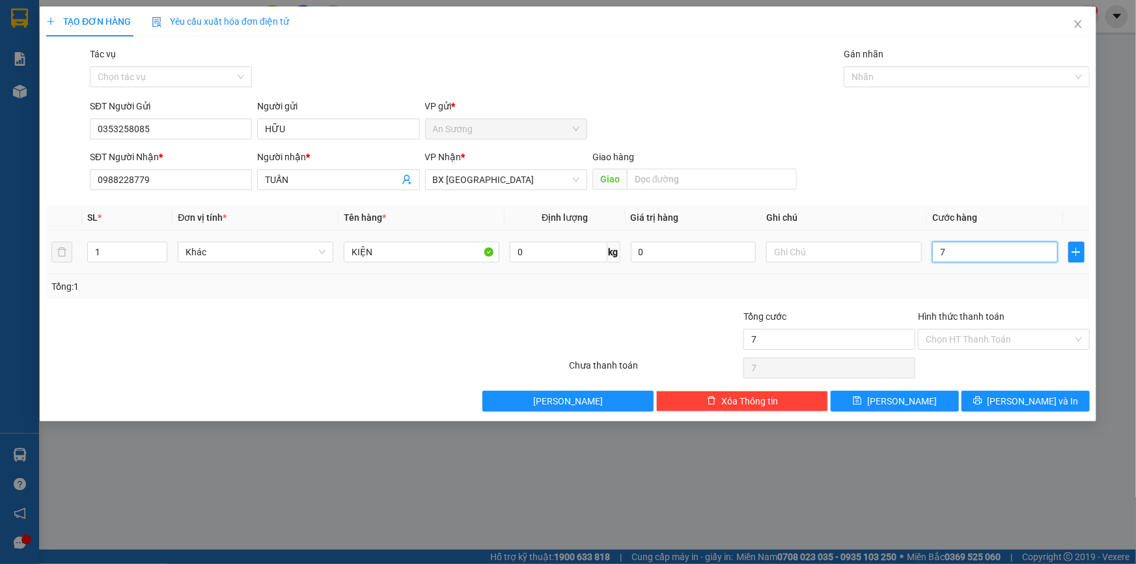
type input "70"
type input "70.000"
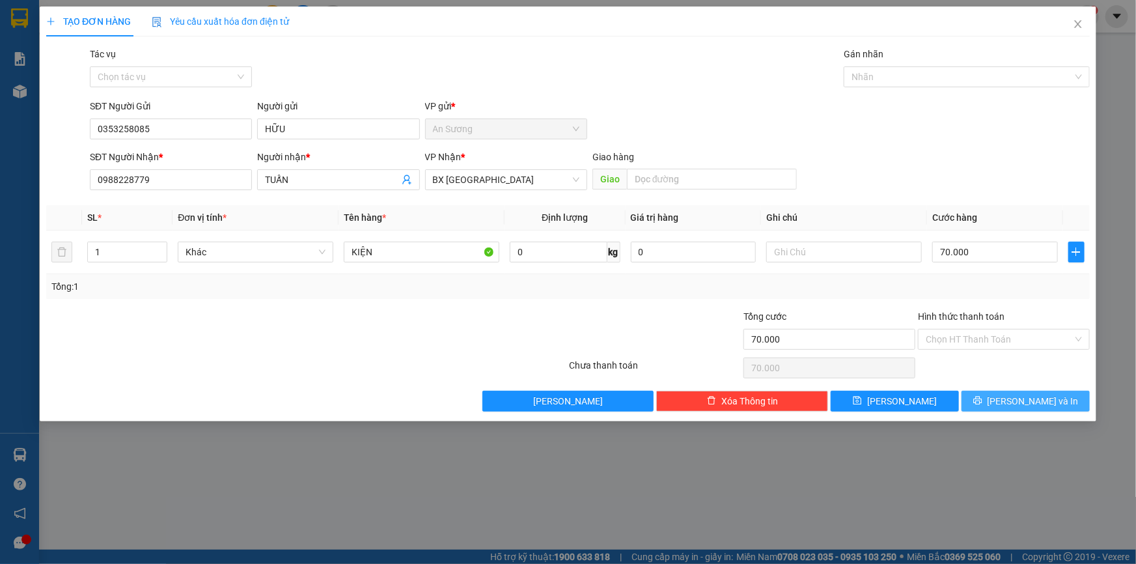
click at [1014, 407] on button "[PERSON_NAME] và In" at bounding box center [1026, 401] width 128 height 21
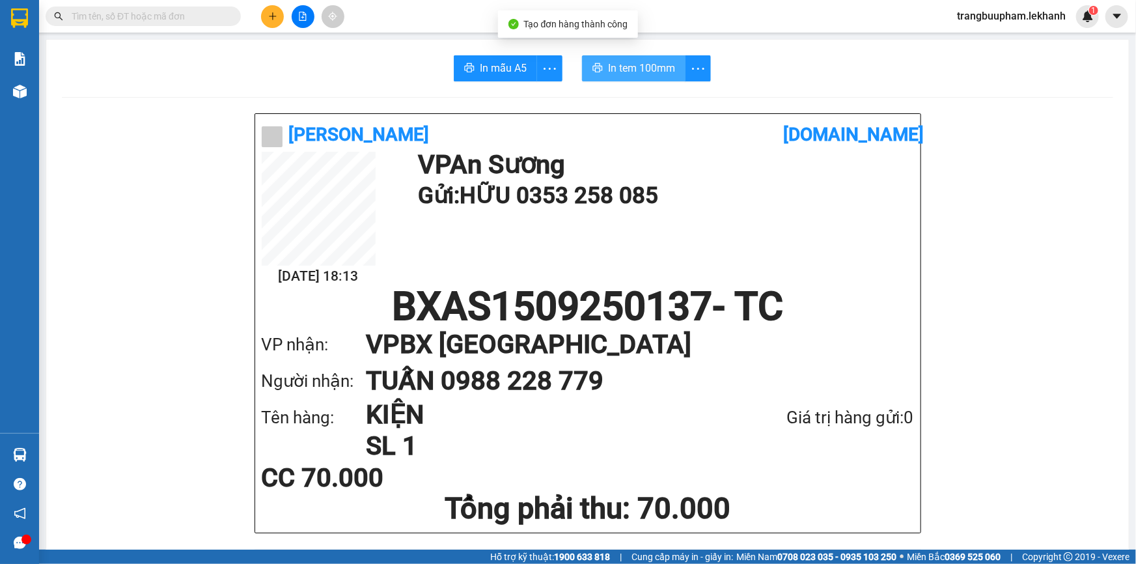
drag, startPoint x: 660, startPoint y: 79, endPoint x: 549, endPoint y: 10, distance: 129.9
click at [661, 78] on button "In tem 100mm" at bounding box center [634, 68] width 104 height 26
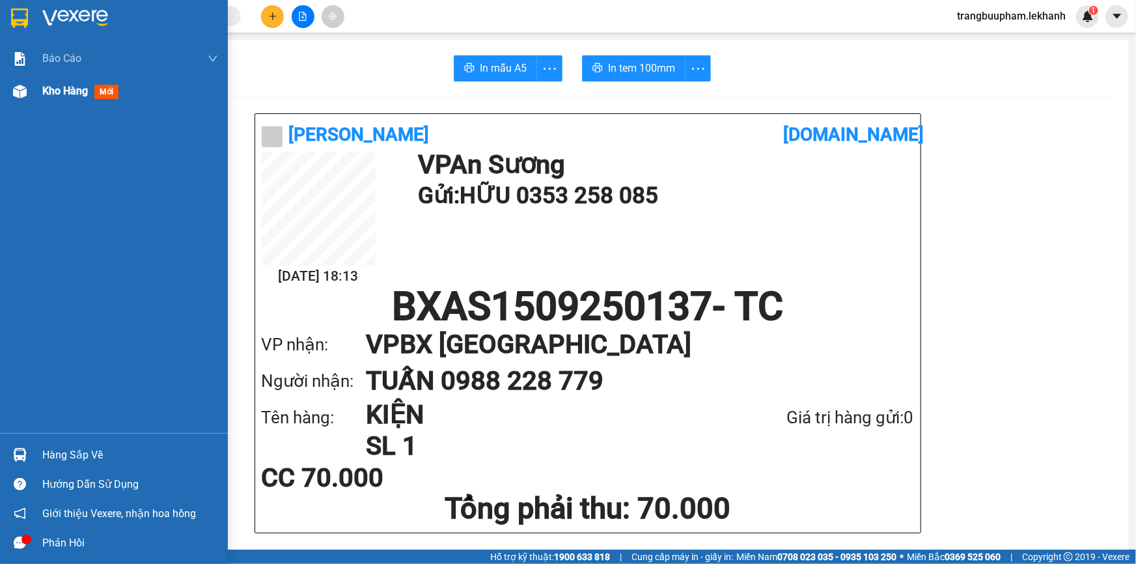
click at [60, 89] on span "Kho hàng" at bounding box center [65, 91] width 46 height 12
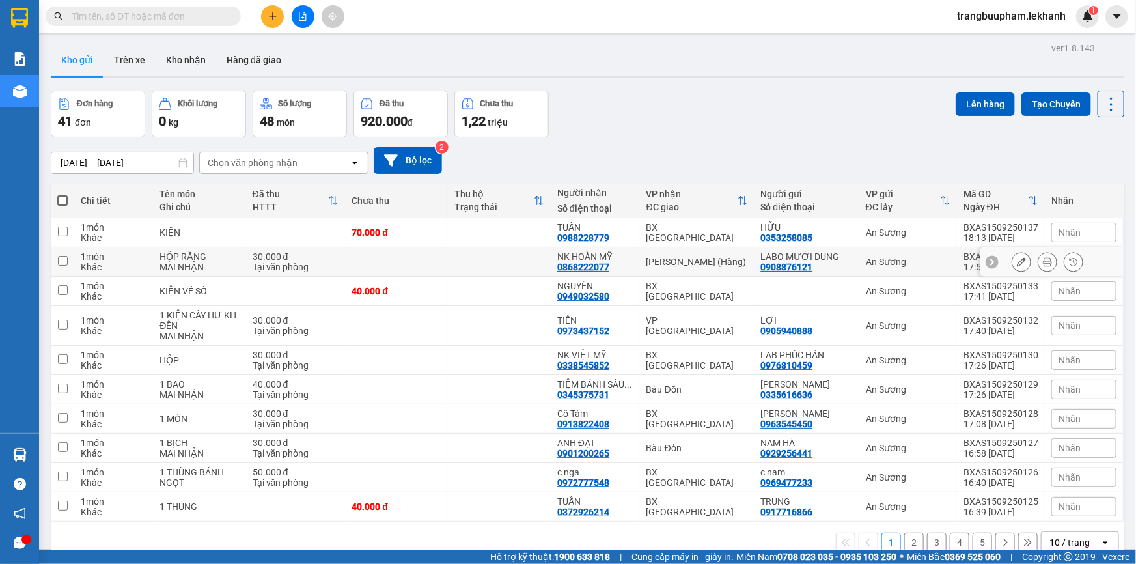
click at [344, 250] on td "30.000 đ Tại văn phòng" at bounding box center [296, 261] width 100 height 29
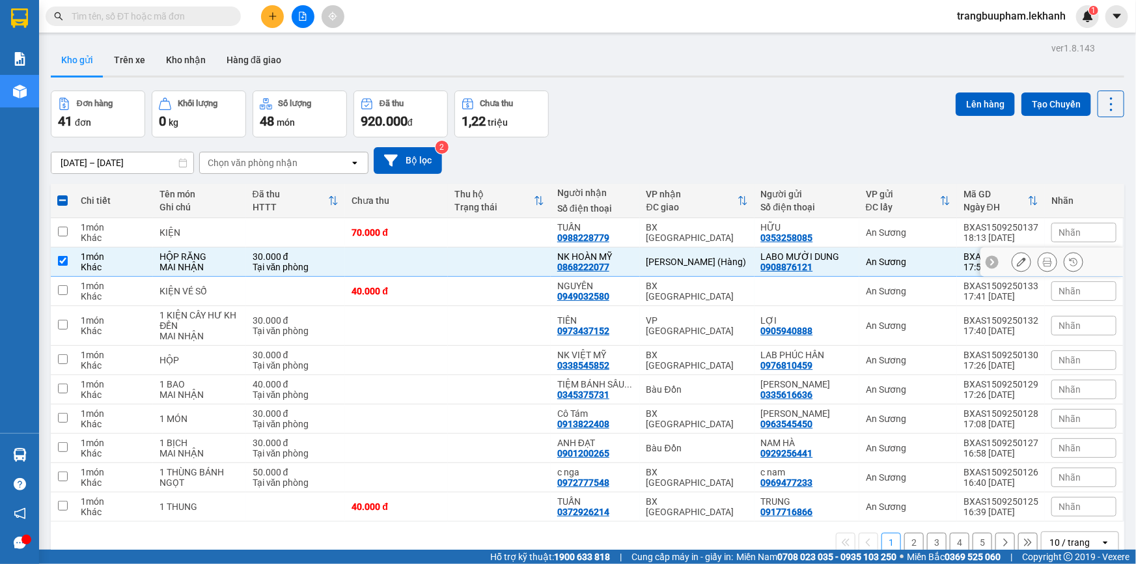
click at [464, 258] on td at bounding box center [499, 261] width 103 height 29
checkbox input "false"
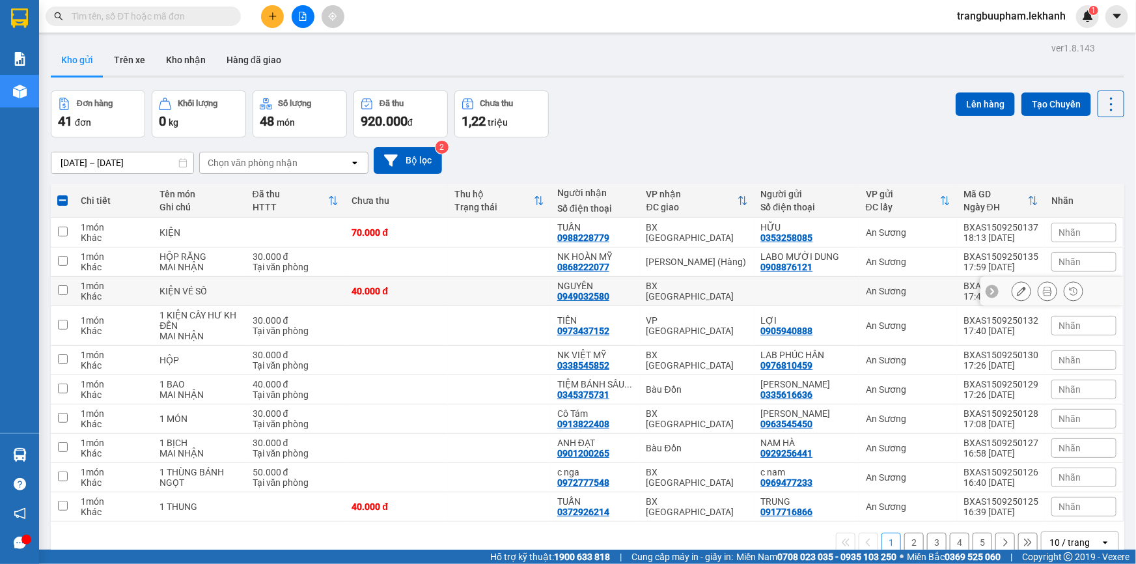
click at [445, 298] on td "40.000 đ" at bounding box center [396, 291] width 103 height 29
checkbox input "true"
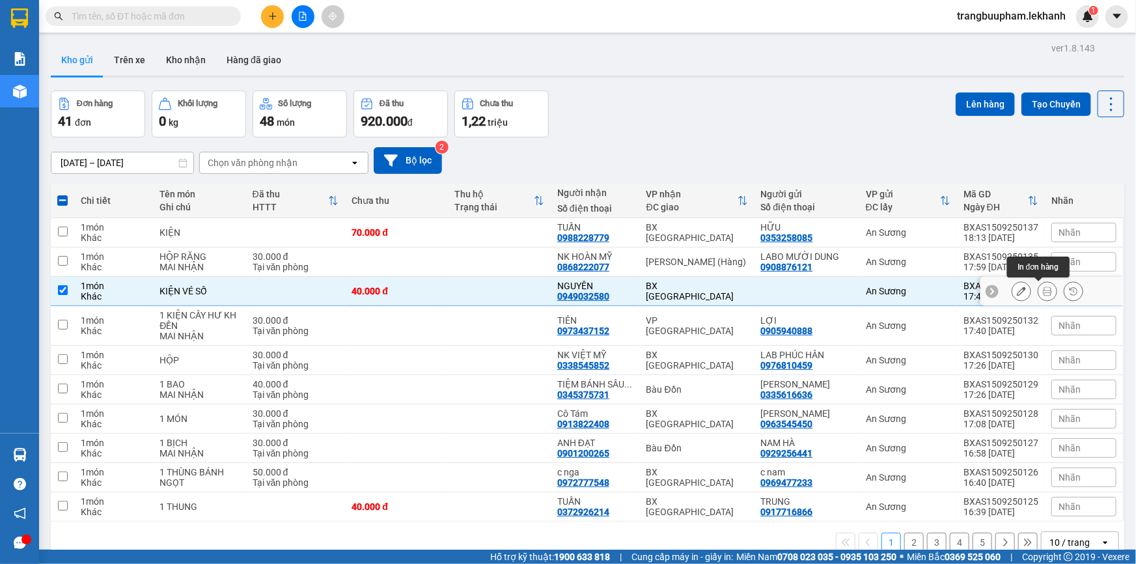
click at [1043, 288] on icon at bounding box center [1047, 290] width 9 height 9
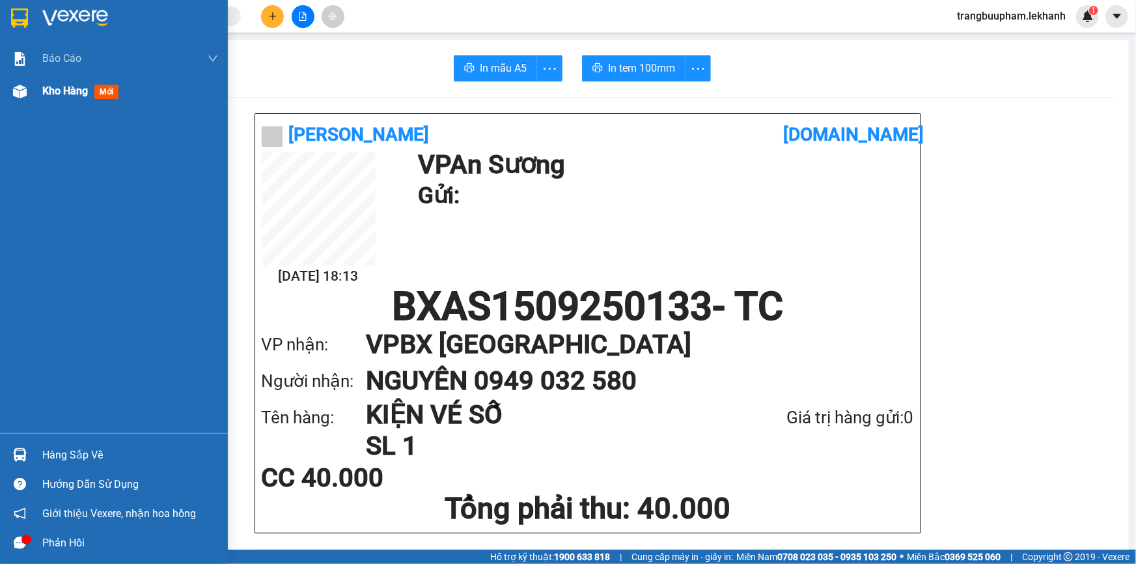
click at [33, 92] on div "Kho hàng mới" at bounding box center [114, 91] width 228 height 33
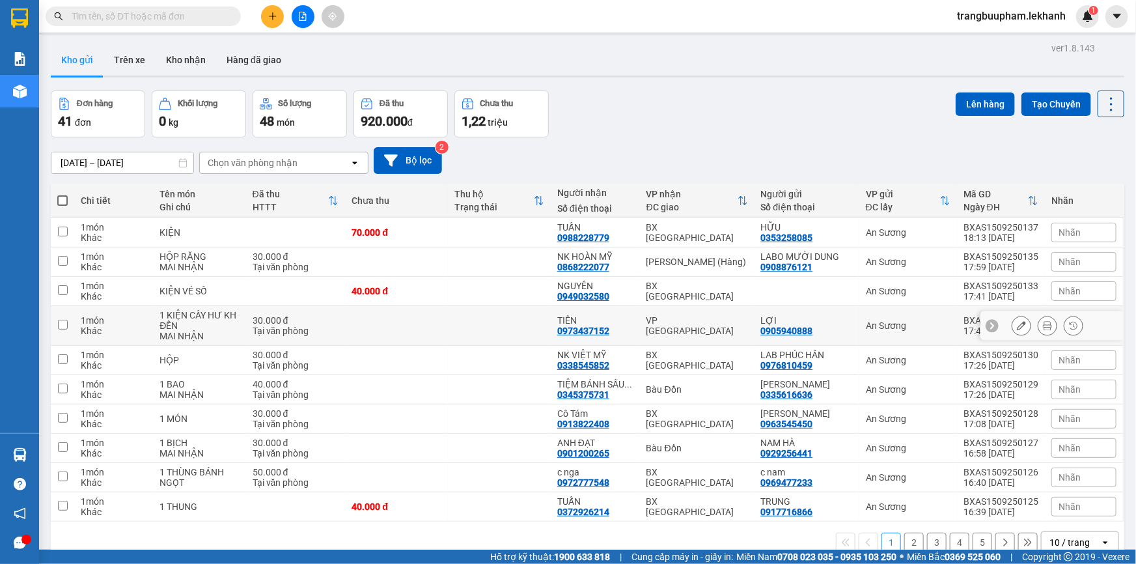
click at [435, 320] on td at bounding box center [396, 326] width 103 height 40
checkbox input "true"
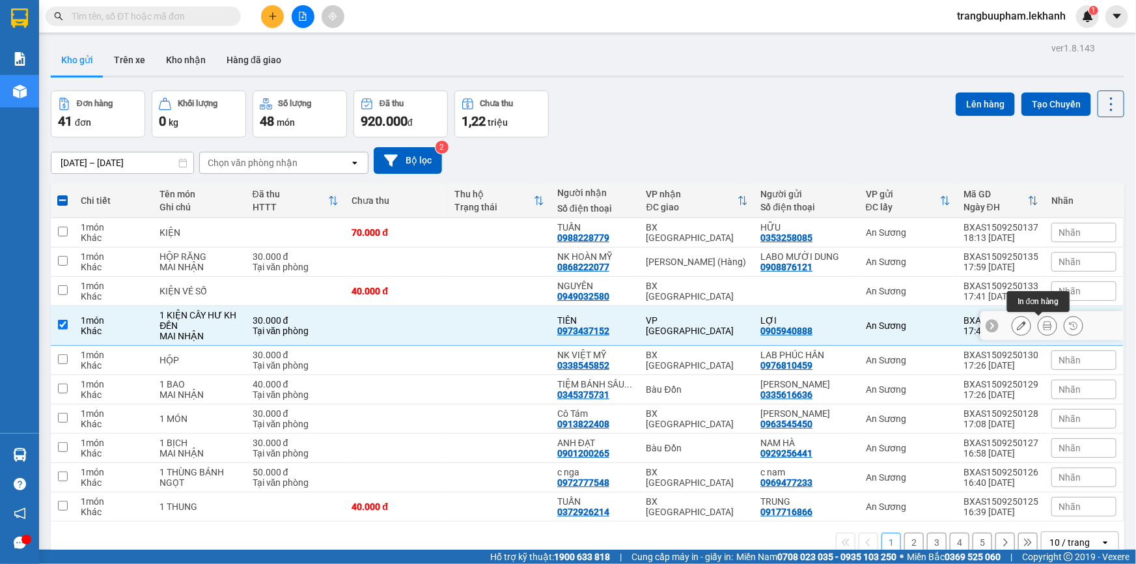
click at [1043, 328] on icon at bounding box center [1047, 325] width 9 height 9
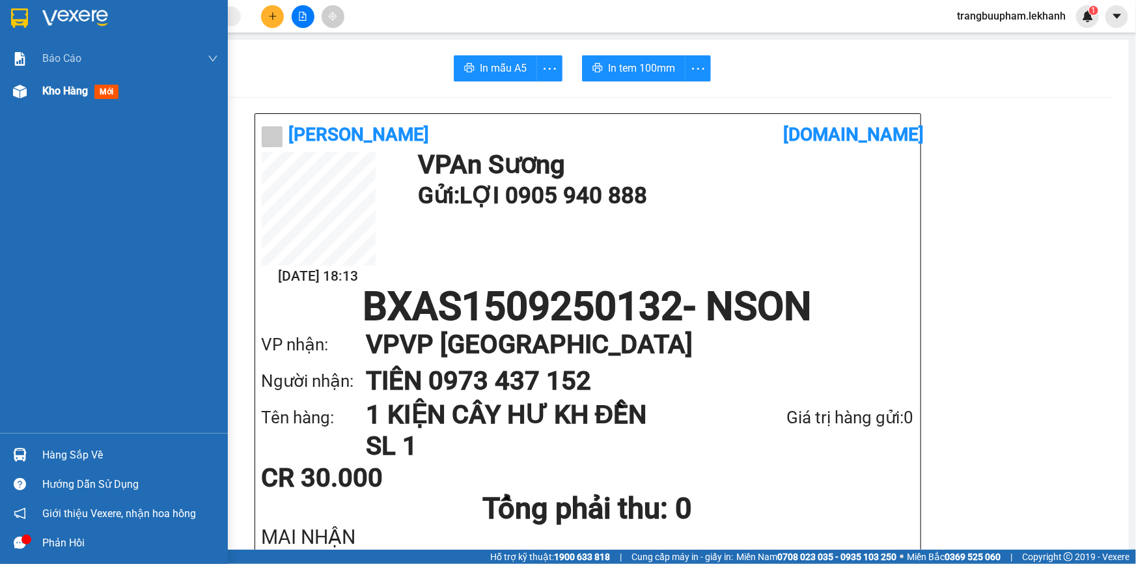
click at [72, 92] on span "Kho hàng" at bounding box center [65, 91] width 46 height 12
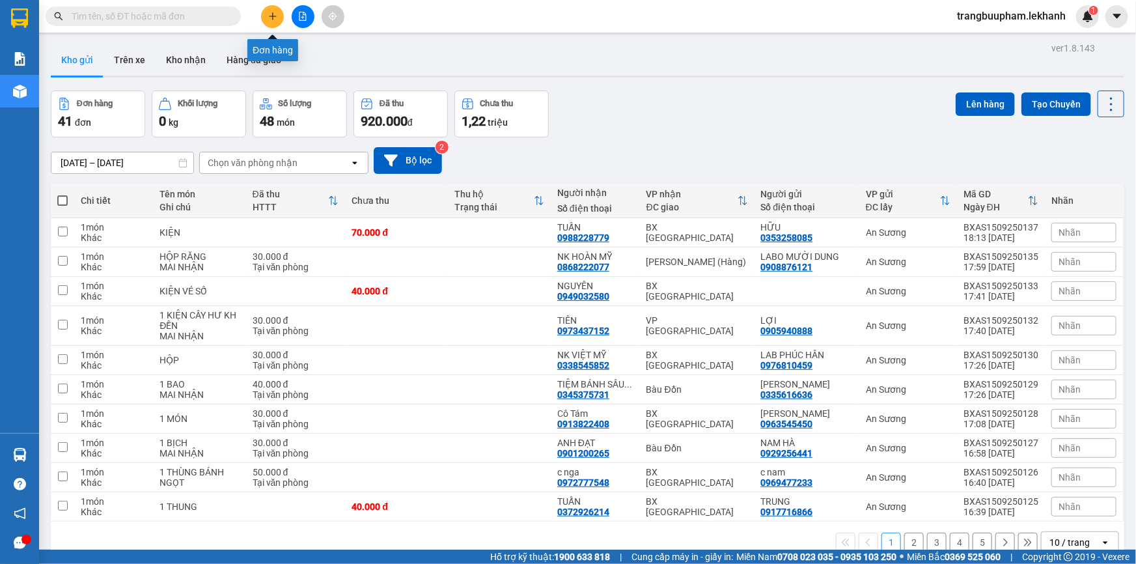
click at [269, 20] on icon "plus" at bounding box center [272, 16] width 9 height 9
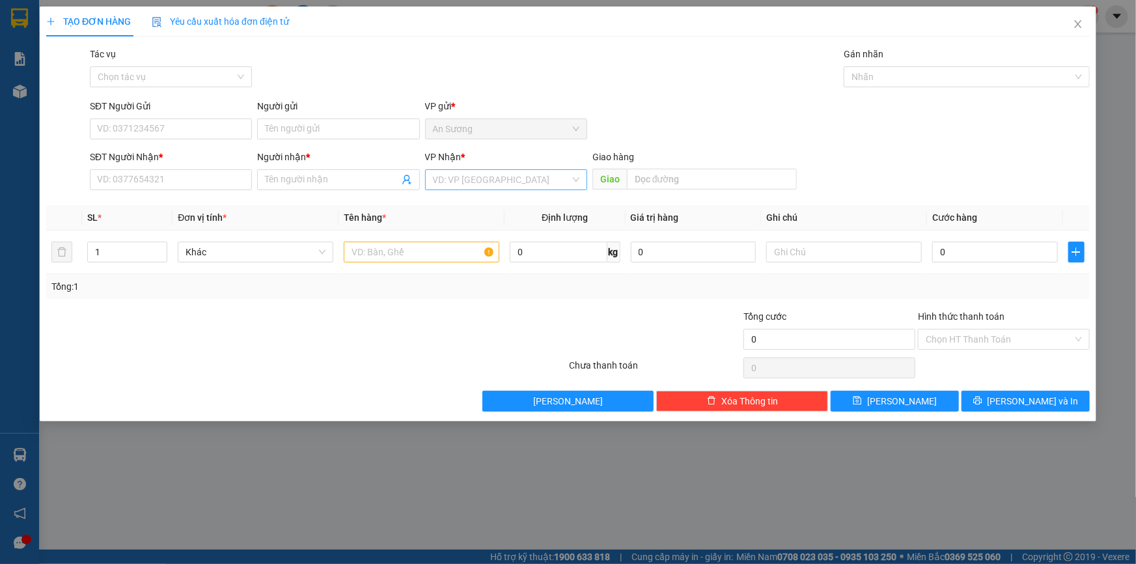
drag, startPoint x: 468, startPoint y: 193, endPoint x: 474, endPoint y: 186, distance: 9.3
click at [469, 193] on div "VP Nhận * VD: VP [GEOGRAPHIC_DATA]" at bounding box center [506, 173] width 162 height 46
click at [475, 184] on input "search" at bounding box center [501, 180] width 137 height 20
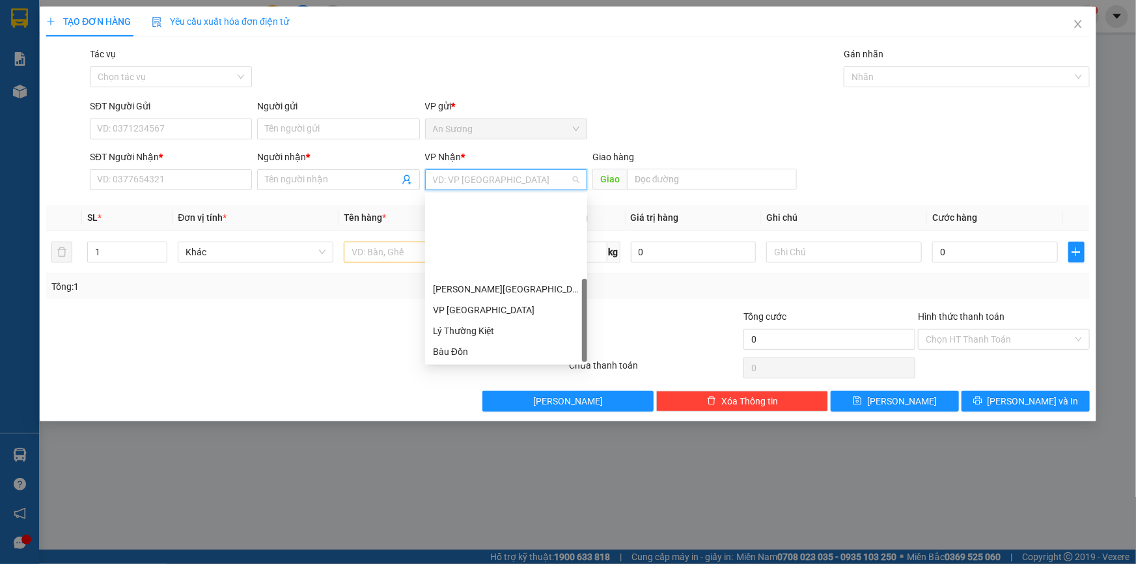
scroll to position [104, 0]
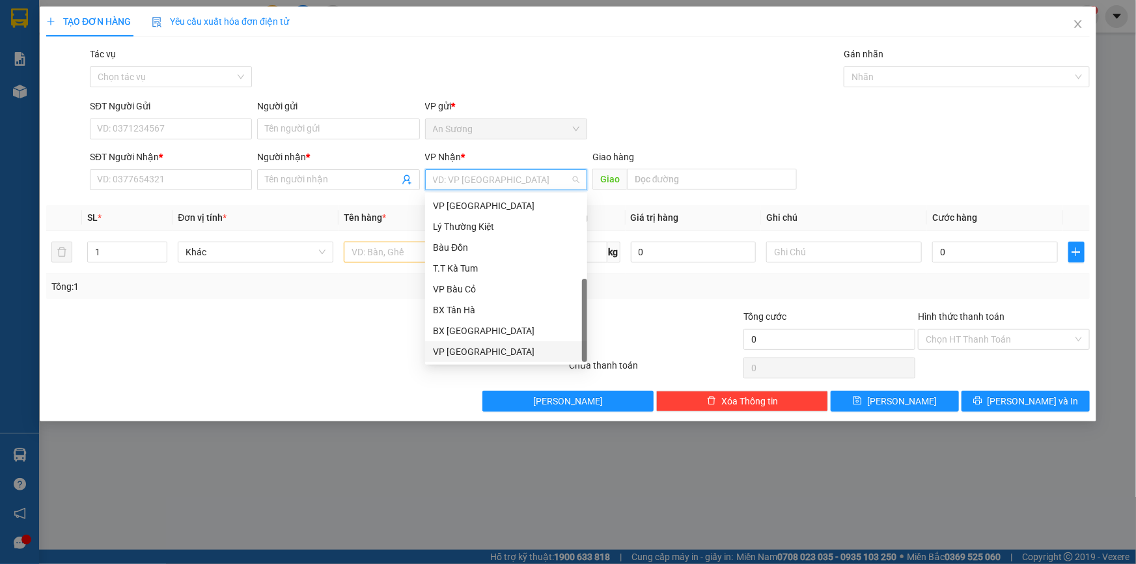
click at [488, 352] on div "VP [GEOGRAPHIC_DATA]" at bounding box center [506, 351] width 146 height 14
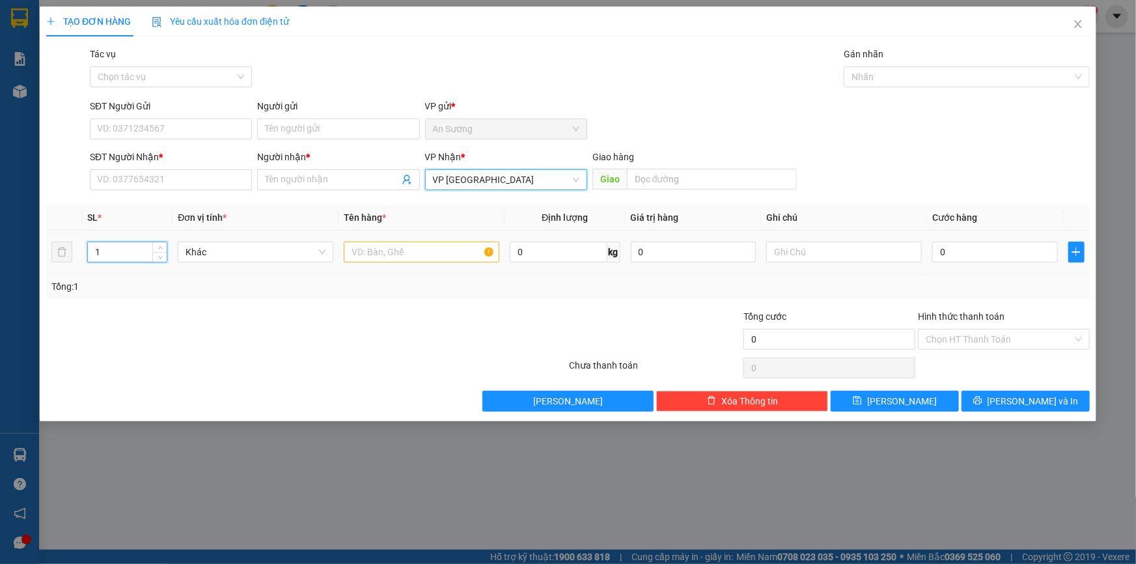
drag, startPoint x: 141, startPoint y: 254, endPoint x: 45, endPoint y: 273, distance: 97.7
click at [52, 275] on div "SL * Đơn vị tính * Tên hàng * Định lượng Giá trị hàng Ghi chú Cước hàng 1 Khác …" at bounding box center [568, 252] width 1044 height 94
type input "2"
click at [418, 258] on input "text" at bounding box center [422, 252] width 156 height 21
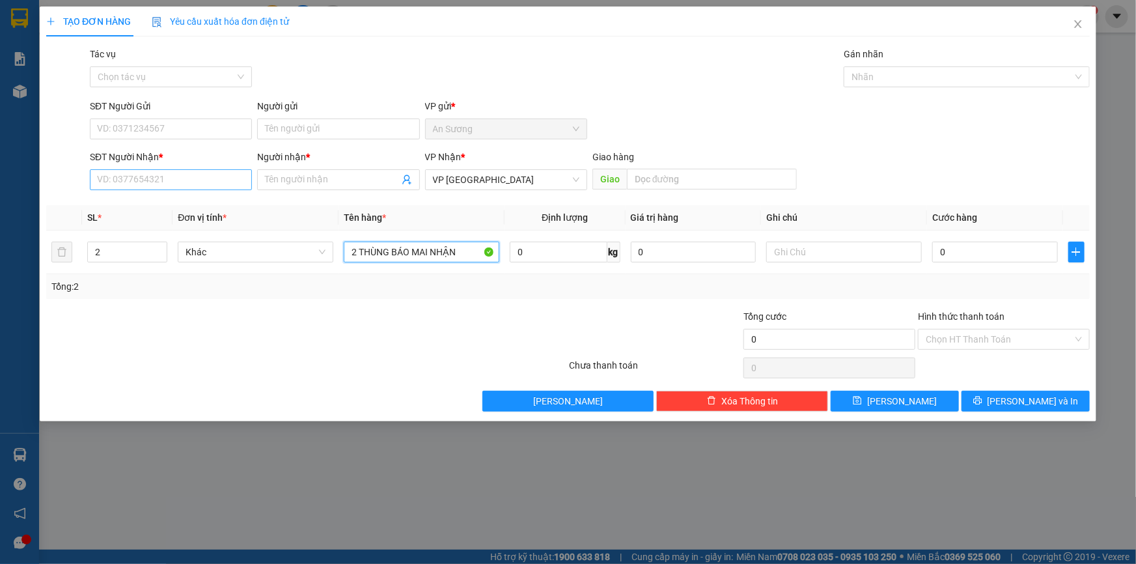
type input "2 THÙNG BÁO MAI NHẬN"
drag, startPoint x: 134, startPoint y: 174, endPoint x: 141, endPoint y: 174, distance: 7.2
click at [134, 174] on input "SĐT Người Nhận *" at bounding box center [171, 179] width 162 height 21
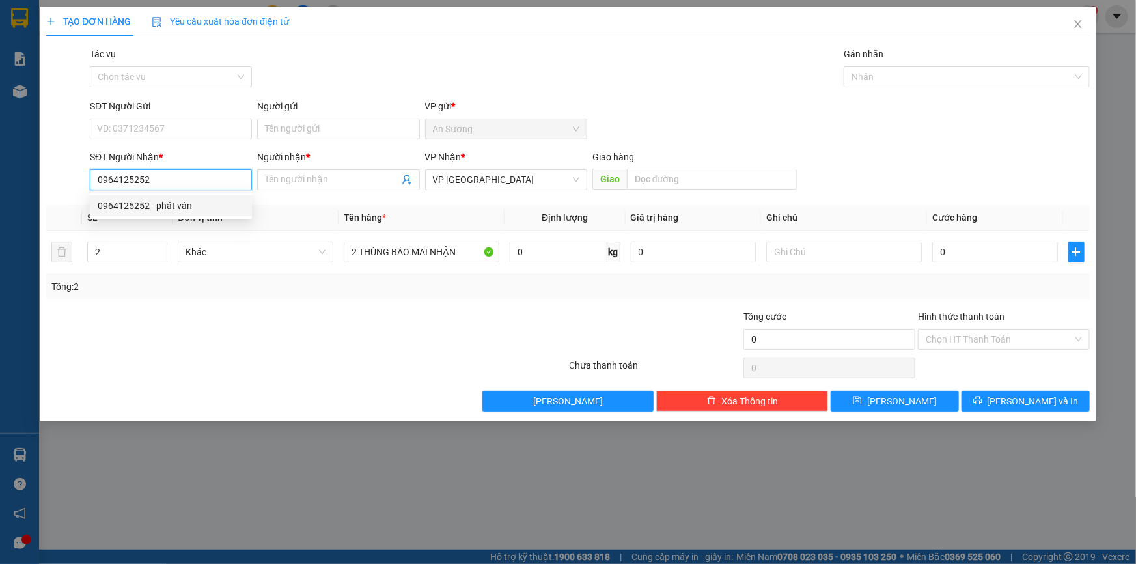
type input "0964125252"
click at [173, 229] on tr "SL * Đơn vị tính * Tên hàng * Định lượng Giá trị hàng Ghi chú Cước hàng" at bounding box center [568, 217] width 1044 height 25
click at [192, 206] on th "Đơn vị tính *" at bounding box center [256, 217] width 166 height 25
click at [167, 189] on input "0964125252" at bounding box center [171, 179] width 162 height 21
click at [187, 202] on div "0964125252 - phát vân" at bounding box center [171, 206] width 146 height 14
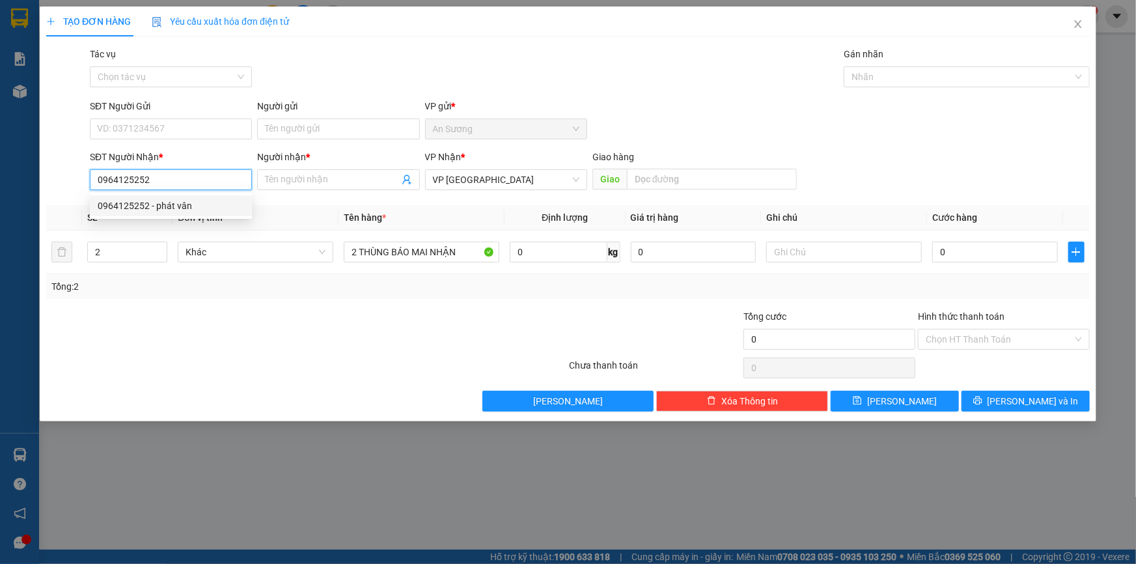
type input "phát vân"
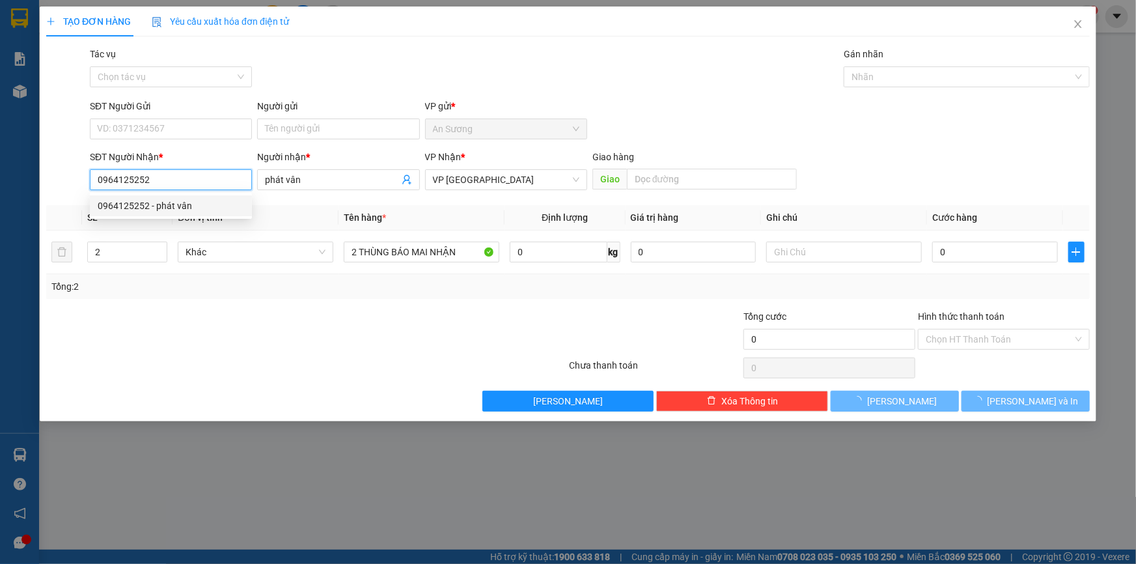
type input "150.000"
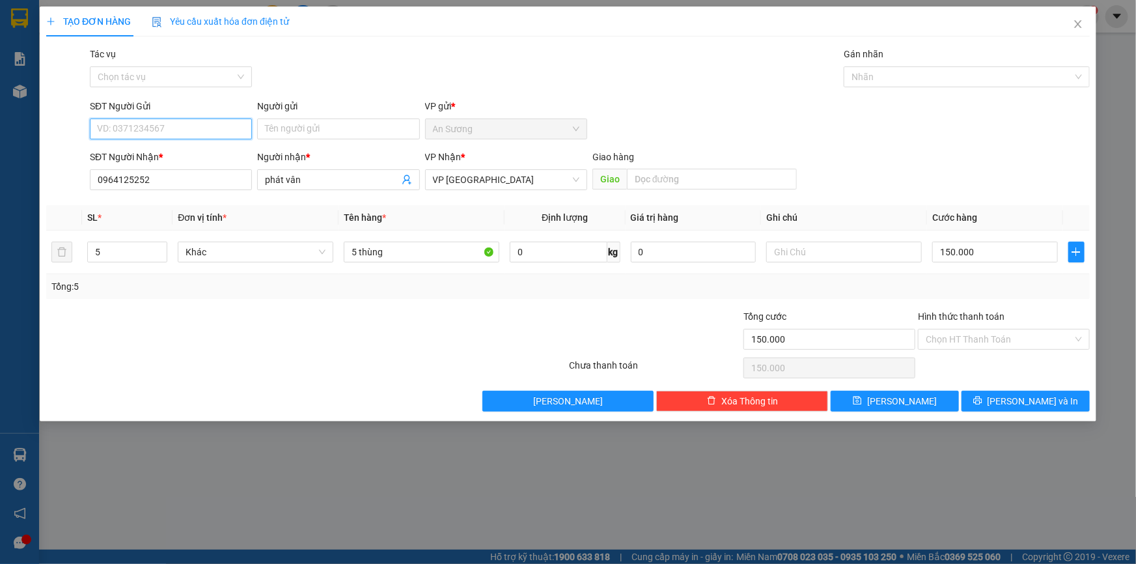
click at [193, 136] on input "SĐT Người Gửi" at bounding box center [171, 128] width 162 height 21
click at [209, 148] on div "0919183696 - cty thảo nguyên xanh" at bounding box center [171, 155] width 146 height 14
type input "0919183696"
type input "cty thảo nguyên xanh"
click at [161, 256] on icon "down" at bounding box center [160, 256] width 4 height 3
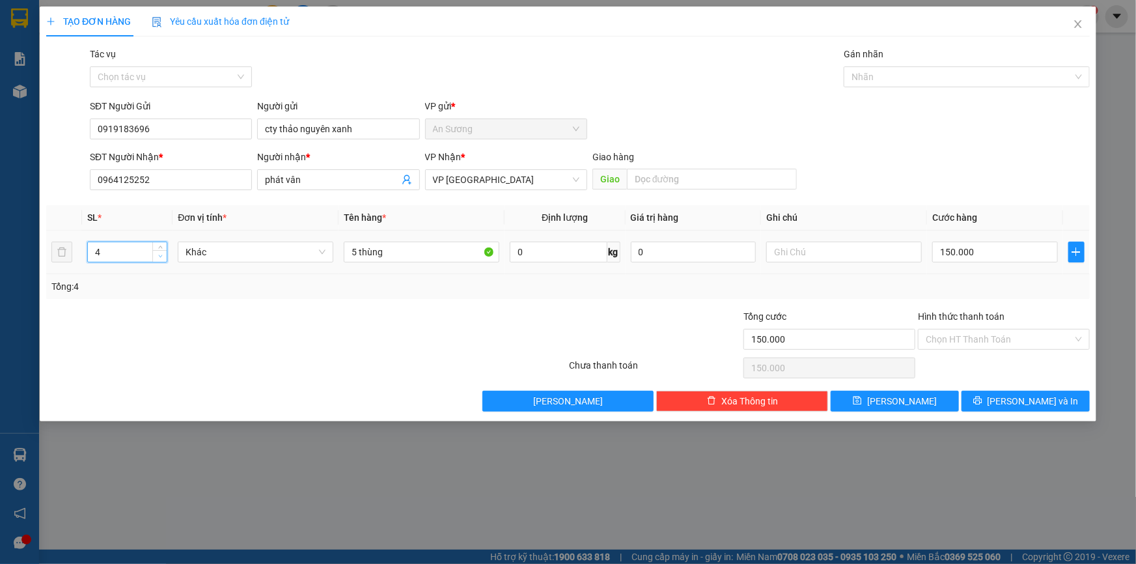
click at [161, 256] on icon "down" at bounding box center [160, 256] width 4 height 3
type input "2"
click at [161, 255] on icon "down" at bounding box center [160, 256] width 5 height 5
drag, startPoint x: 414, startPoint y: 256, endPoint x: 333, endPoint y: 258, distance: 81.4
click at [337, 260] on tr "2 Khác 5 thùng 0 kg 0 150.000" at bounding box center [568, 252] width 1044 height 44
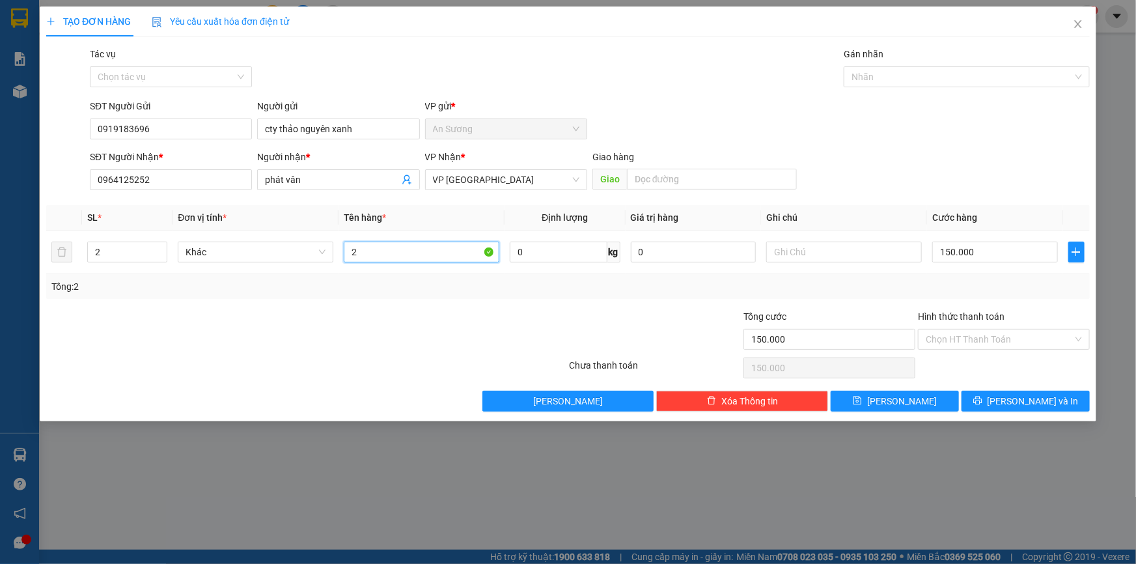
type input "2"
type input "2 THÙNG"
click at [1016, 247] on input "150.000" at bounding box center [995, 252] width 126 height 21
type input "6"
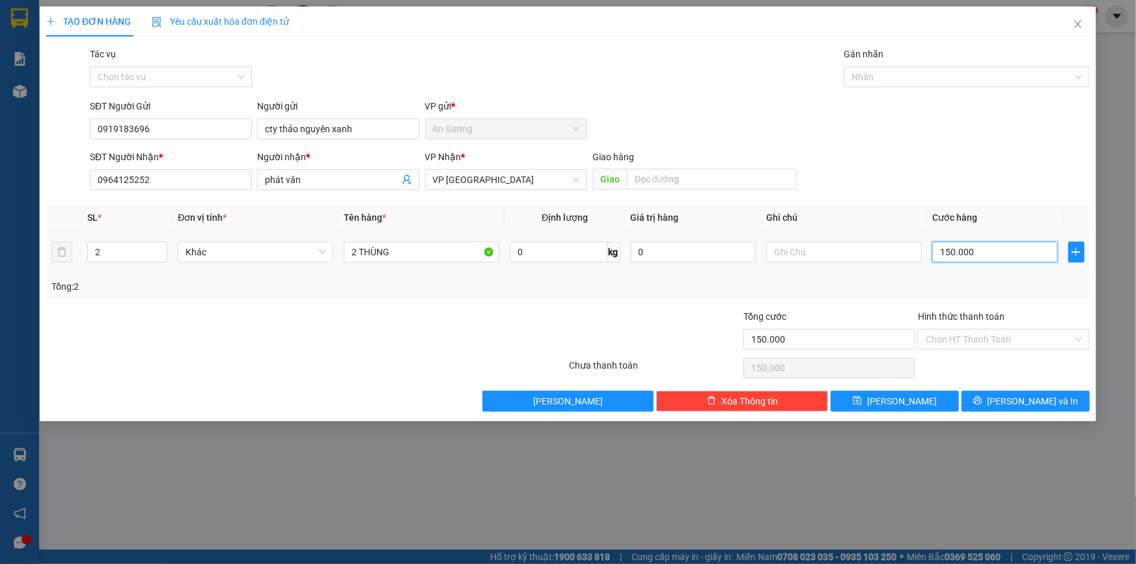
type input "6"
type input "60"
type input "60.000"
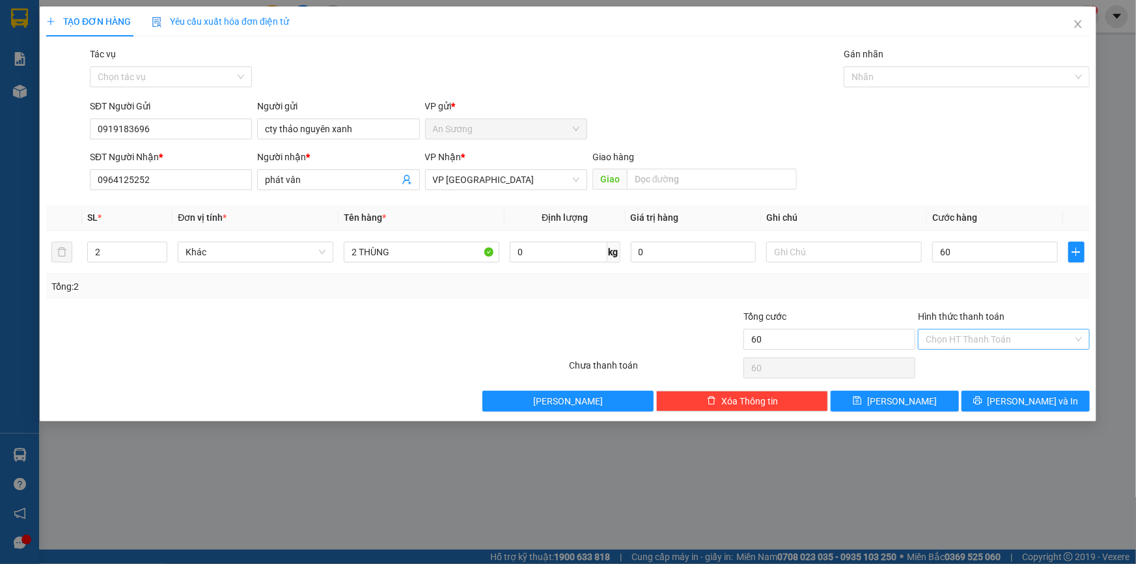
type input "60.000"
click at [979, 339] on input "Hình thức thanh toán" at bounding box center [999, 339] width 147 height 20
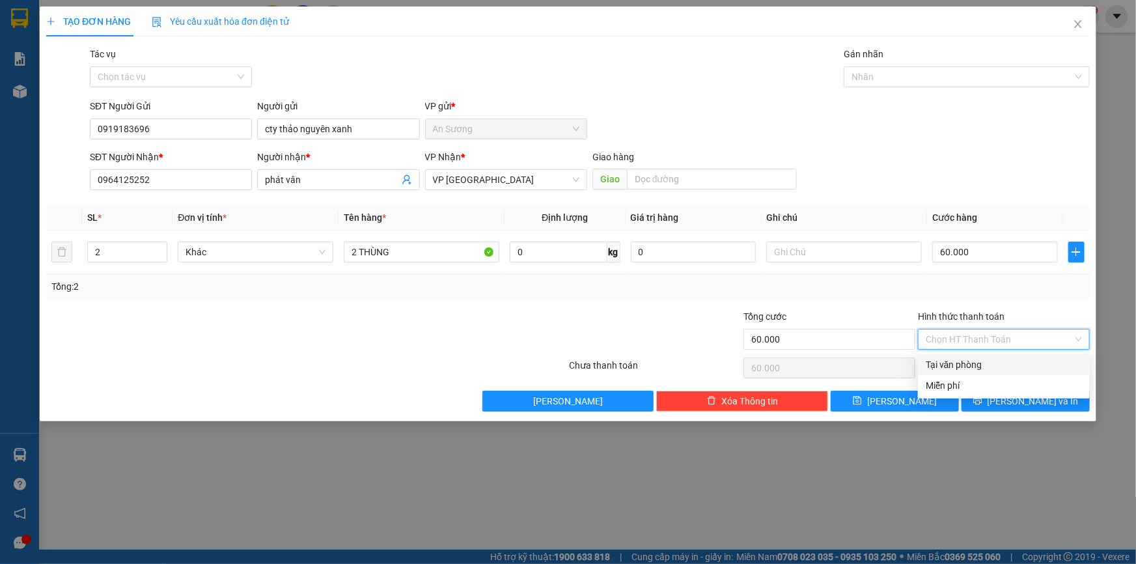
click at [965, 369] on div "Tại văn phòng" at bounding box center [1004, 364] width 156 height 14
type input "0"
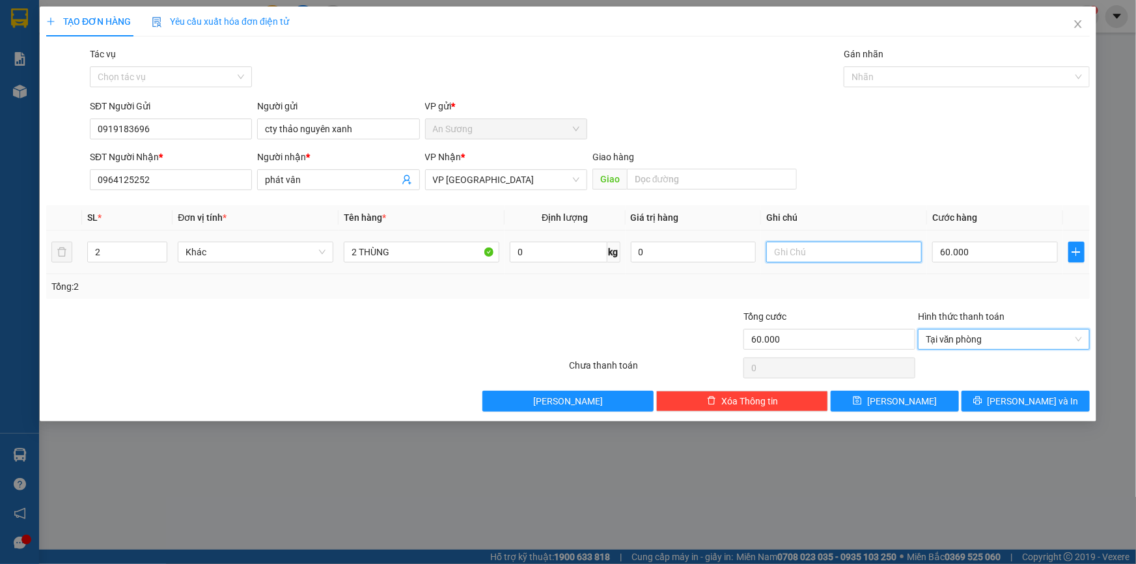
click at [832, 258] on input "text" at bounding box center [844, 252] width 156 height 21
type input "MAI NHẬN"
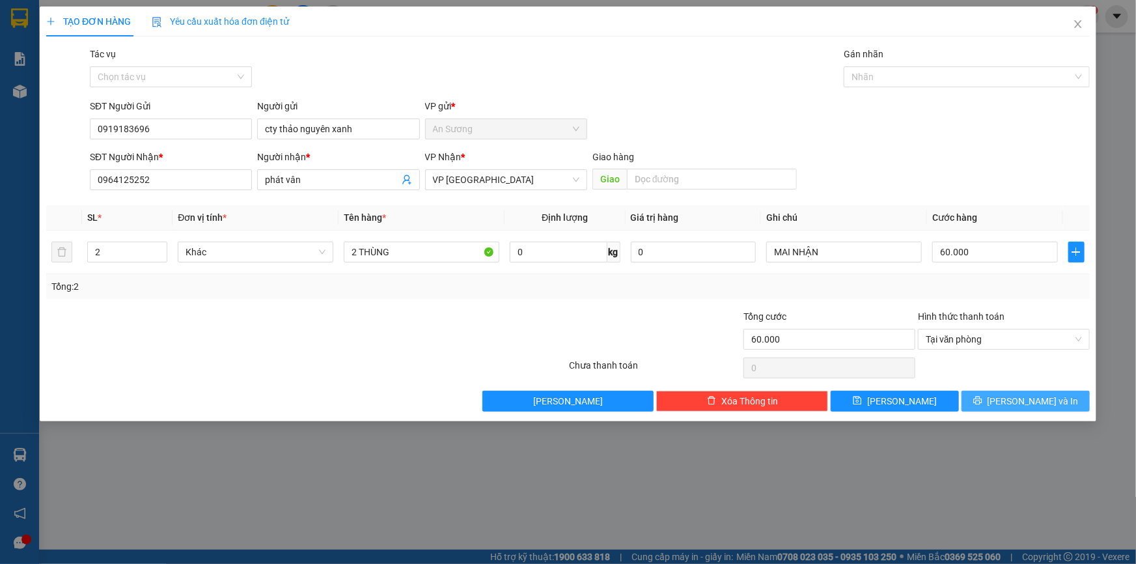
click at [1016, 406] on span "[PERSON_NAME] và In" at bounding box center [1033, 401] width 91 height 14
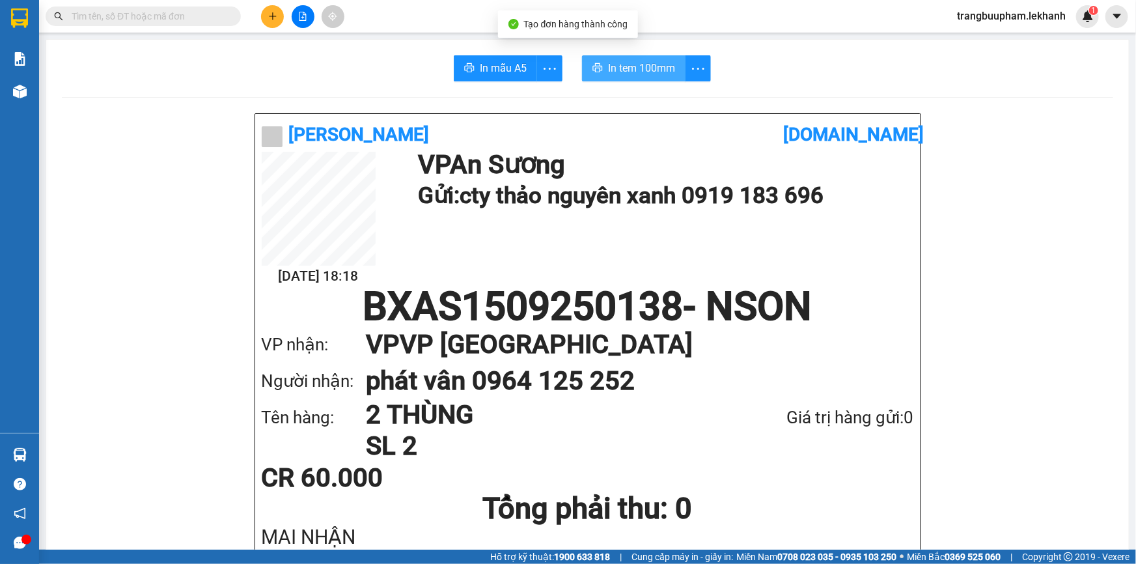
click at [617, 66] on span "In tem 100mm" at bounding box center [641, 68] width 67 height 16
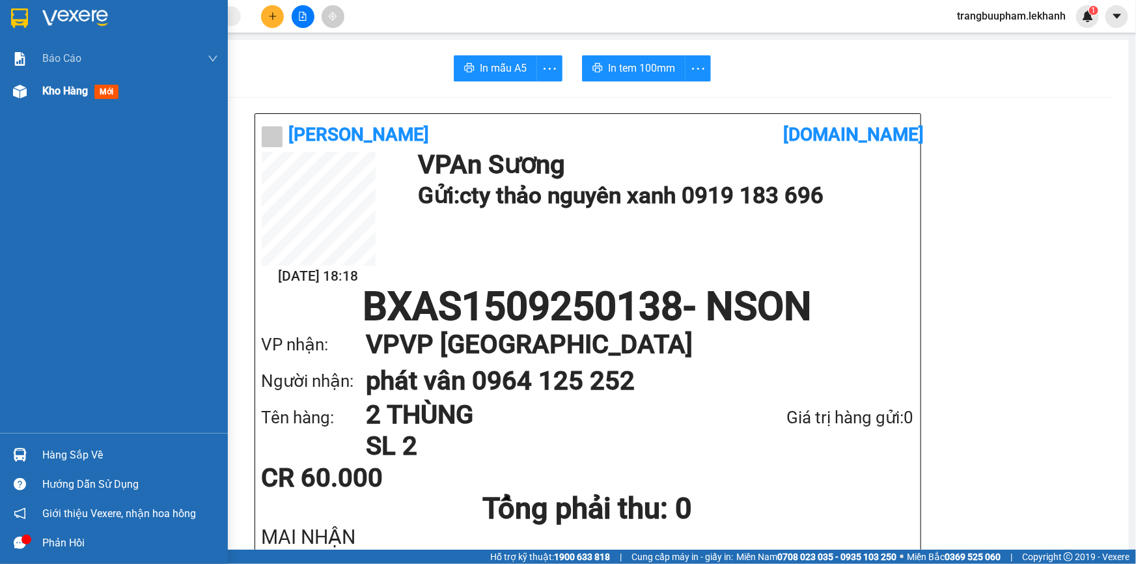
click at [61, 102] on div "Kho hàng mới" at bounding box center [130, 91] width 176 height 33
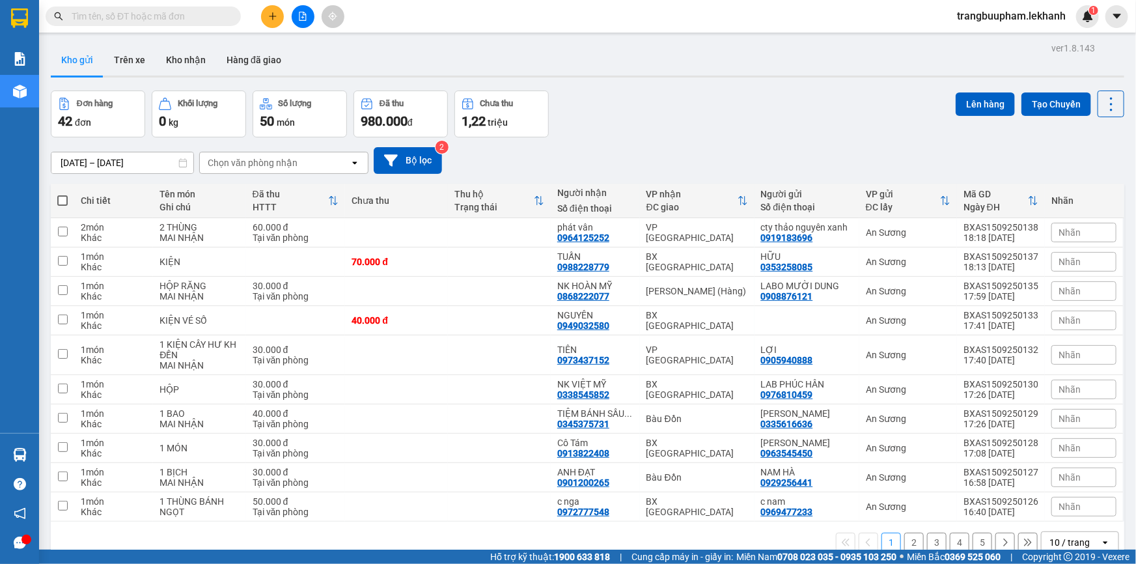
click at [266, 14] on button at bounding box center [272, 16] width 23 height 23
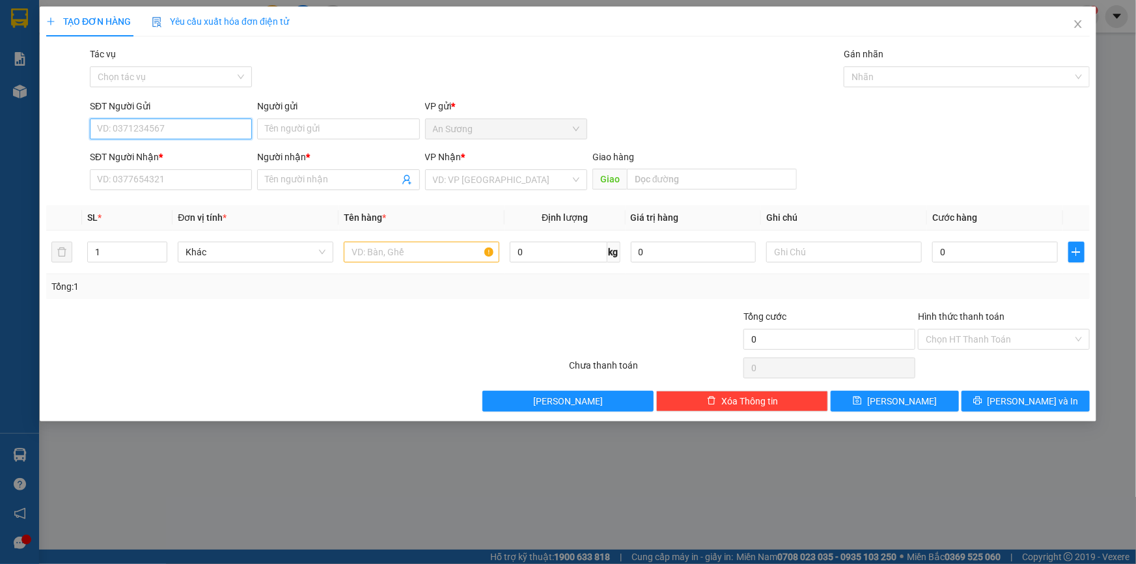
click at [180, 119] on input "SĐT Người Gửi" at bounding box center [171, 128] width 162 height 21
click at [171, 136] on input "SĐT Người Gửi" at bounding box center [171, 128] width 162 height 21
type input "0938908077"
click at [183, 156] on div "0938908077 - ĐẠT" at bounding box center [171, 155] width 146 height 14
type input "ĐẠT"
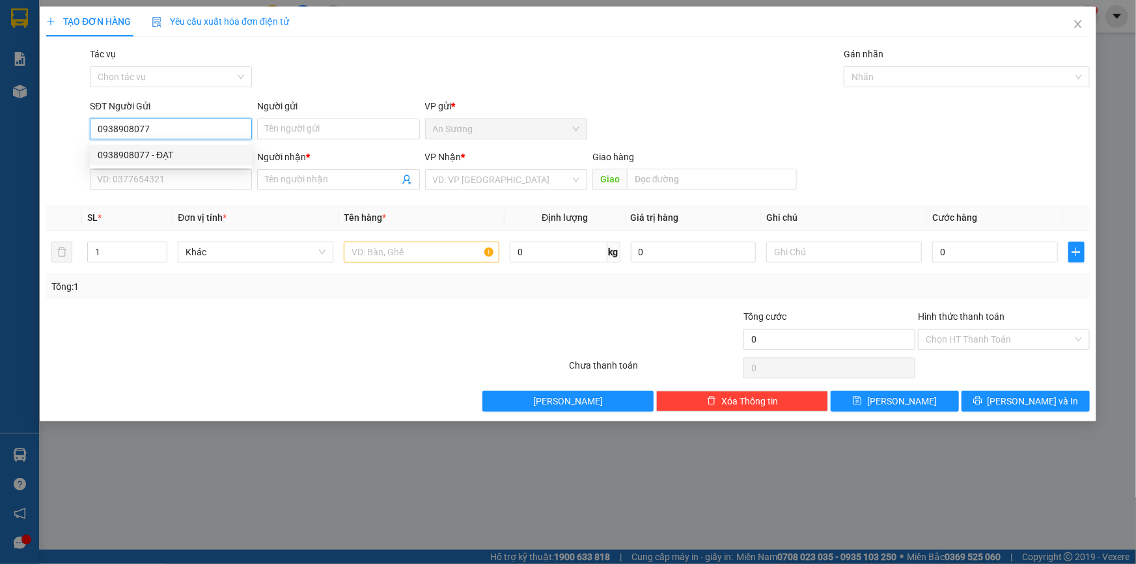
type input "0934782146"
type input "KHÁNH"
type input "30.000"
type input "0938908077"
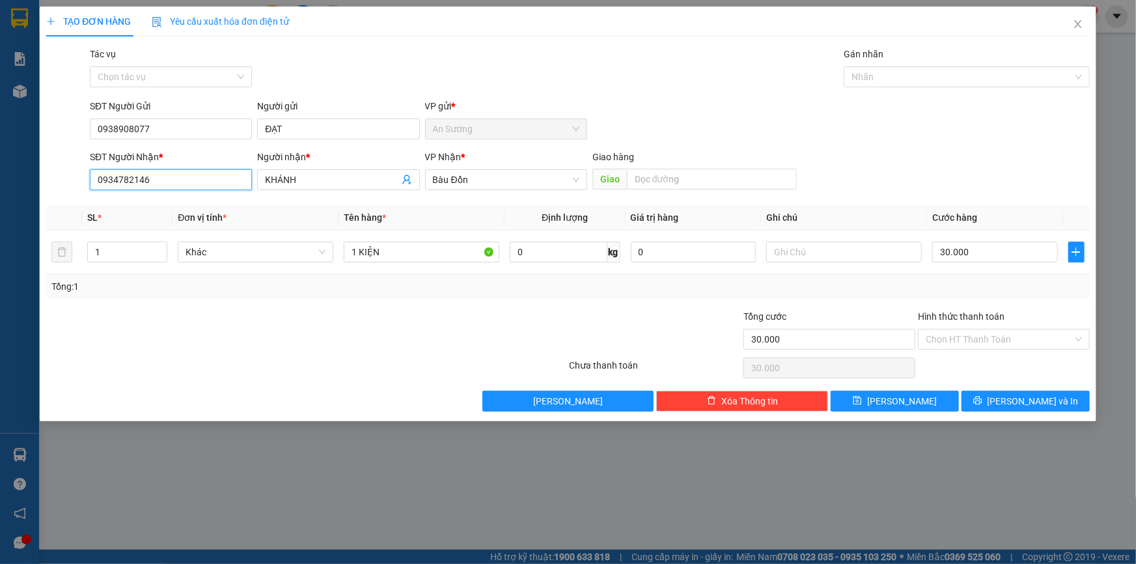
click at [193, 184] on input "0934782146" at bounding box center [171, 179] width 162 height 21
drag, startPoint x: 184, startPoint y: 189, endPoint x: 0, endPoint y: 175, distance: 184.8
click at [0, 175] on div "TẠO ĐƠN HÀNG Yêu cầu xuất hóa đơn điện tử Transit Pickup Surcharge Ids Transit …" at bounding box center [568, 282] width 1136 height 564
type input "0987987401"
drag, startPoint x: 145, startPoint y: 191, endPoint x: 153, endPoint y: 209, distance: 20.1
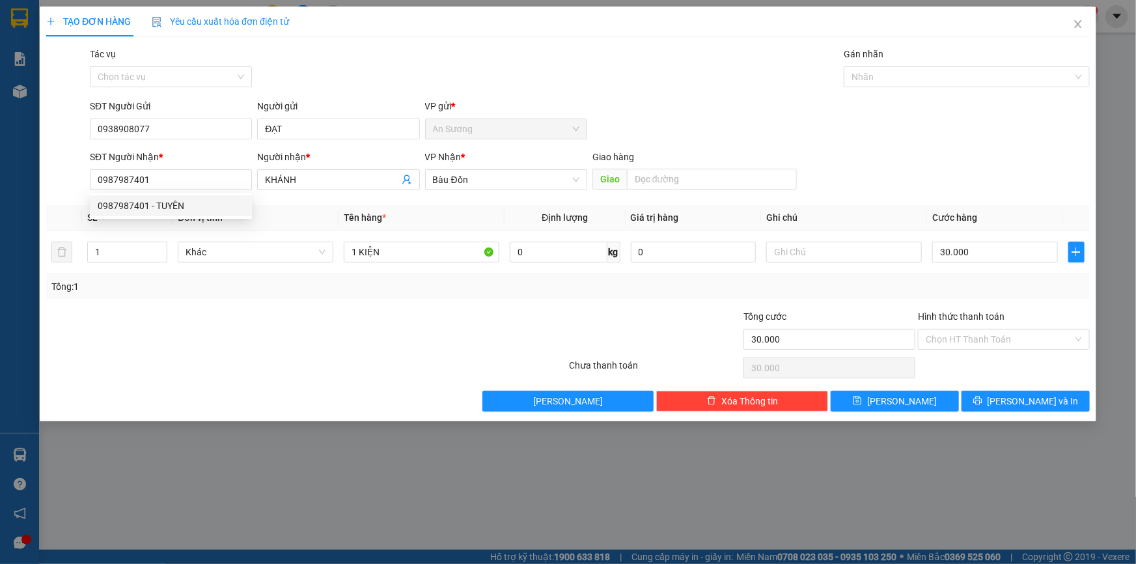
click at [148, 197] on body "Kết quả tìm kiếm ( 0 ) Bộ lọc No Data trangbuupham.lekhanh 1 Báo cáo Báo cáo dò…" at bounding box center [568, 282] width 1136 height 564
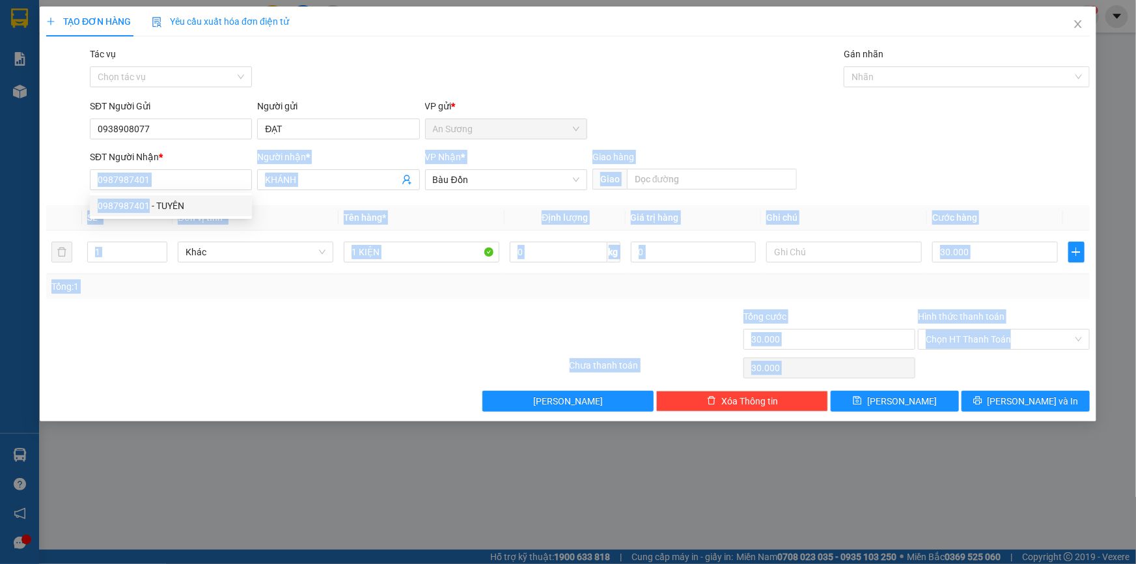
click at [153, 209] on th "SL *" at bounding box center [127, 217] width 90 height 25
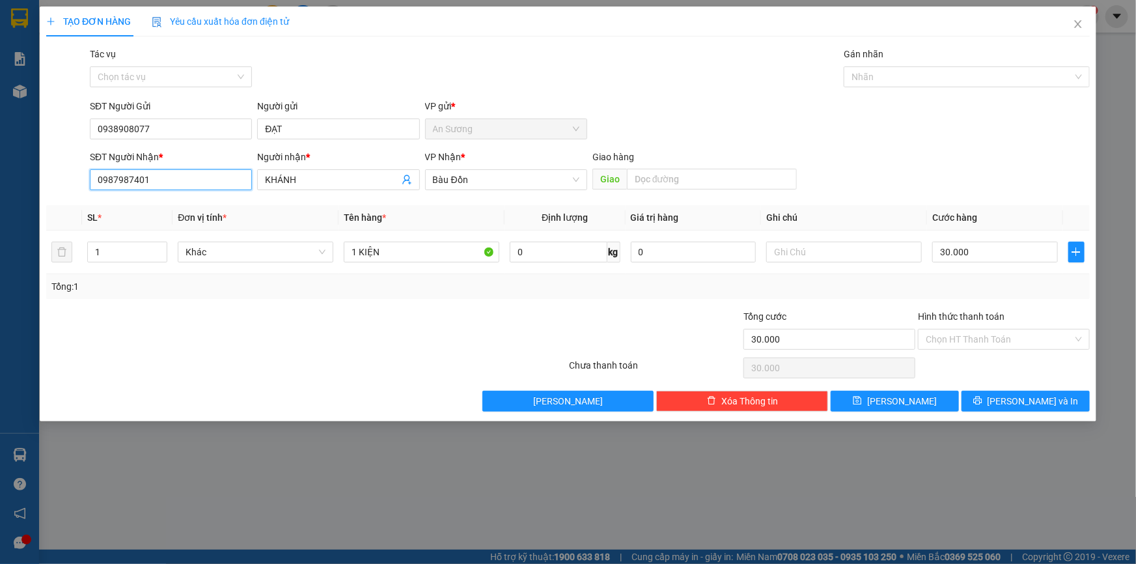
click at [166, 187] on input "0987987401" at bounding box center [171, 179] width 162 height 21
click at [162, 211] on div "0987987401 - TUYÊN" at bounding box center [171, 206] width 146 height 14
type input "TUYÊN"
click at [840, 254] on input "text" at bounding box center [844, 252] width 156 height 21
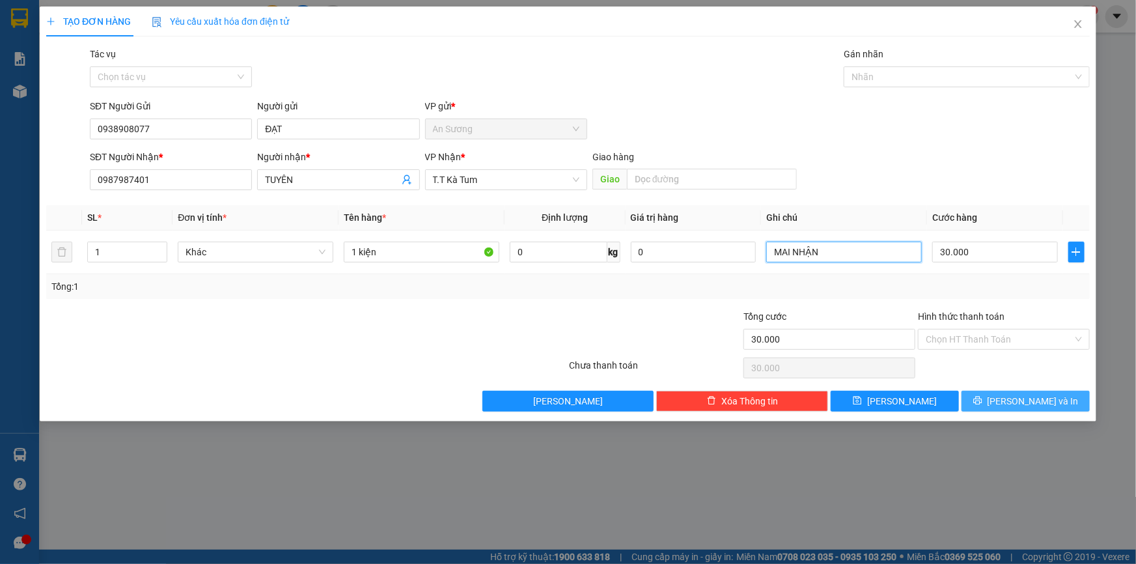
type input "MAI NHẬN"
click at [1043, 396] on span "[PERSON_NAME] và In" at bounding box center [1033, 401] width 91 height 14
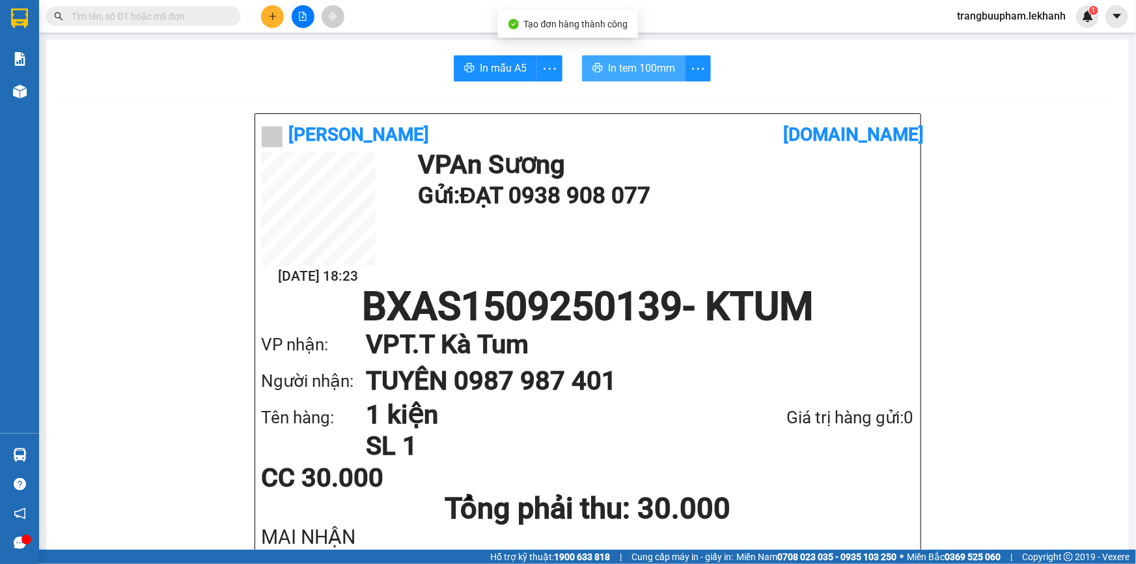
click at [650, 65] on span "In tem 100mm" at bounding box center [641, 68] width 67 height 16
click at [600, 57] on button "In tem 100mm" at bounding box center [634, 68] width 104 height 26
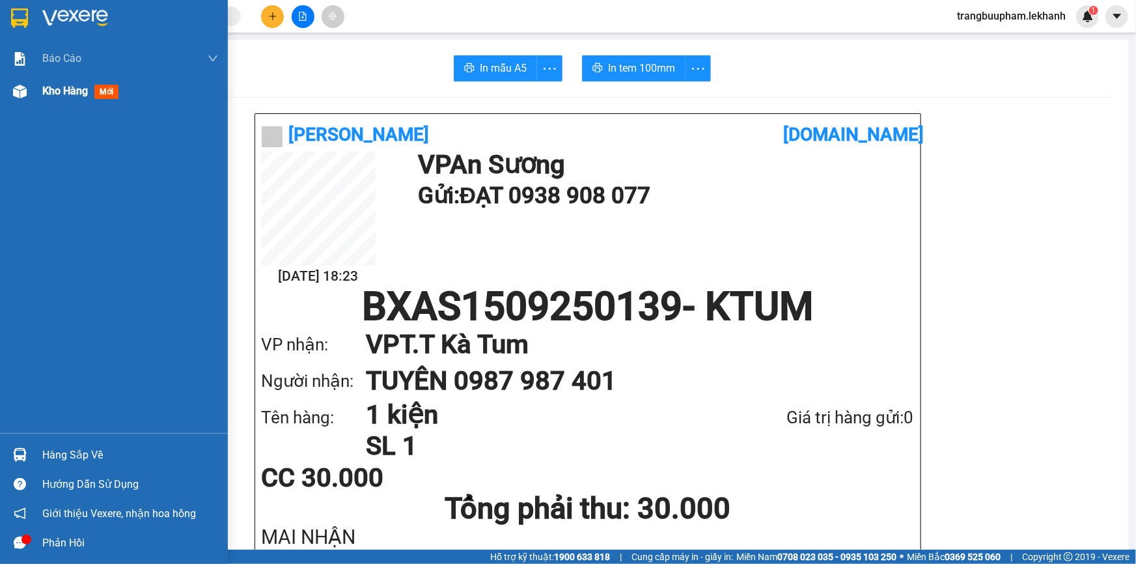
click at [85, 94] on span "Kho hàng" at bounding box center [65, 91] width 46 height 12
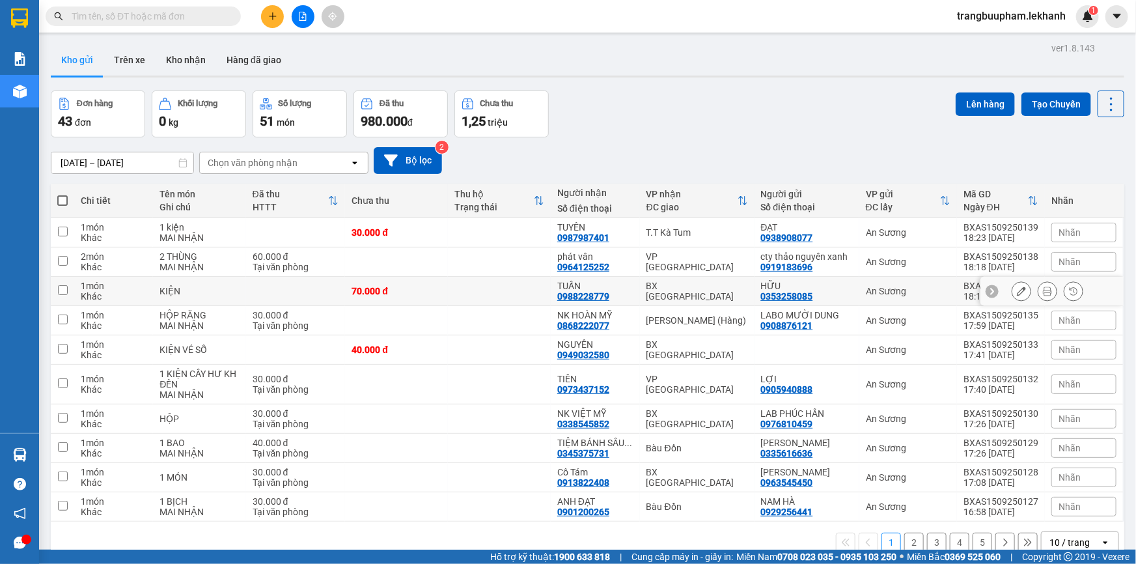
click at [424, 297] on td "70.000 đ" at bounding box center [396, 291] width 103 height 29
checkbox input "true"
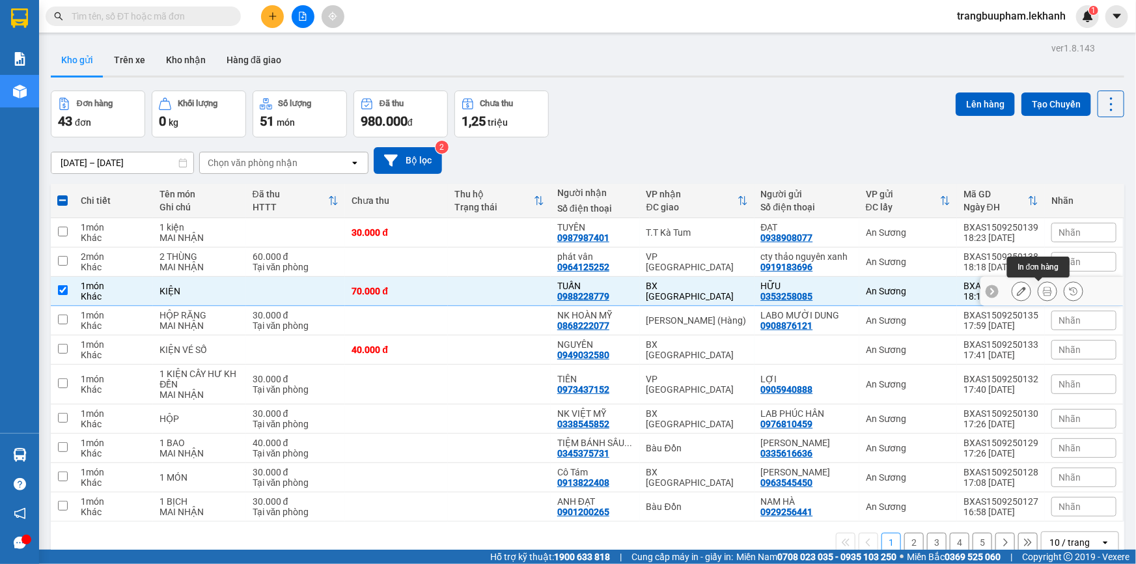
click at [1043, 290] on icon at bounding box center [1047, 290] width 9 height 9
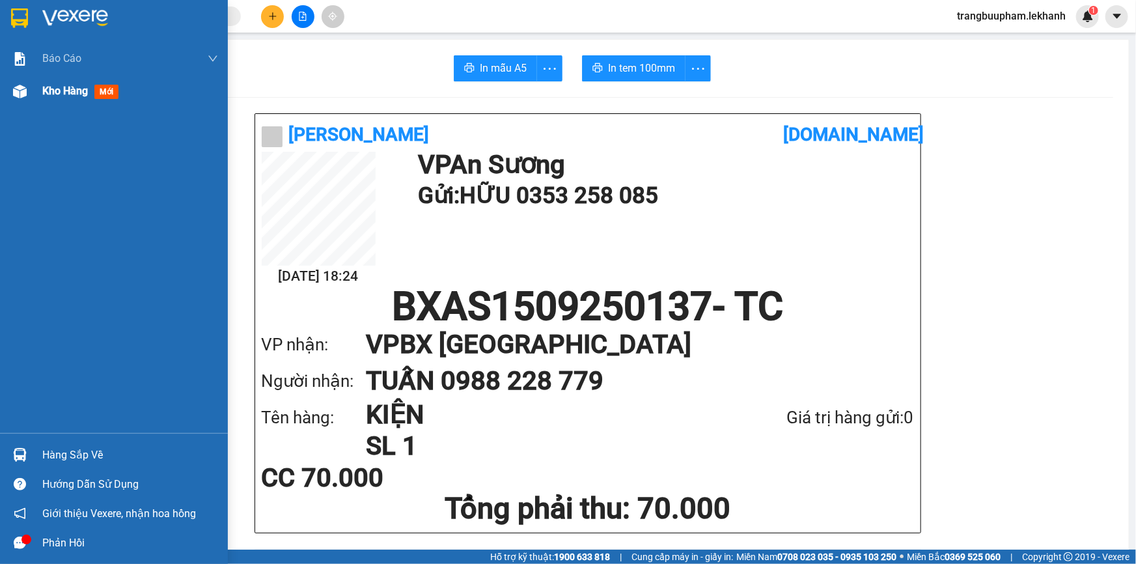
click at [37, 95] on div "Kho hàng mới" at bounding box center [114, 91] width 228 height 33
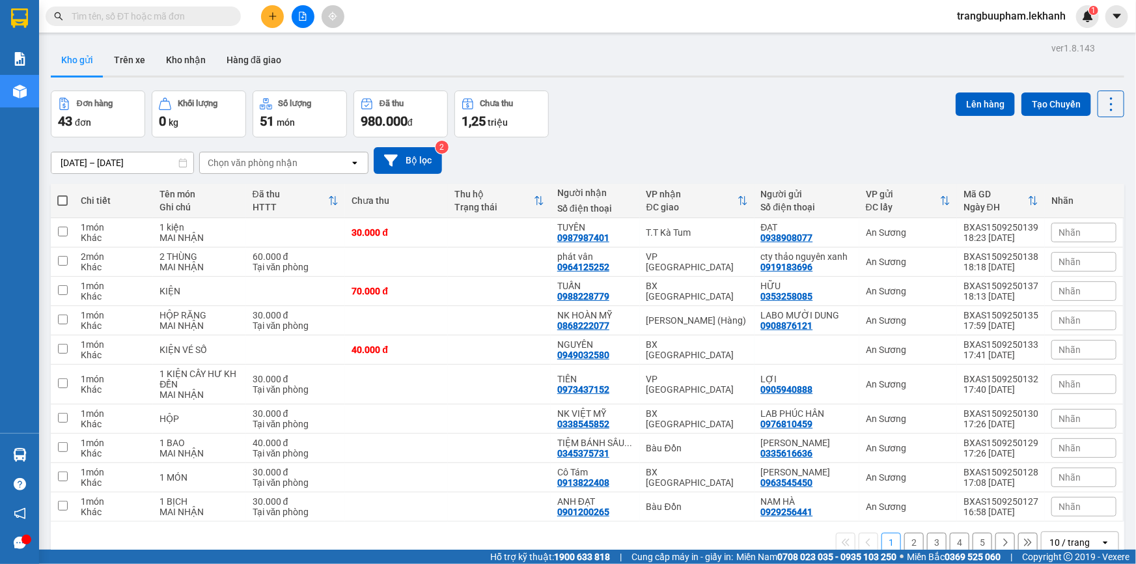
click at [182, 14] on input "text" at bounding box center [149, 16] width 154 height 14
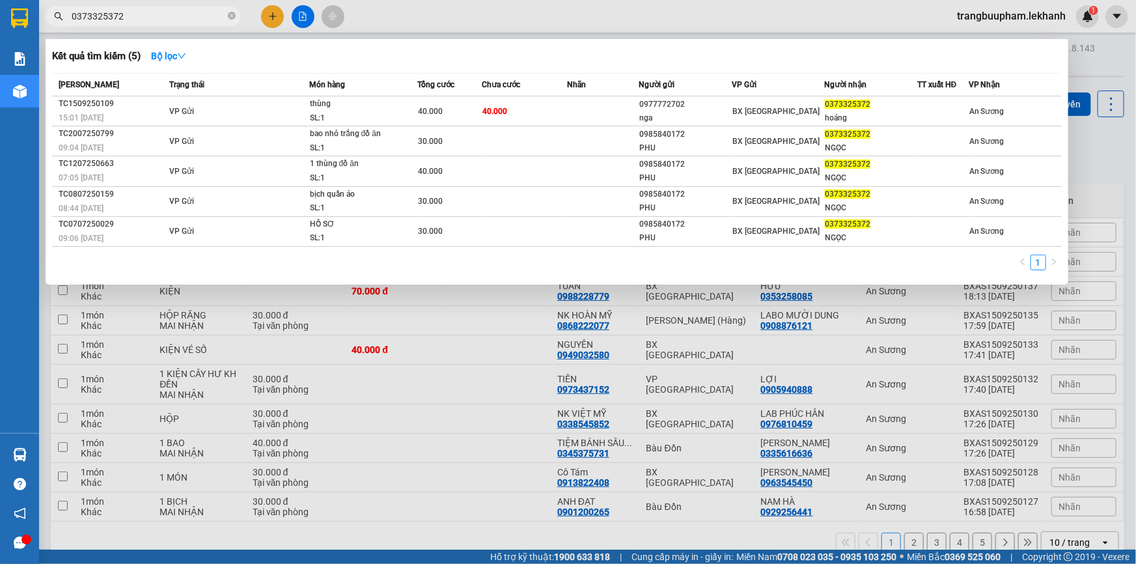
type input "0373325372"
click at [235, 19] on icon "close-circle" at bounding box center [232, 16] width 8 height 8
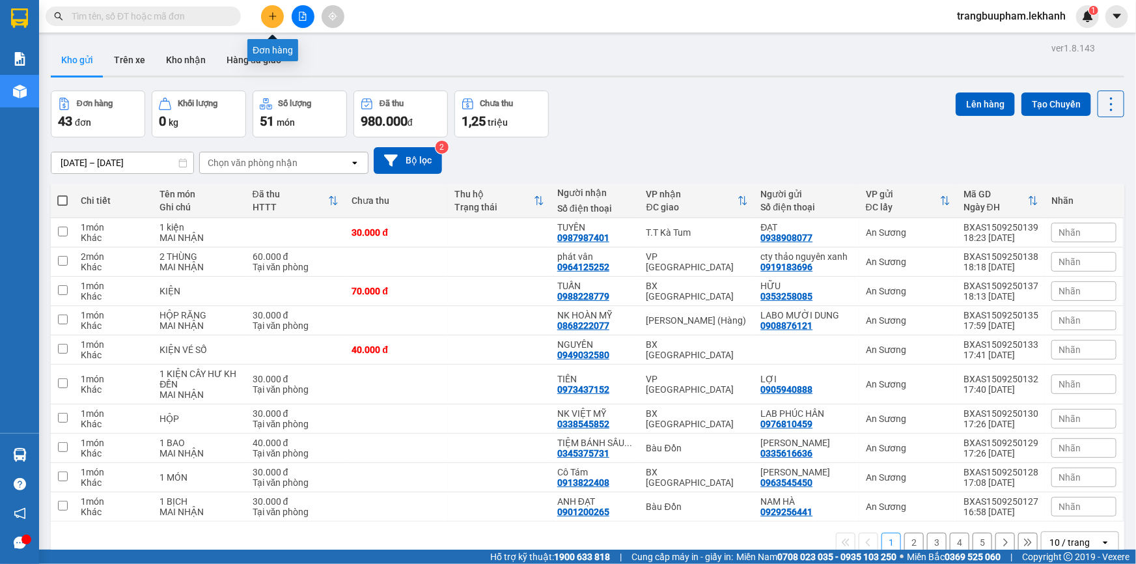
click at [276, 21] on button at bounding box center [272, 16] width 23 height 23
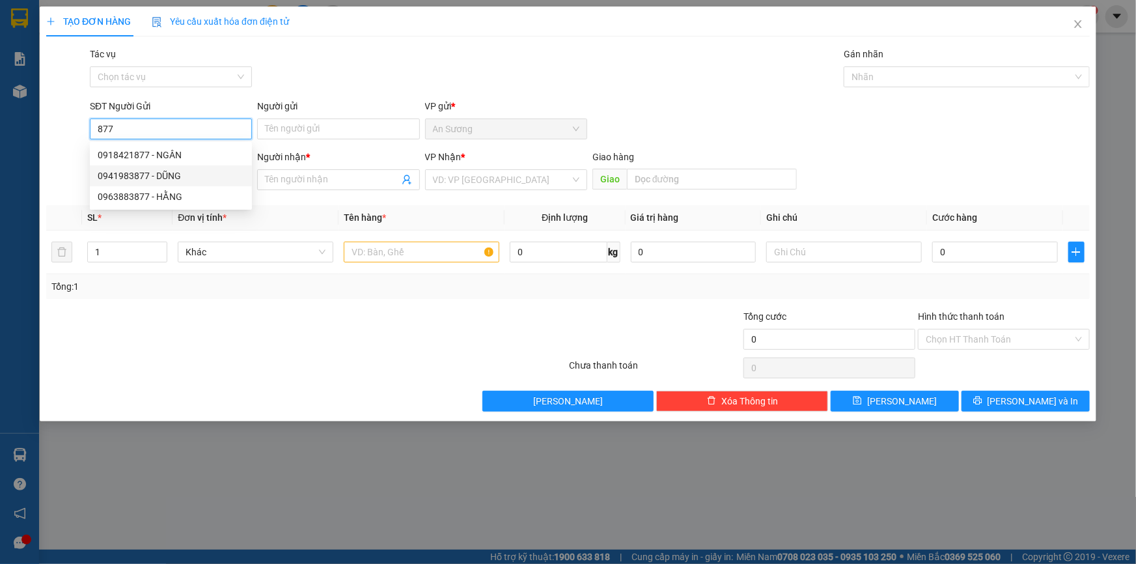
click at [185, 176] on div "0941983877 - DŨNG" at bounding box center [171, 176] width 146 height 14
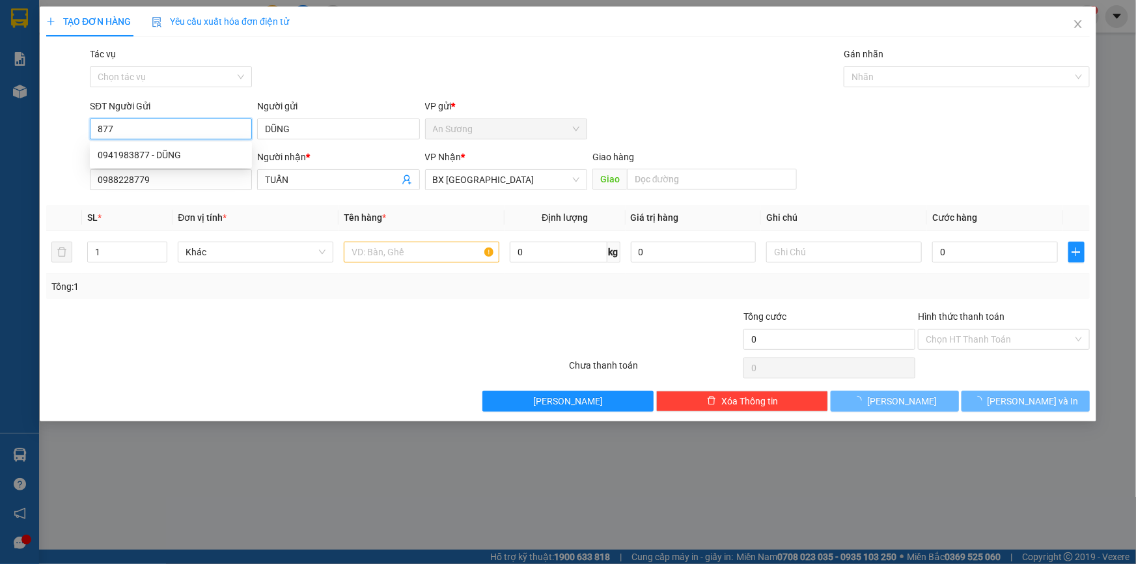
type input "0941983877"
type input "DŨNG"
type input "0988228779"
type input "TUẤN"
type input "40.000"
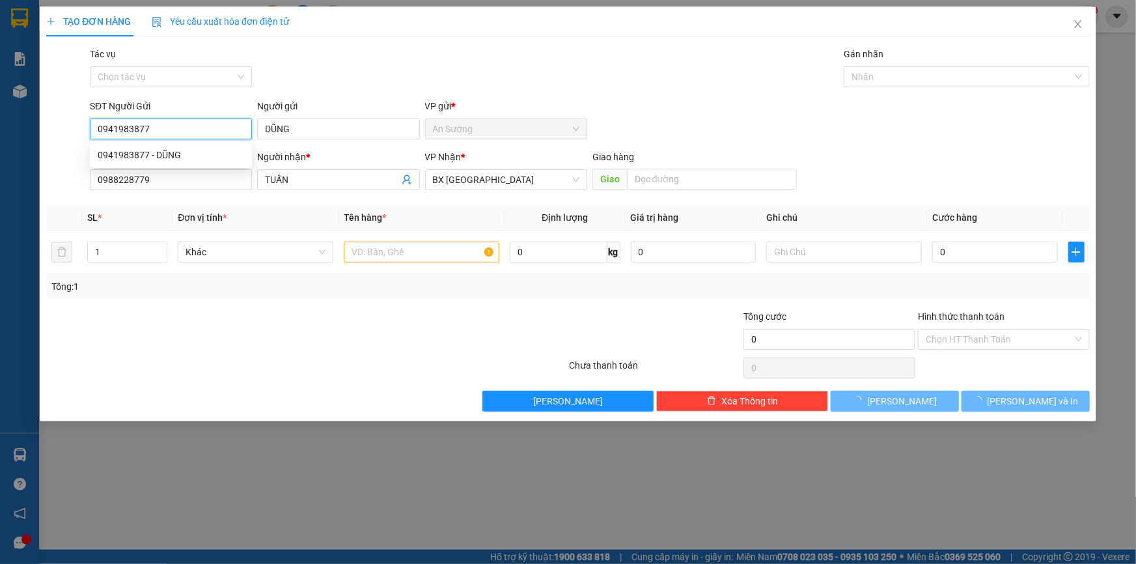
type input "40.000"
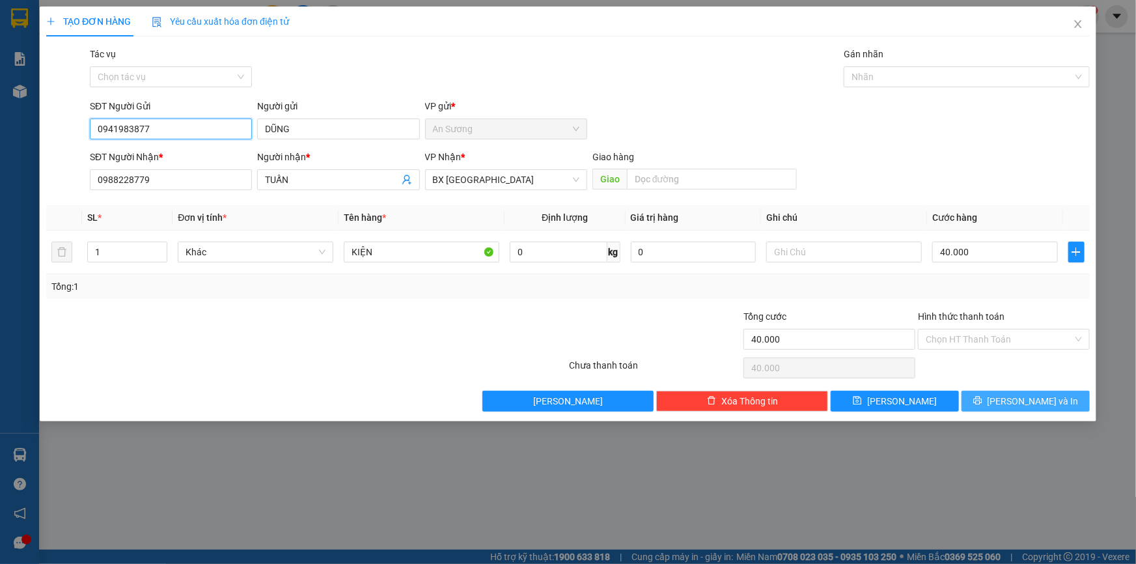
type input "0941983877"
click at [1024, 401] on span "[PERSON_NAME] và In" at bounding box center [1033, 401] width 91 height 14
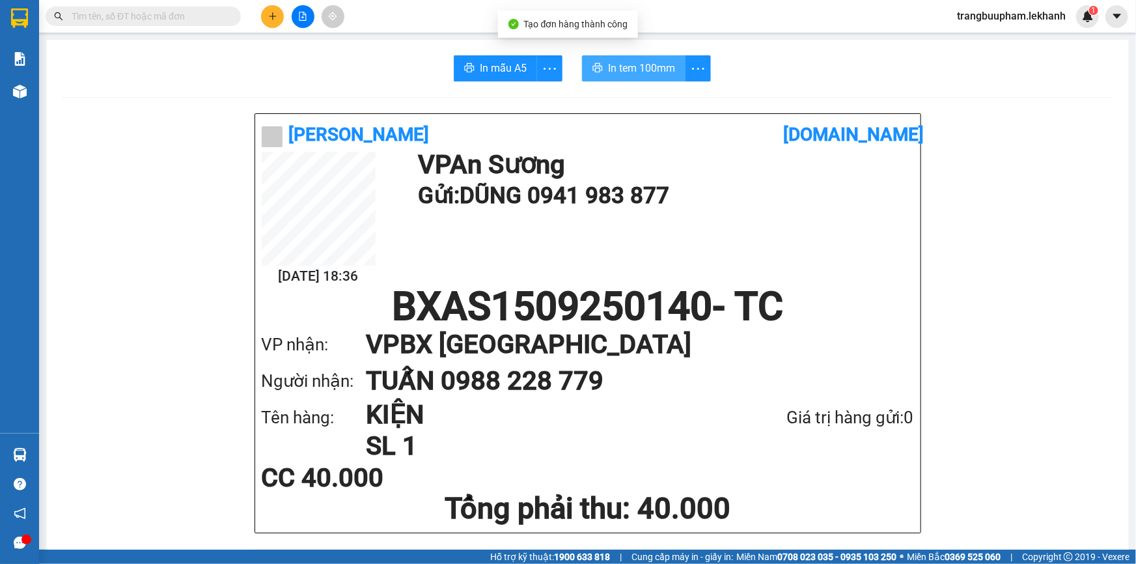
click at [643, 69] on span "In tem 100mm" at bounding box center [641, 68] width 67 height 16
click at [134, 20] on input "text" at bounding box center [149, 16] width 154 height 14
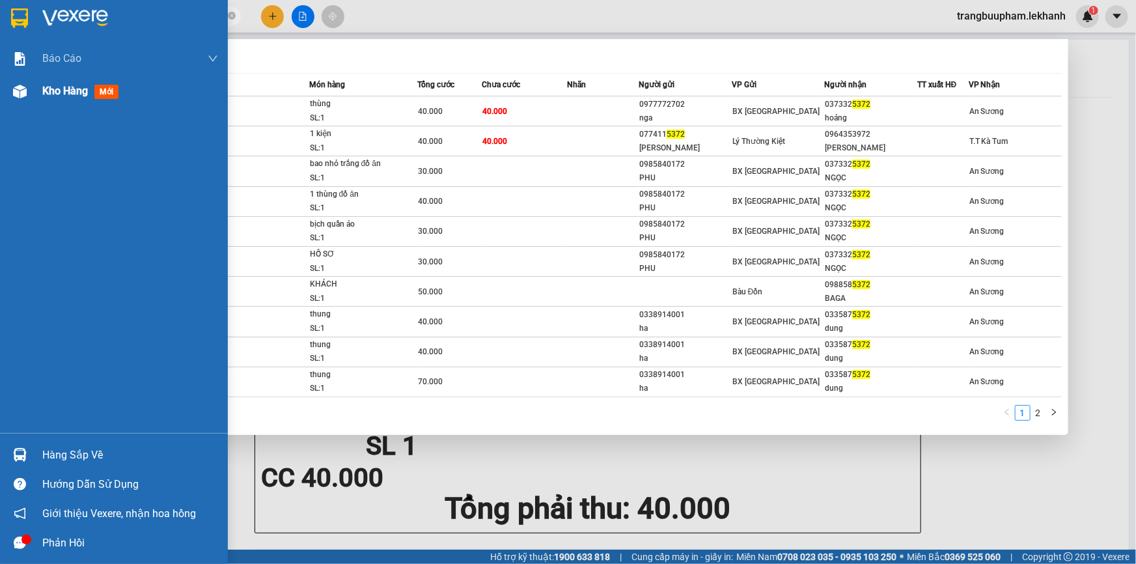
drag, startPoint x: 38, startPoint y: 102, endPoint x: 55, endPoint y: 90, distance: 19.7
click at [38, 101] on div "Kho hàng mới" at bounding box center [114, 91] width 228 height 33
click at [55, 95] on span "Kho hàng" at bounding box center [65, 91] width 46 height 12
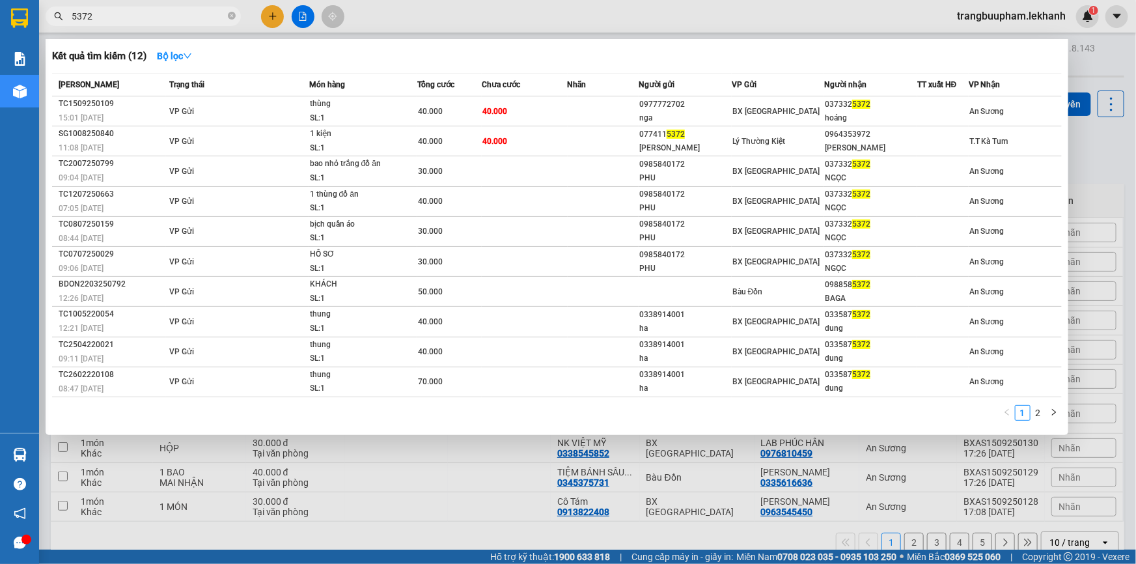
click at [230, 16] on icon "close-circle" at bounding box center [232, 16] width 8 height 8
